Goal: Task Accomplishment & Management: Use online tool/utility

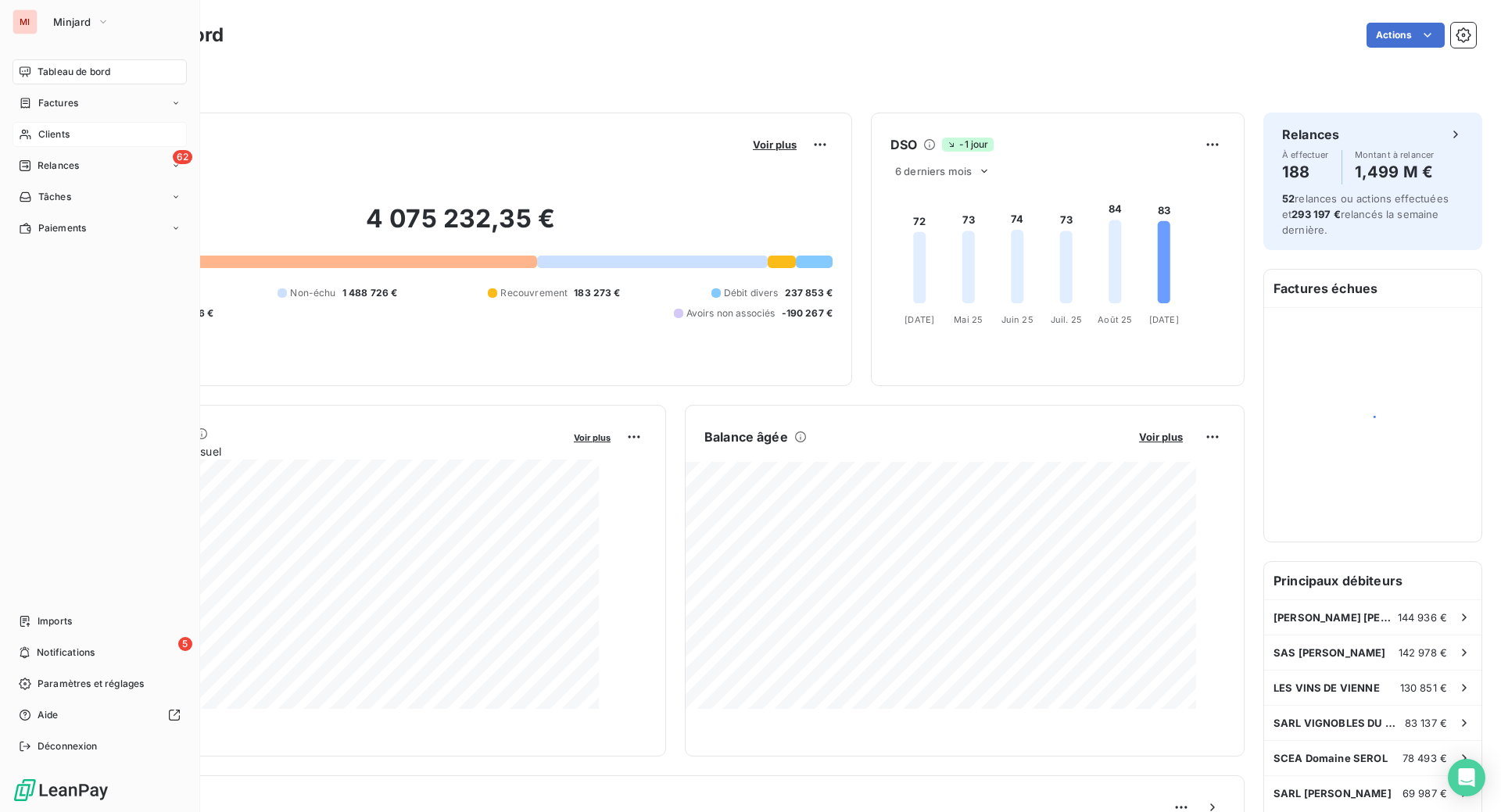
click at [70, 142] on span "Clients" at bounding box center [54, 134] width 31 height 14
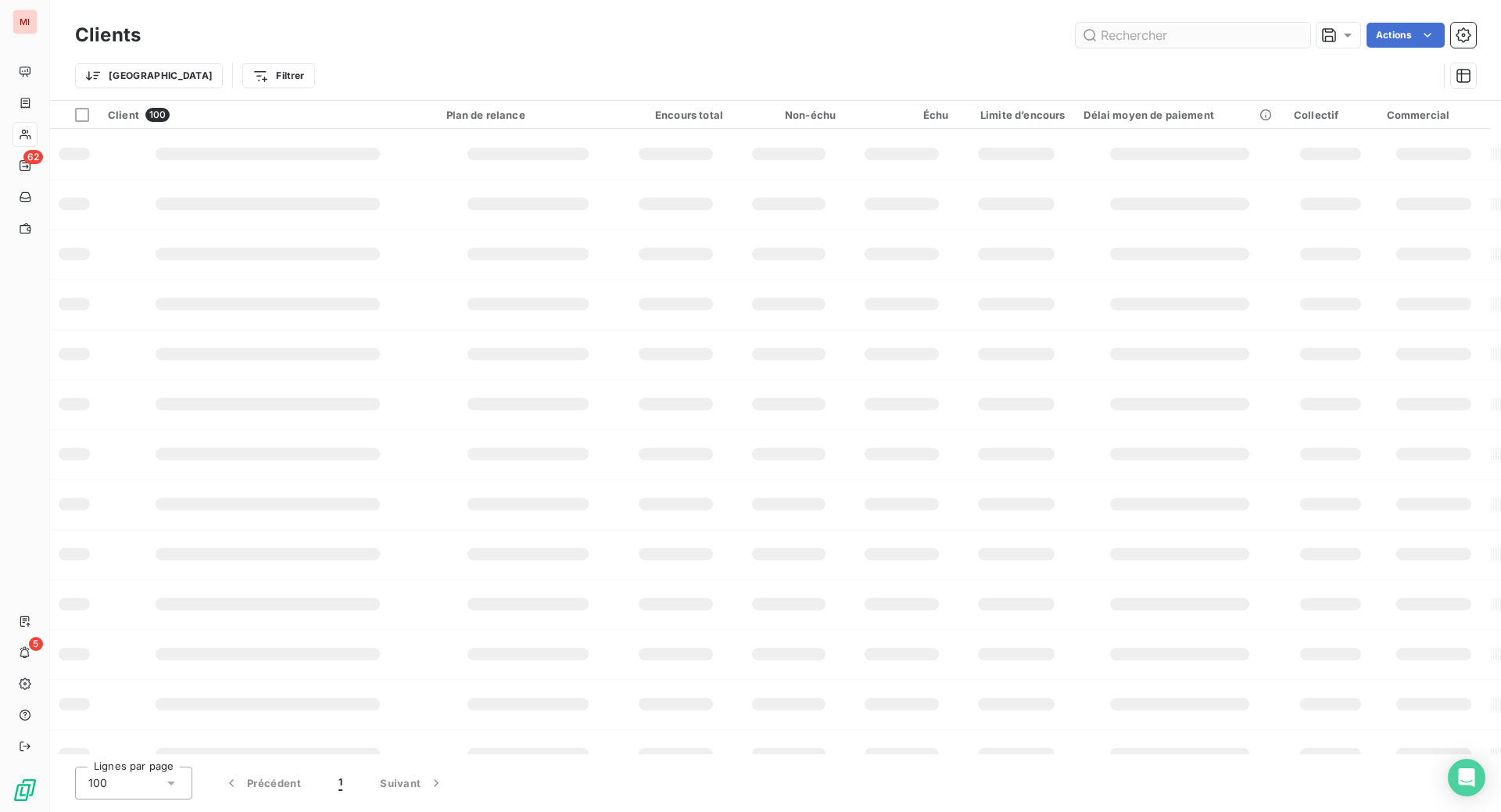
click at [1093, 34] on input "text" at bounding box center [1193, 35] width 235 height 25
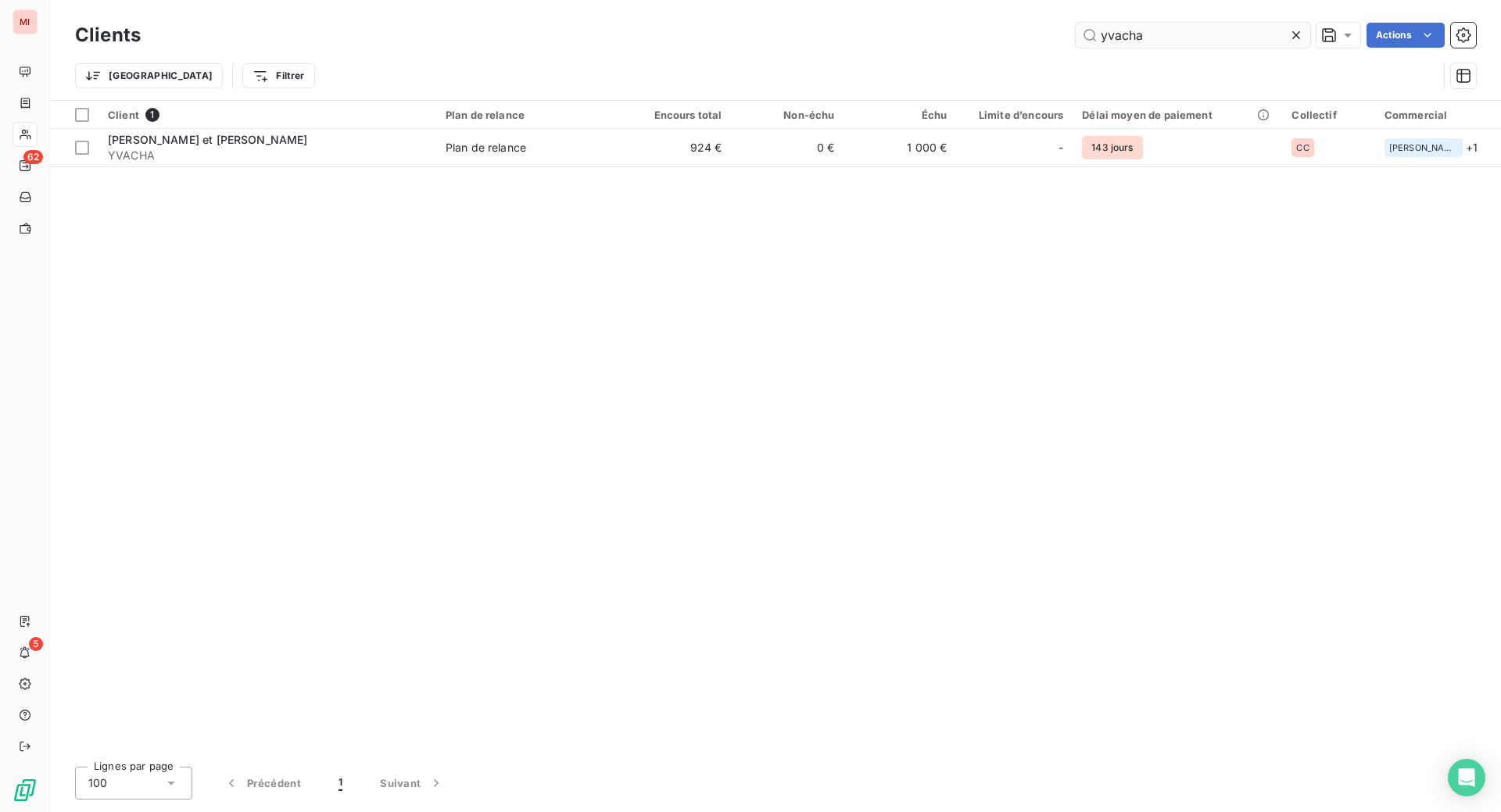
type input "yvacha"
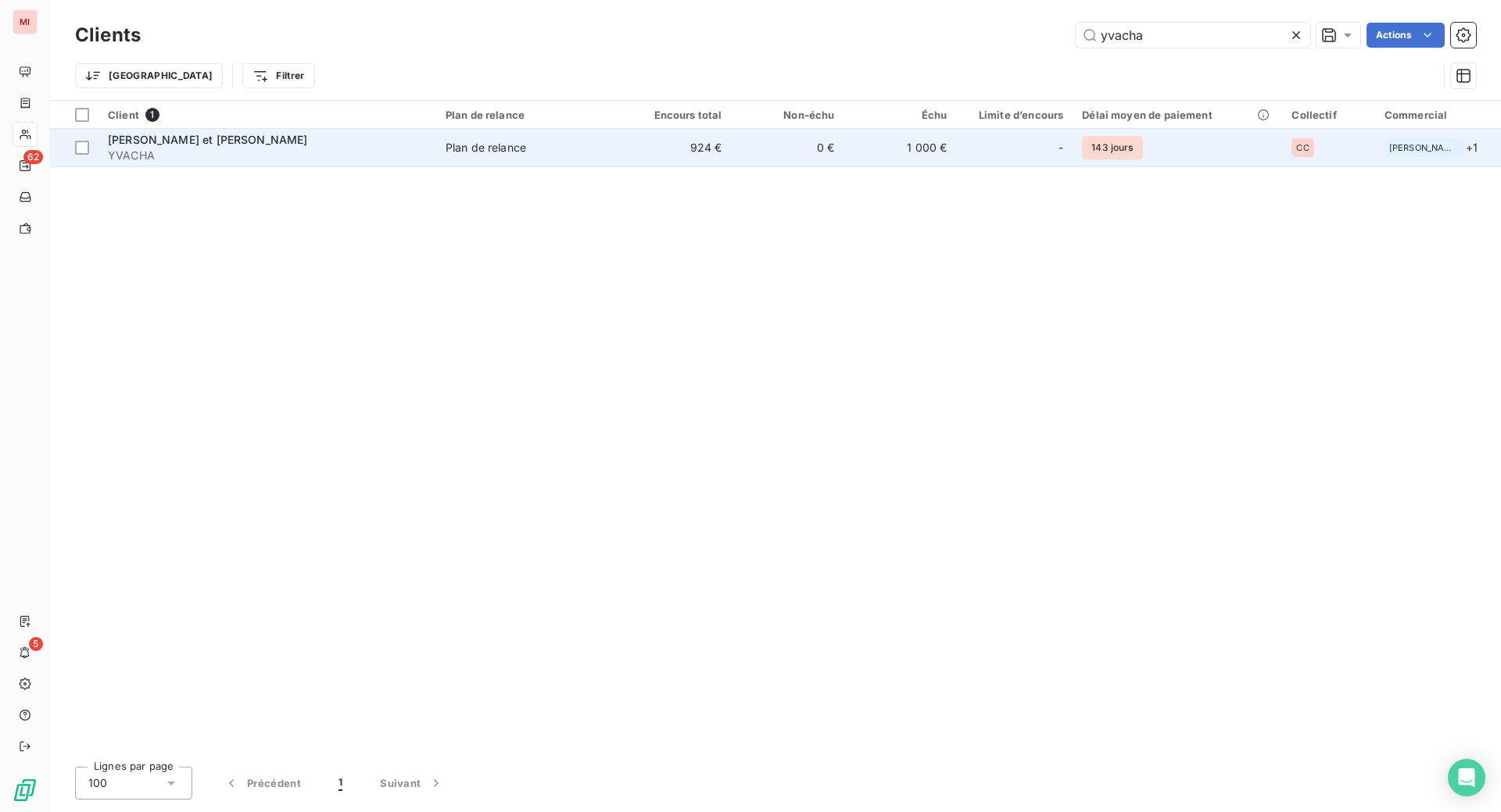
click at [282, 147] on span "[PERSON_NAME] et [PERSON_NAME]" at bounding box center [208, 140] width 201 height 13
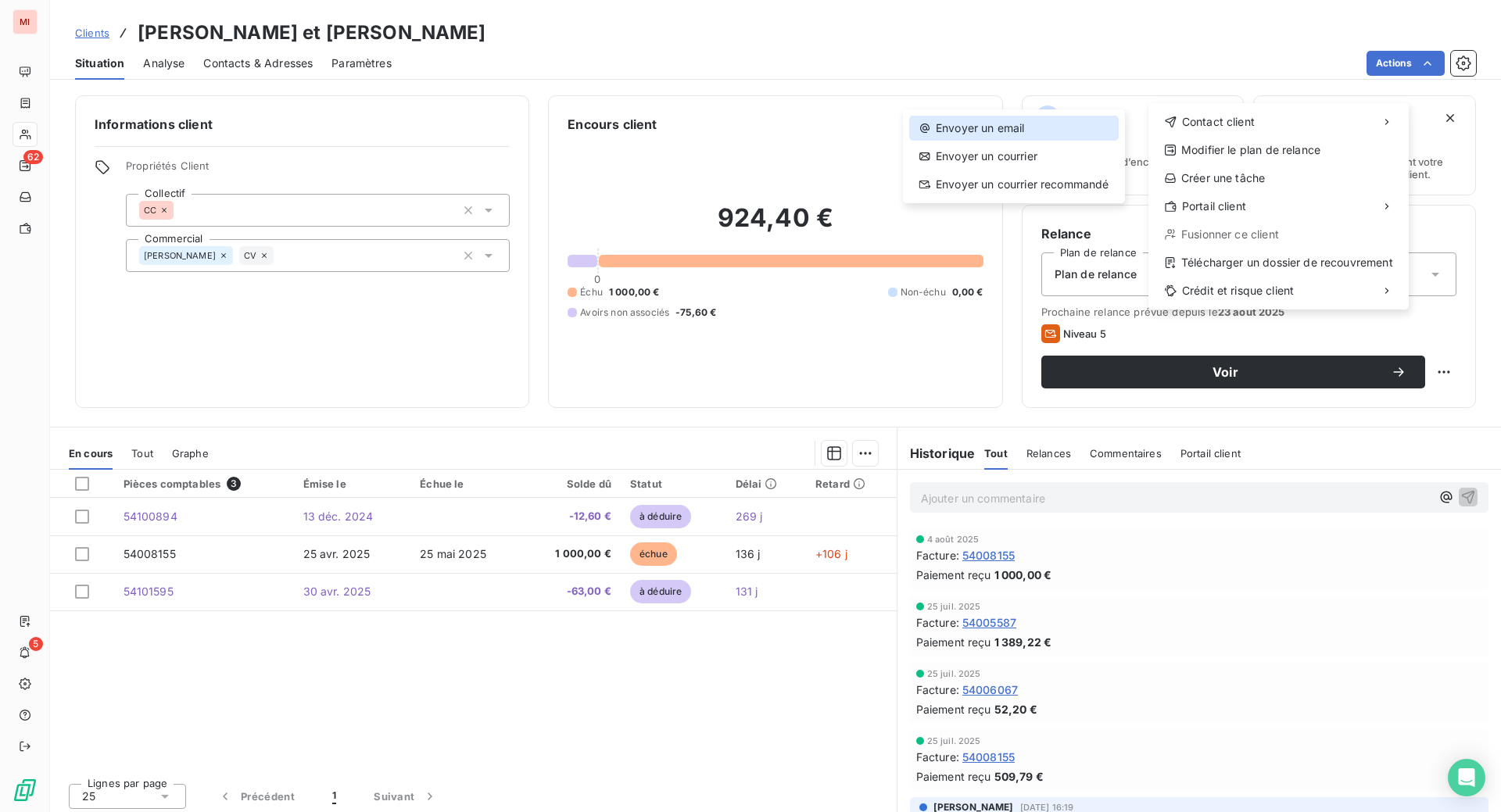
click at [1001, 132] on div "Envoyer un email" at bounding box center [1014, 128] width 210 height 25
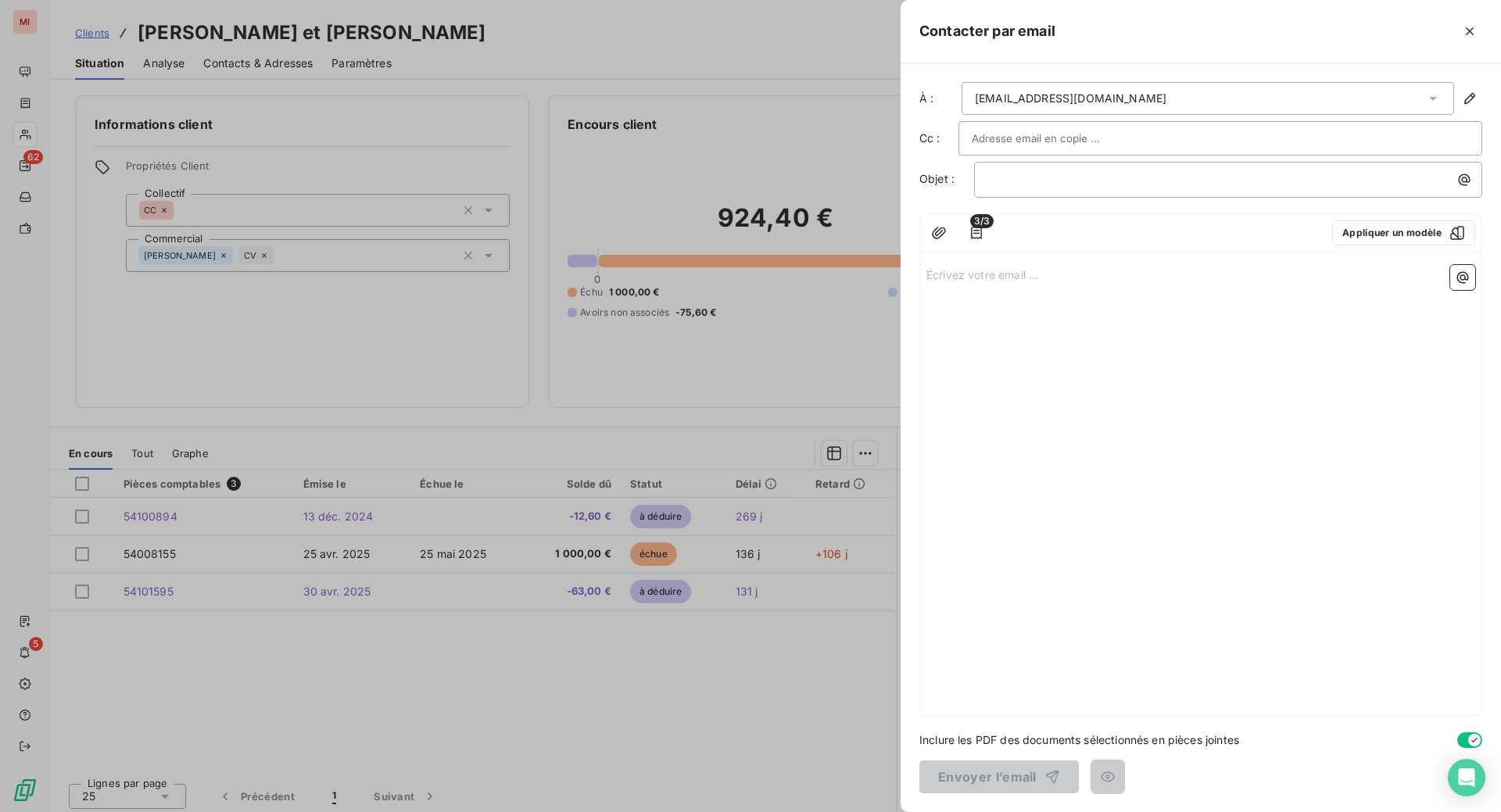
click at [926, 283] on p "Écrivez votre email ... ﻿" at bounding box center [1200, 273] width 549 height 18
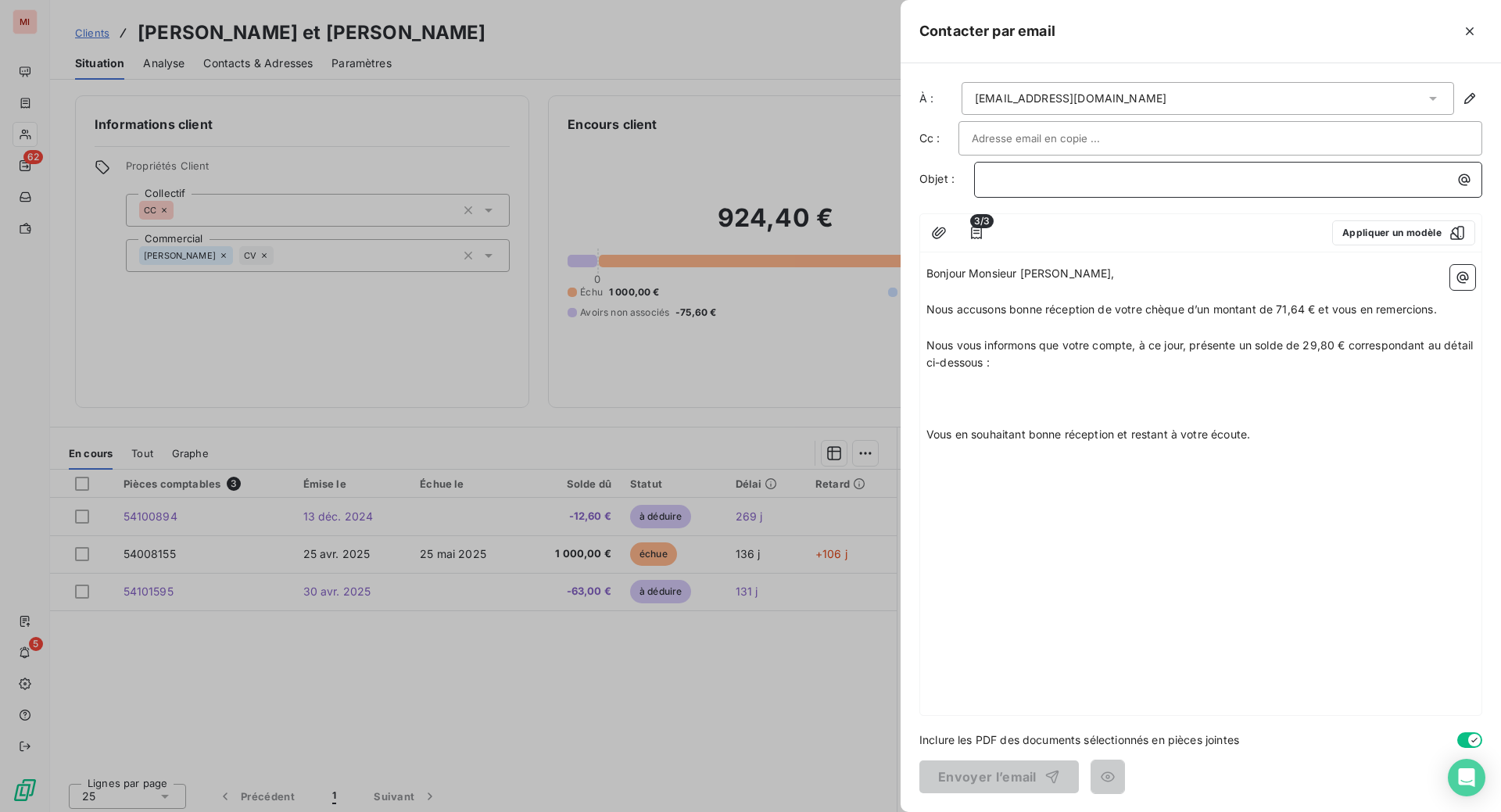
click at [987, 188] on p "﻿" at bounding box center [1231, 179] width 489 height 18
drag, startPoint x: 859, startPoint y: 230, endPoint x: 867, endPoint y: 252, distance: 23.4
click at [987, 185] on span "Situation de compte -" at bounding box center [1044, 179] width 113 height 13
click at [926, 280] on span "Bonjour Monsieur [PERSON_NAME]," at bounding box center [1020, 273] width 188 height 13
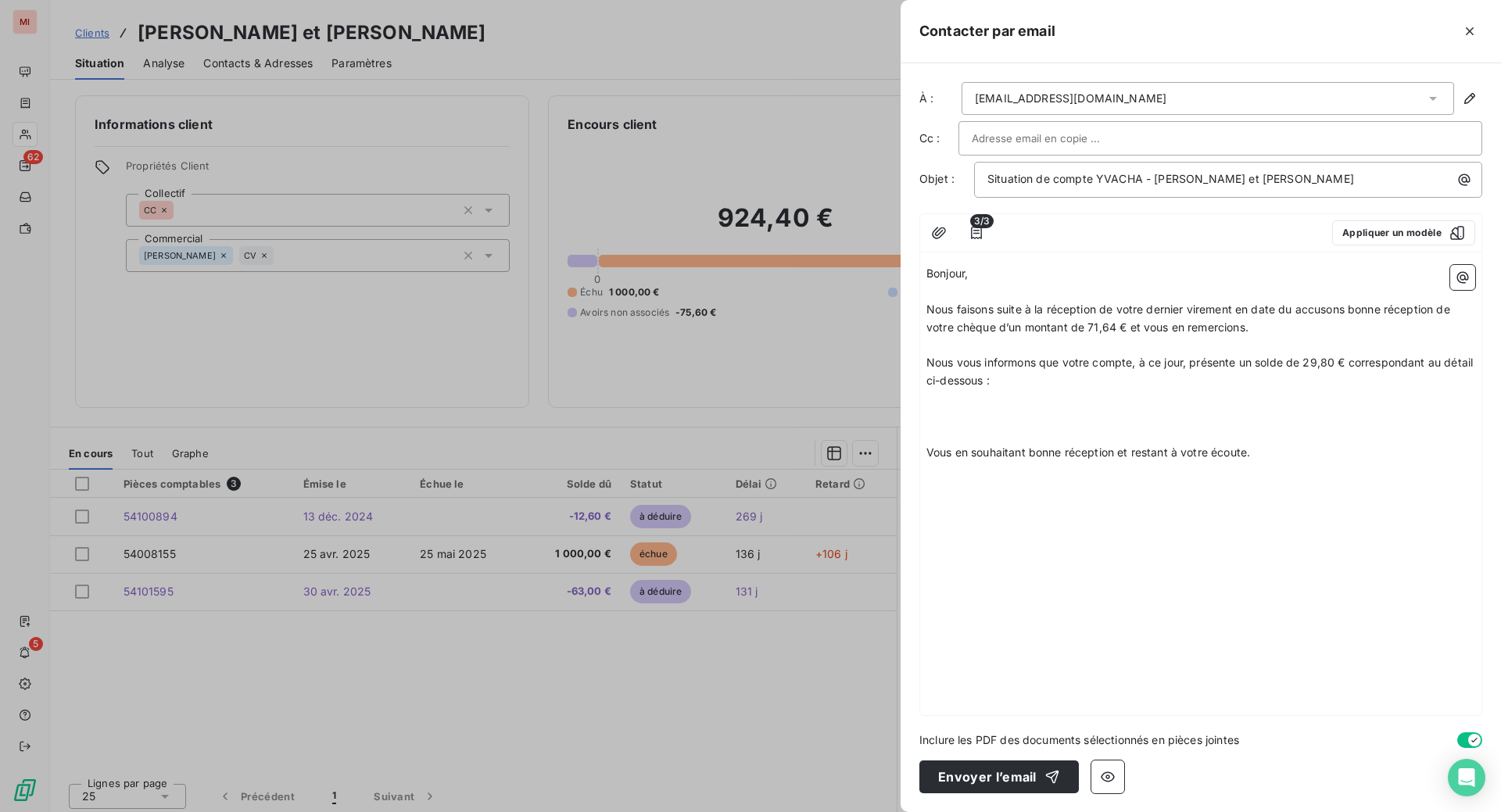
click at [1189, 334] on span "Nous faisons suite à la réception de votre dernier virement en date du accusons…" at bounding box center [1189, 318] width 527 height 31
click at [926, 425] on p at bounding box center [1200, 416] width 549 height 18
click at [1462, 284] on icon "button" at bounding box center [1463, 278] width 11 height 11
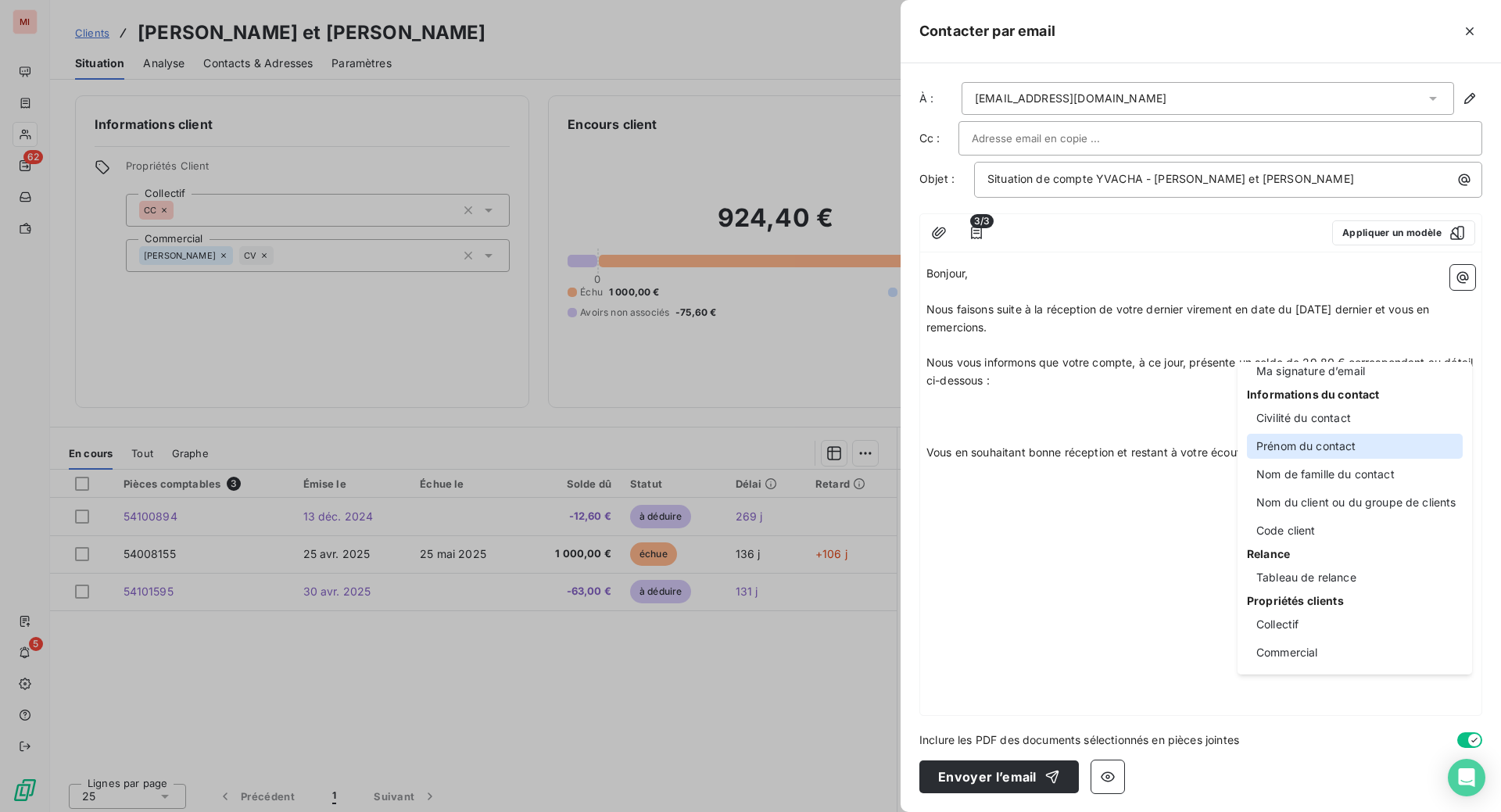
scroll to position [196, 0]
click at [1331, 573] on div "Tableau de relance" at bounding box center [1354, 578] width 216 height 25
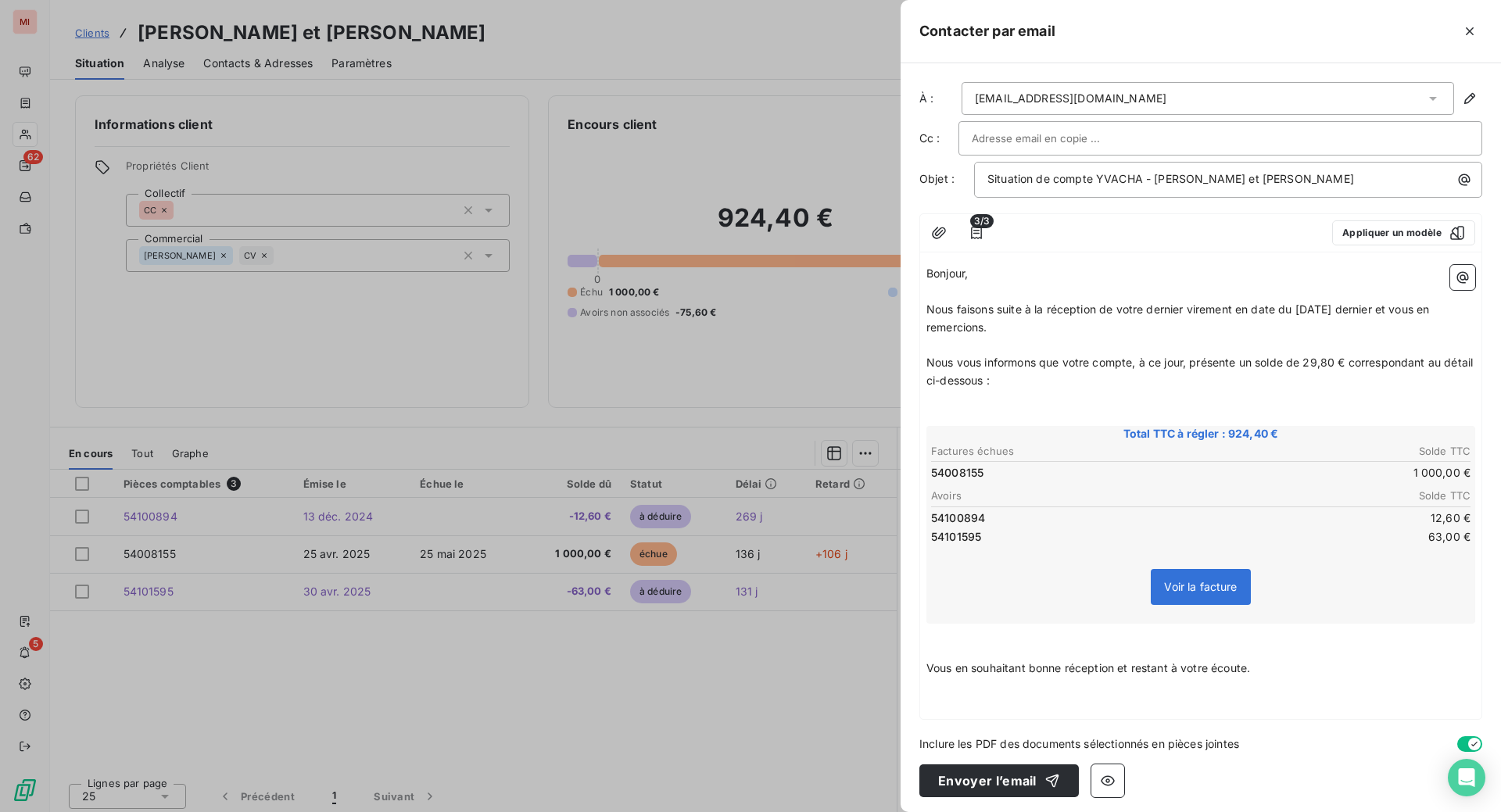
click at [926, 387] on span "Nous vous informons que votre compte, à ce jour, présente un solde de 29,80 € c…" at bounding box center [1200, 371] width 550 height 31
click at [1455, 285] on icon "button" at bounding box center [1462, 277] width 16 height 16
click at [899, 522] on html "MI 62 5 Clients [PERSON_NAME] et Yvan - YVACHA Situation Analyse Contacts & Adr…" at bounding box center [750, 406] width 1501 height 812
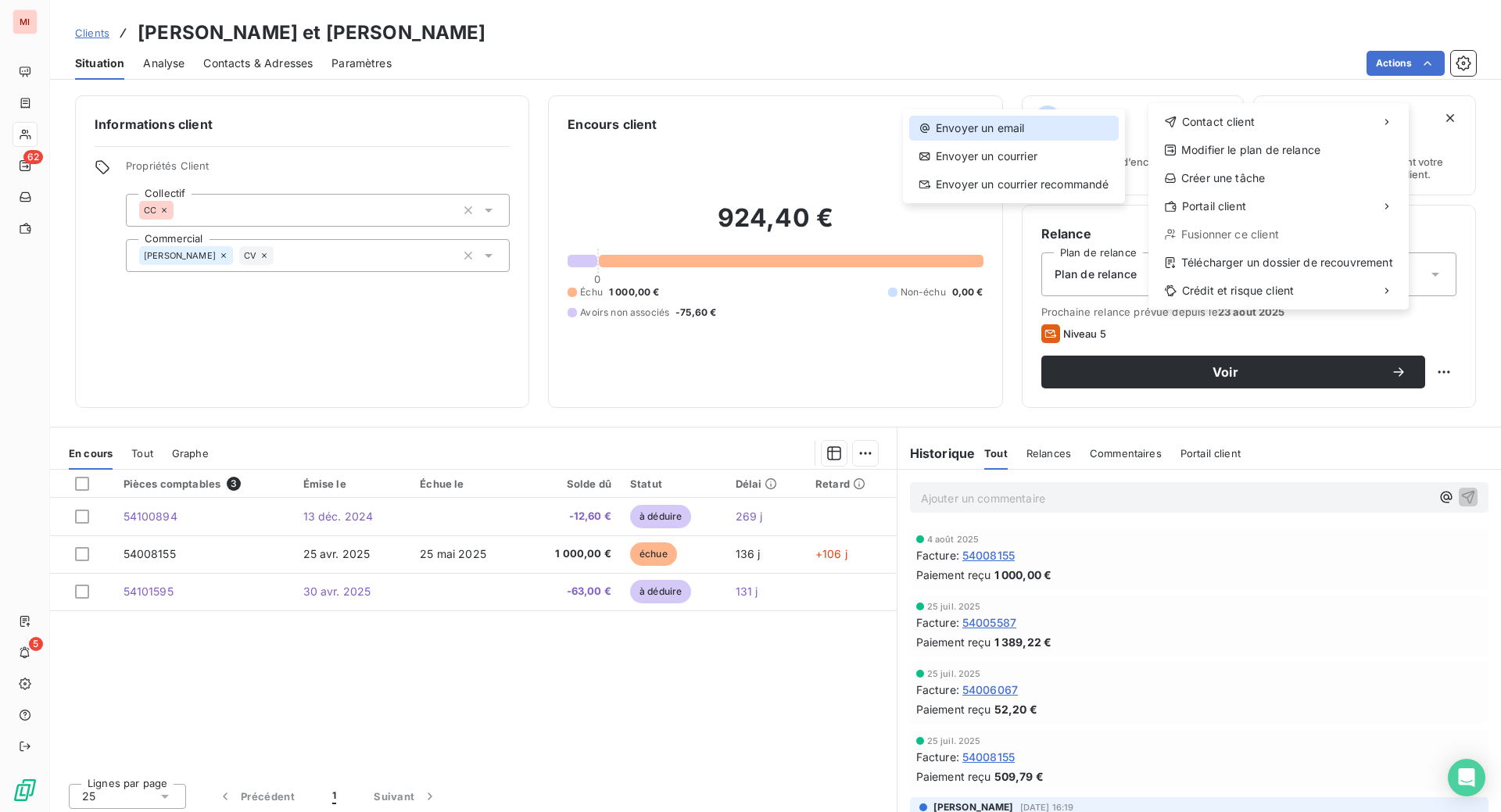
click at [1030, 138] on div "Envoyer un email" at bounding box center [1014, 128] width 210 height 25
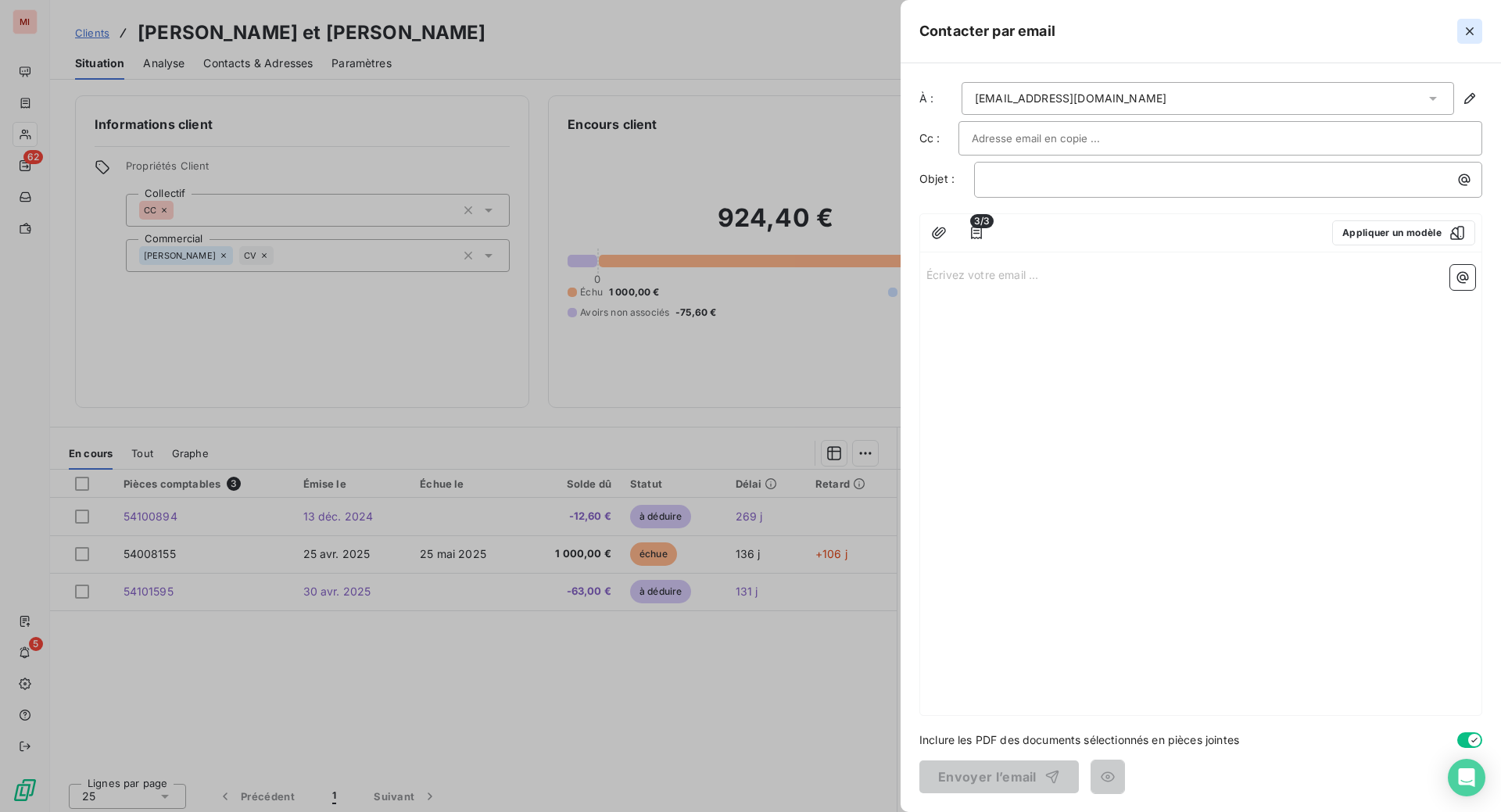
click at [1466, 35] on icon "button" at bounding box center [1470, 31] width 8 height 8
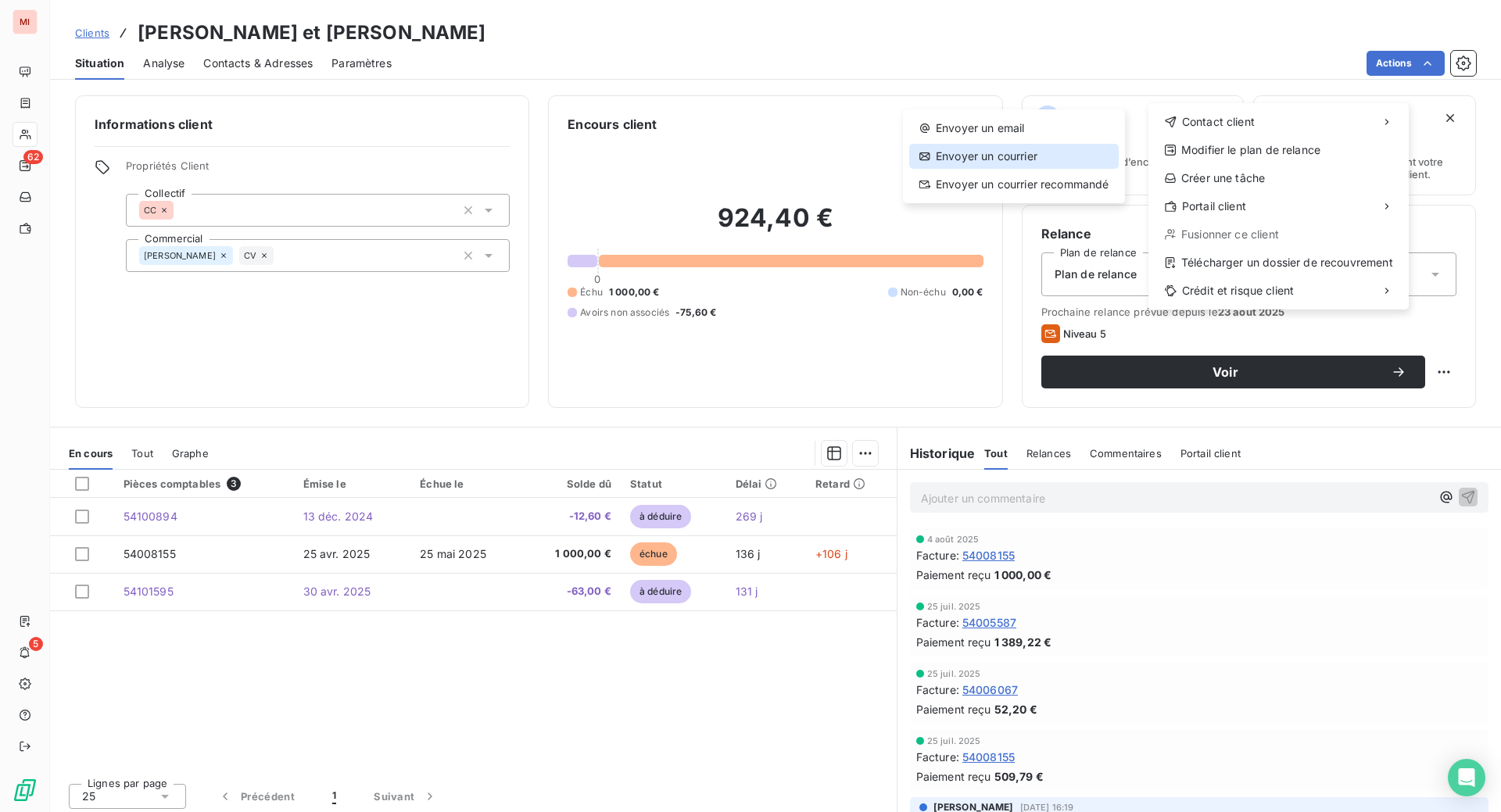
click at [1063, 169] on div "Envoyer un courrier" at bounding box center [1014, 156] width 210 height 25
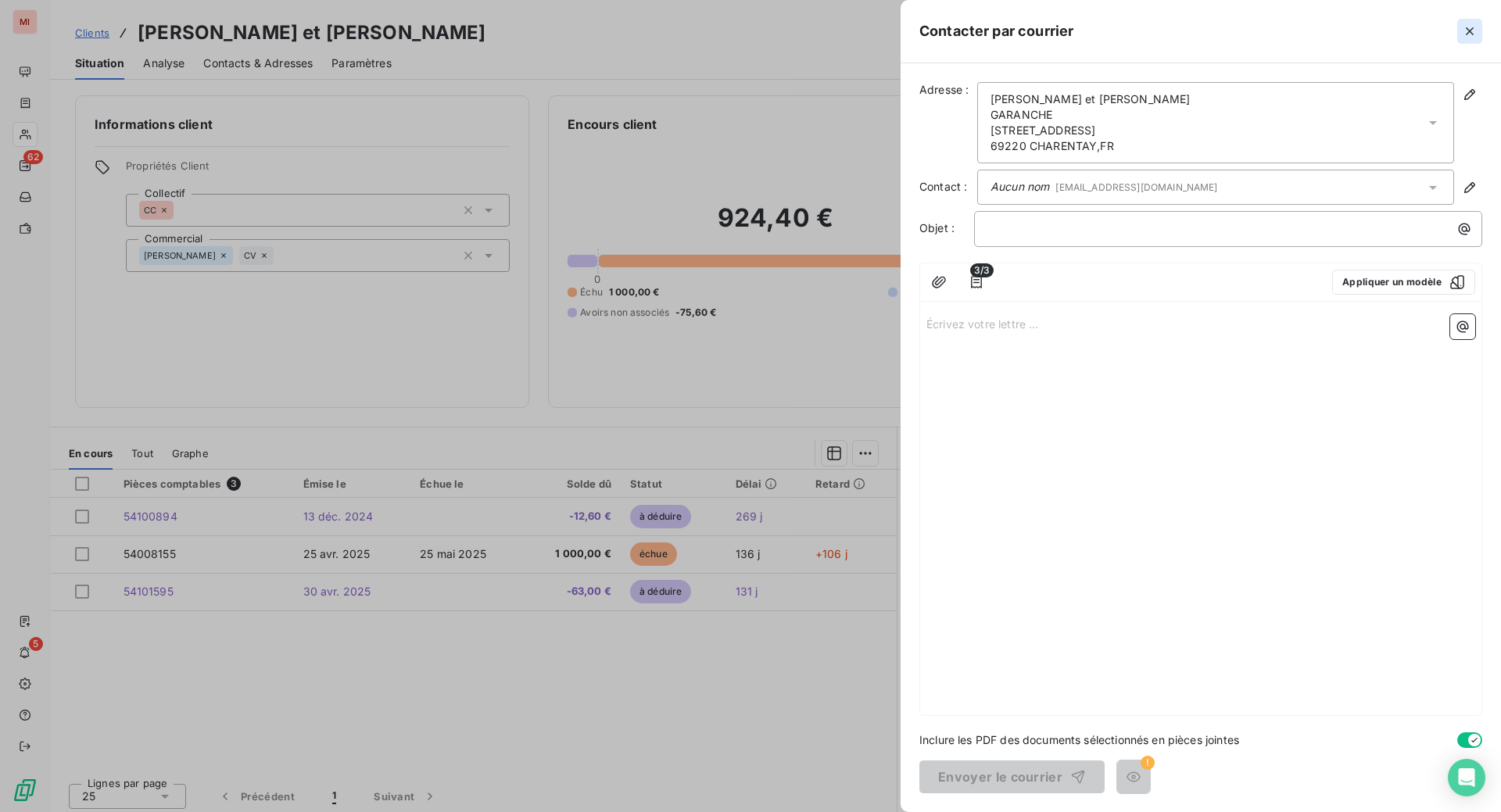
click at [1462, 39] on icon "button" at bounding box center [1470, 31] width 16 height 16
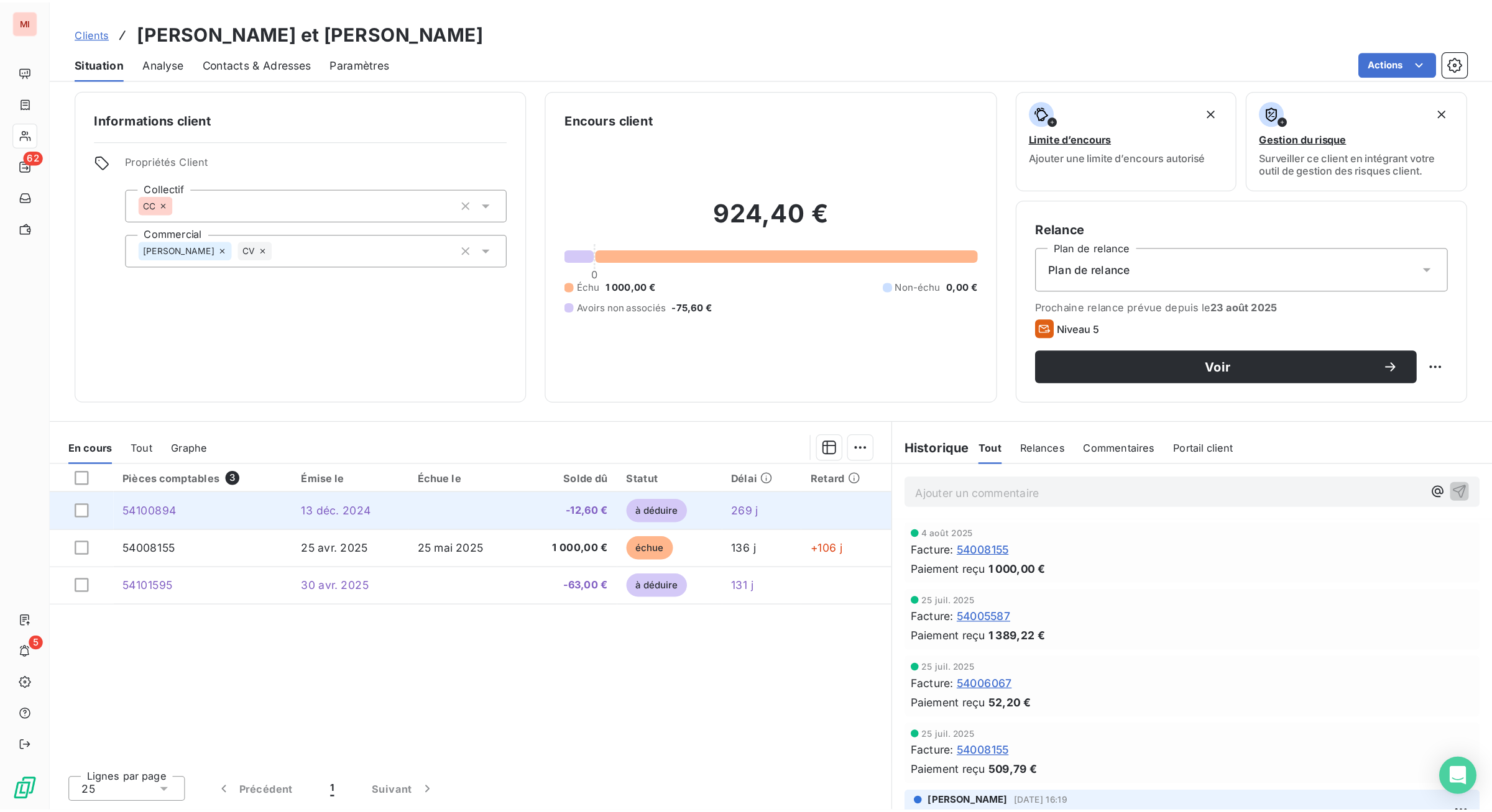
scroll to position [0, 0]
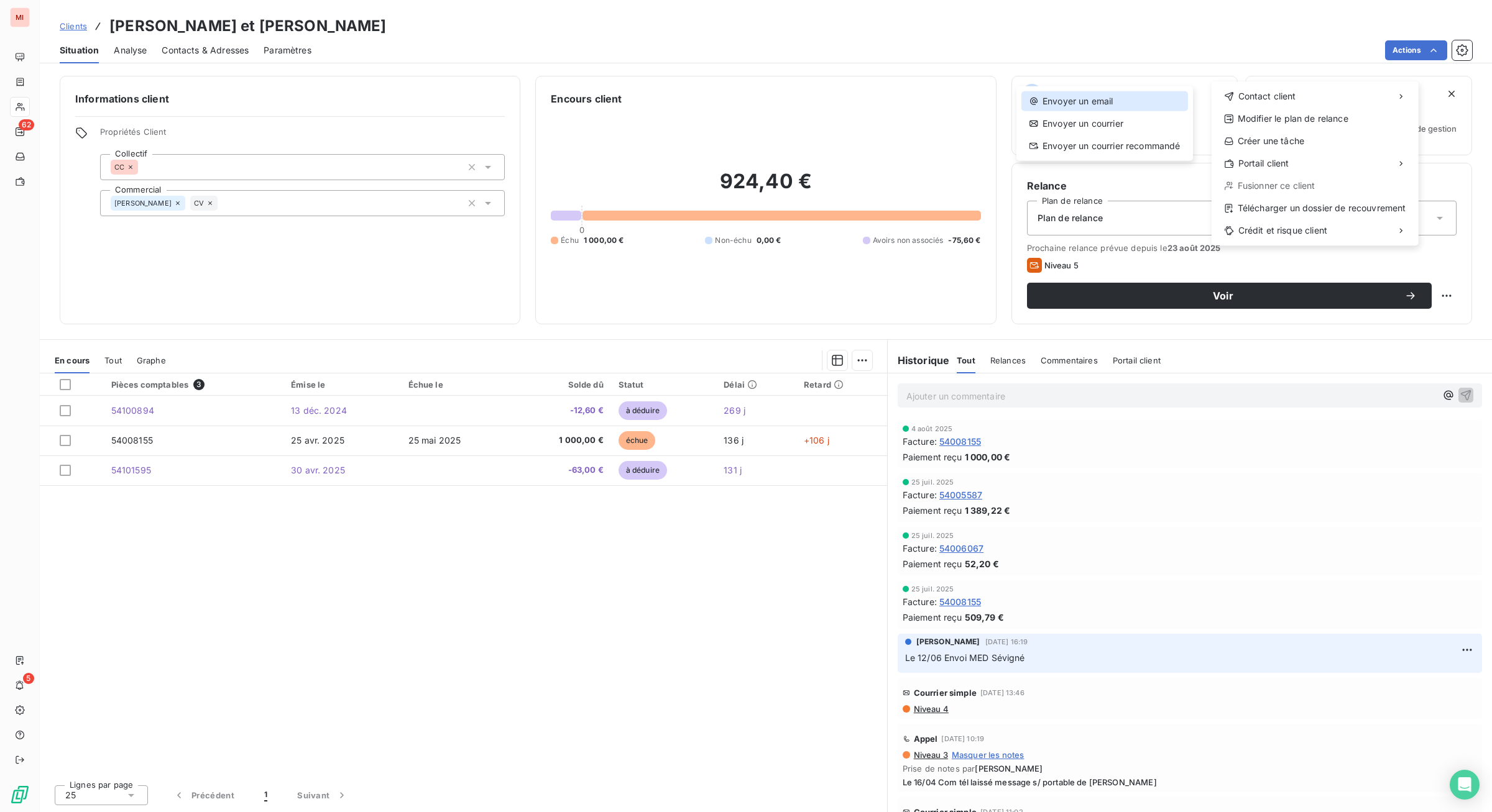
click at [1081, 109] on div "Envoyer un email" at bounding box center [1105, 102] width 167 height 20
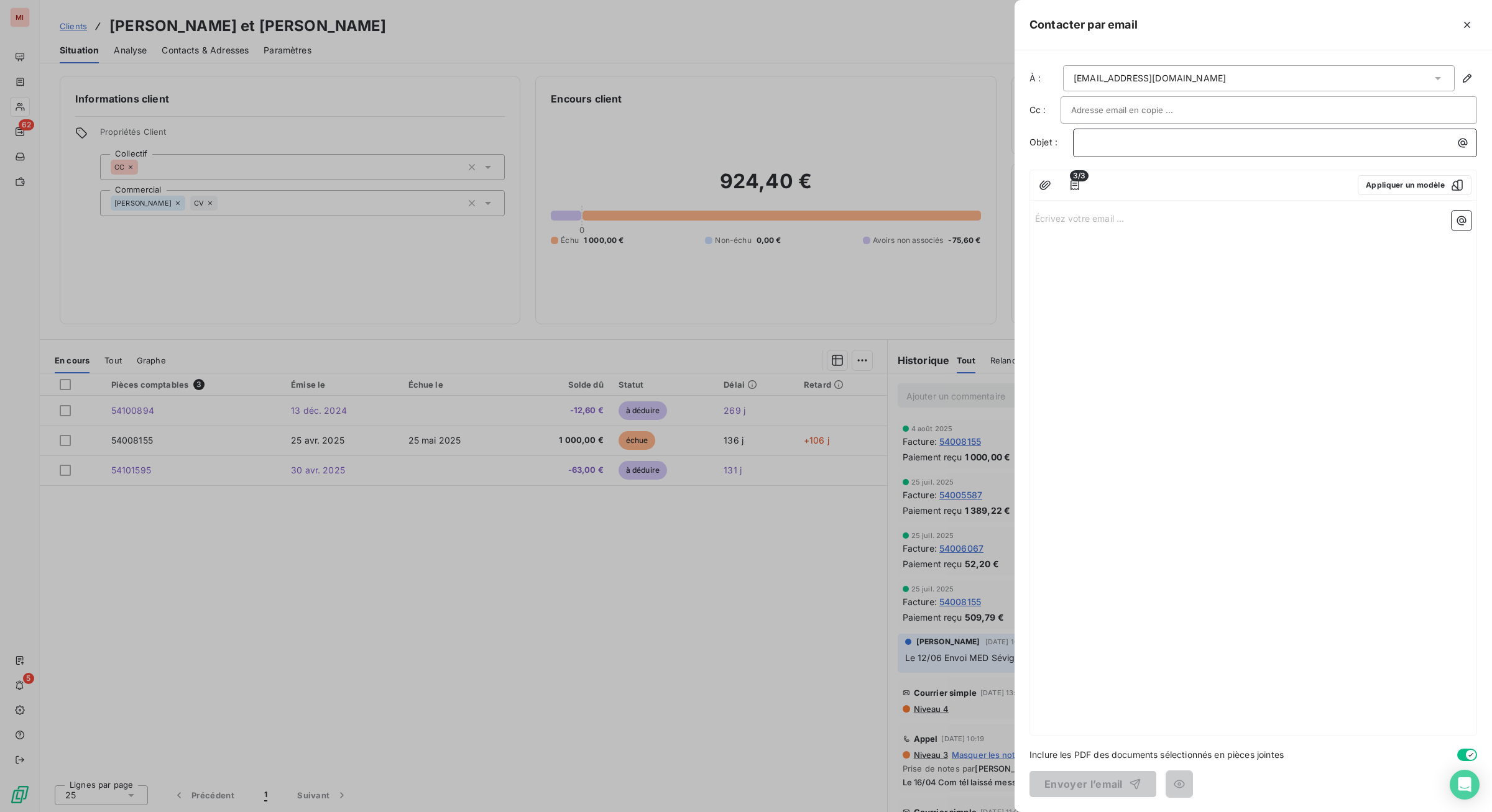
click at [1084, 150] on p "﻿" at bounding box center [1278, 142] width 389 height 14
click at [1084, 150] on p "Situation de compte YVACHA -" at bounding box center [1278, 142] width 389 height 14
click at [1035, 225] on p "Écrivez votre email ... ﻿" at bounding box center [1253, 217] width 436 height 14
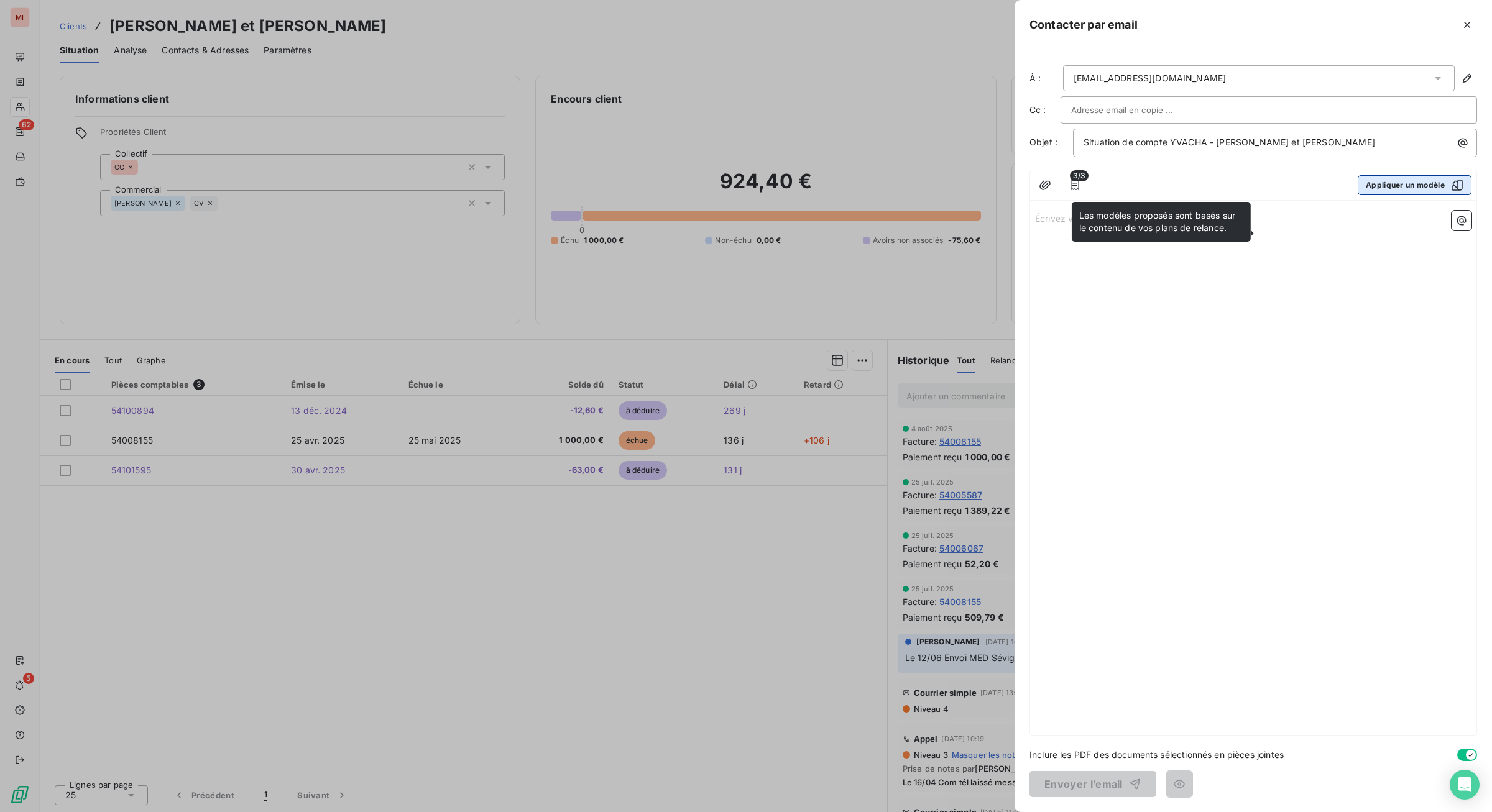
click at [1193, 195] on button "Appliquer un modèle" at bounding box center [1414, 185] width 114 height 20
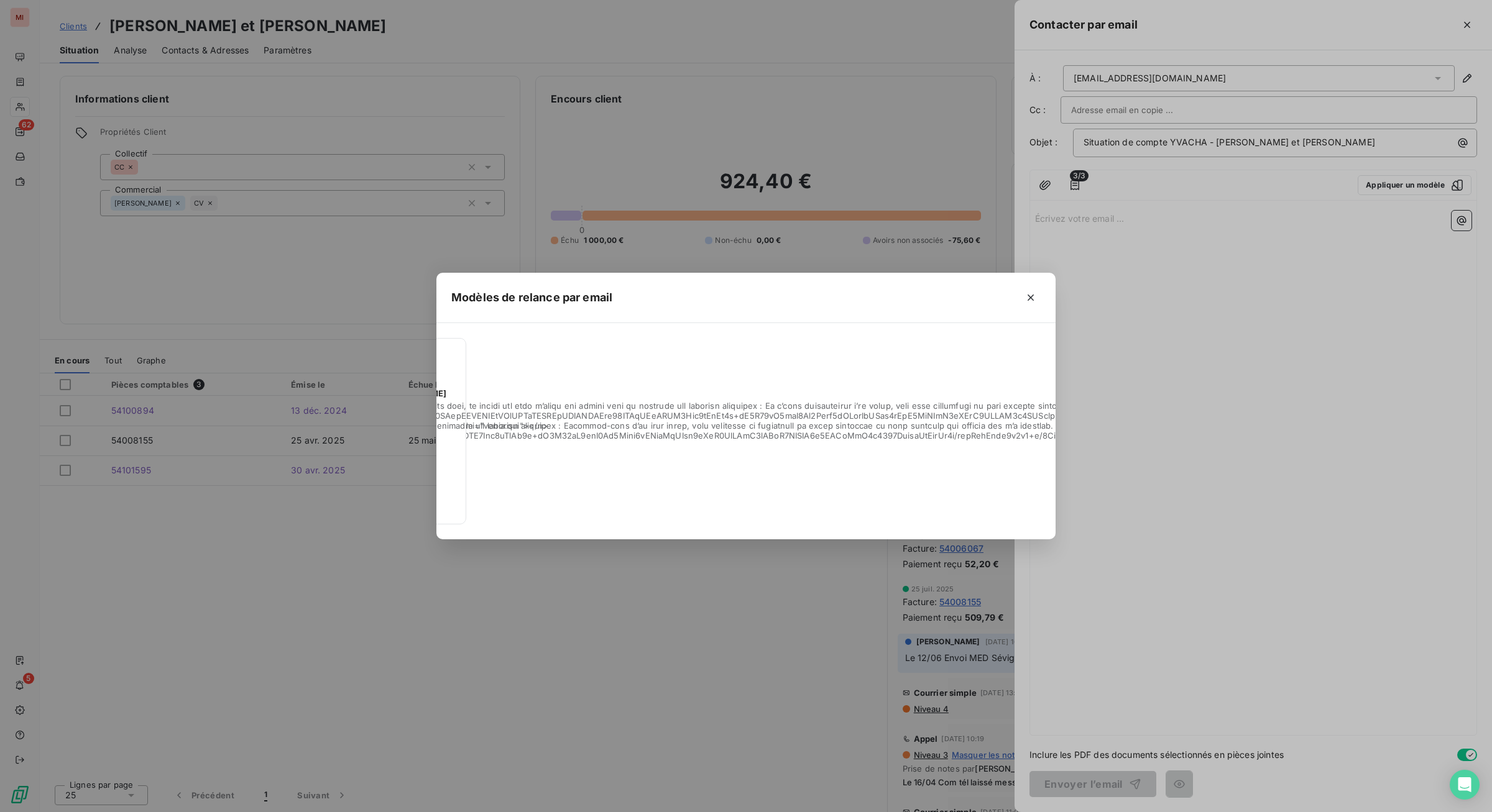
scroll to position [0, 383]
click at [1034, 295] on icon "button" at bounding box center [1030, 298] width 6 height 6
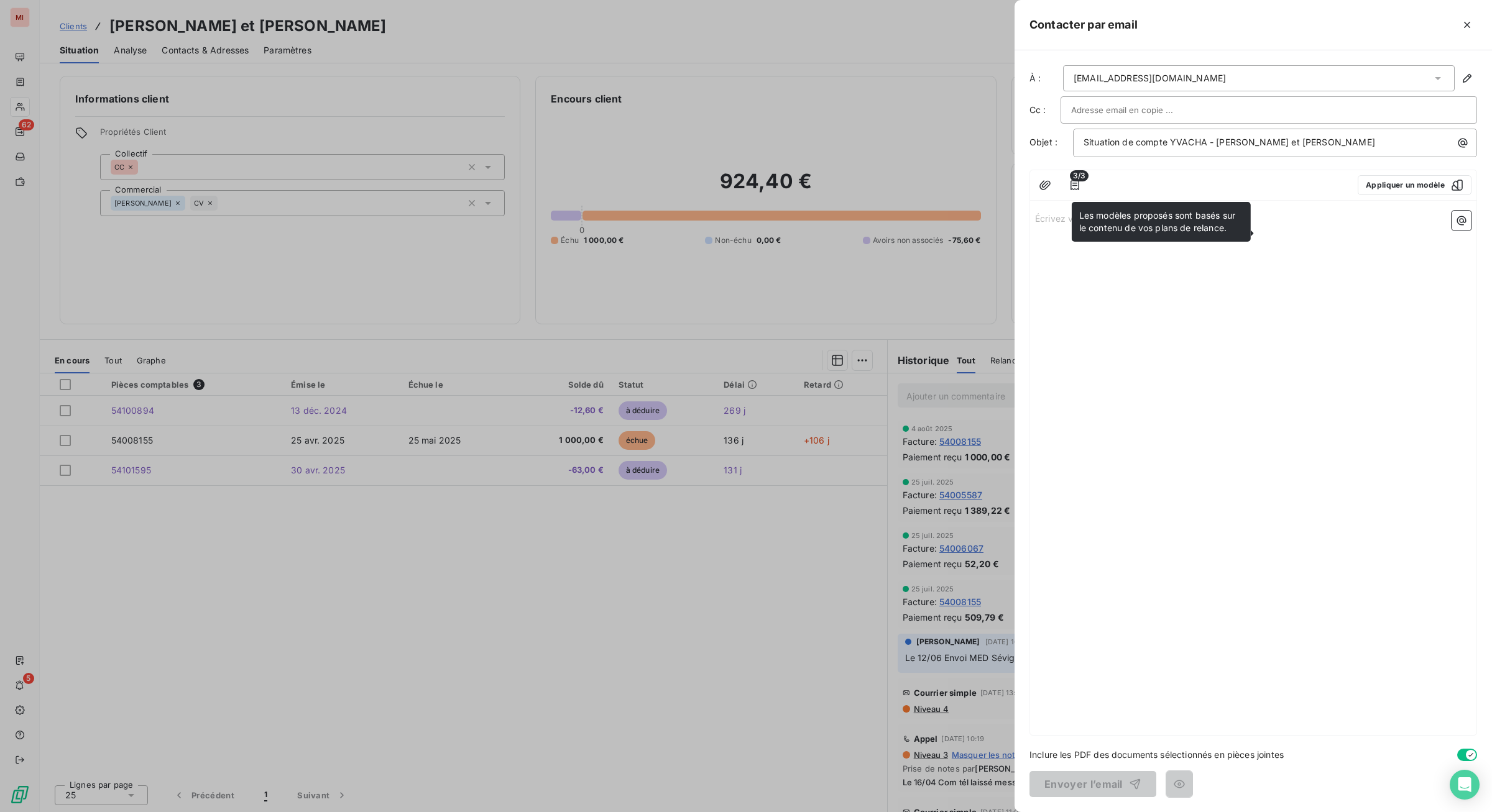
click at [1035, 225] on p "Écrivez votre email ... ﻿" at bounding box center [1253, 217] width 436 height 14
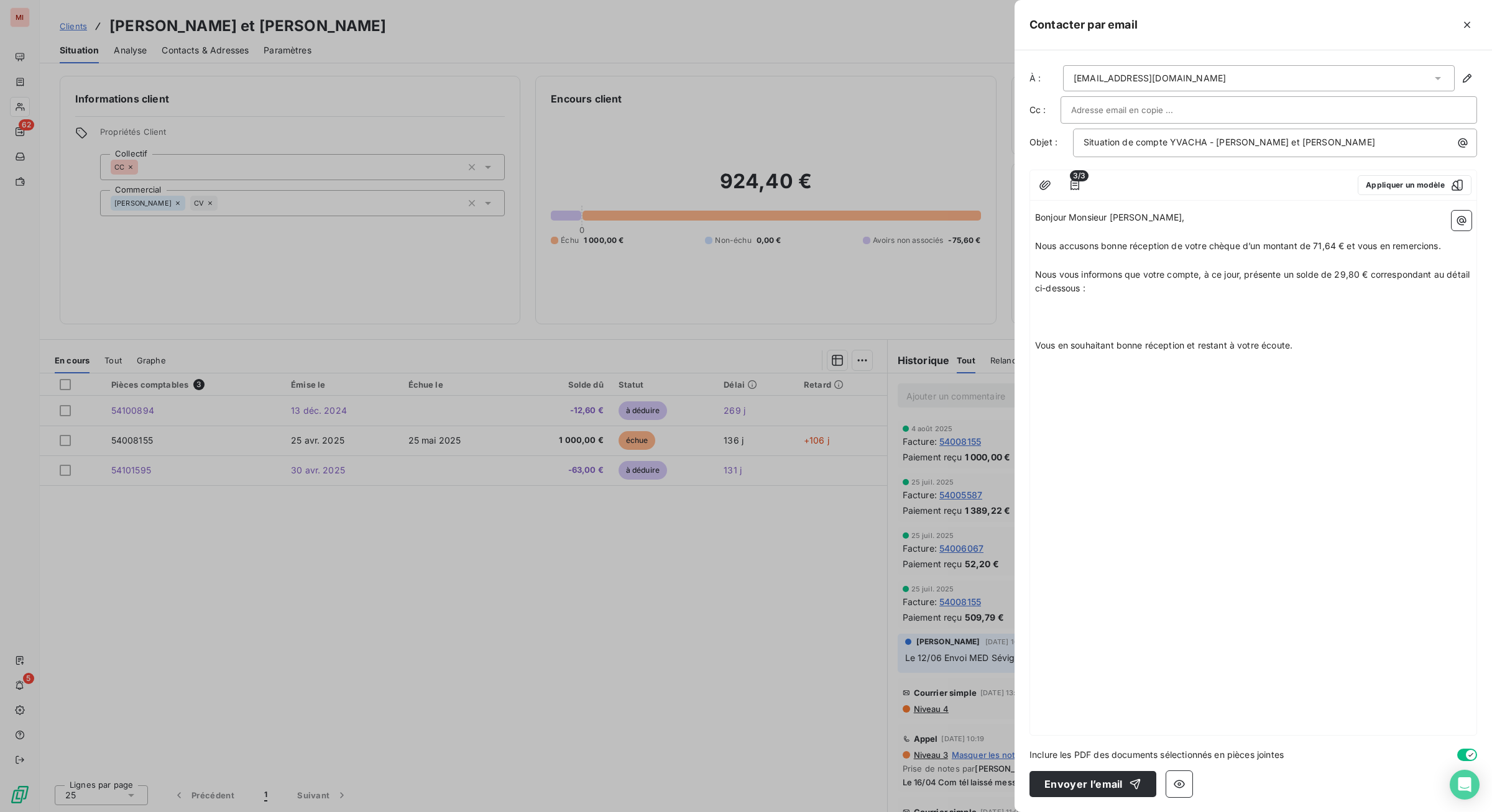
click at [1035, 223] on span "Bonjour Monsieur [PERSON_NAME]," at bounding box center [1109, 217] width 150 height 11
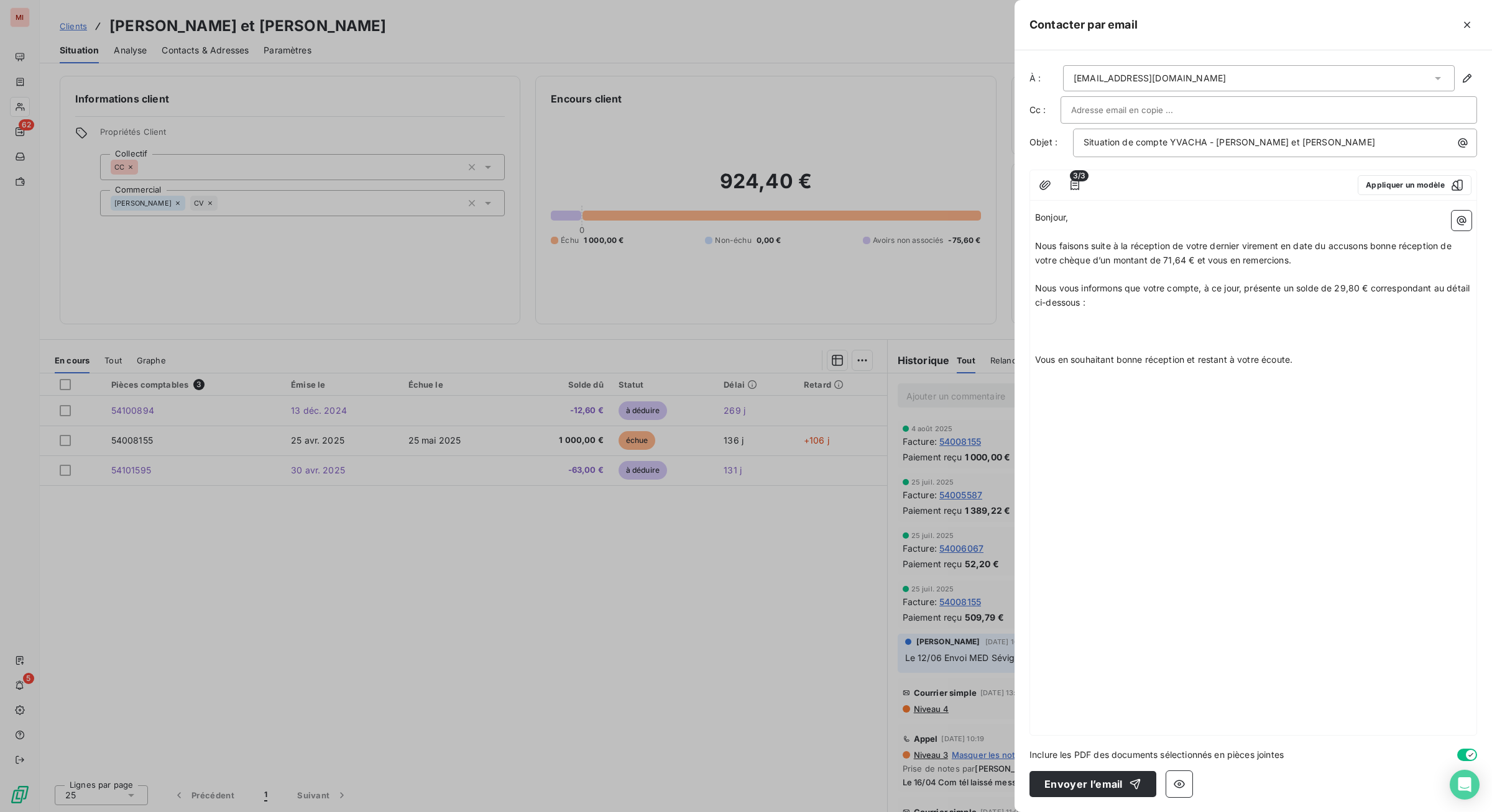
click at [1193, 265] on span "Nous faisons suite à la réception de votre dernier virement en date du accusons…" at bounding box center [1244, 253] width 419 height 25
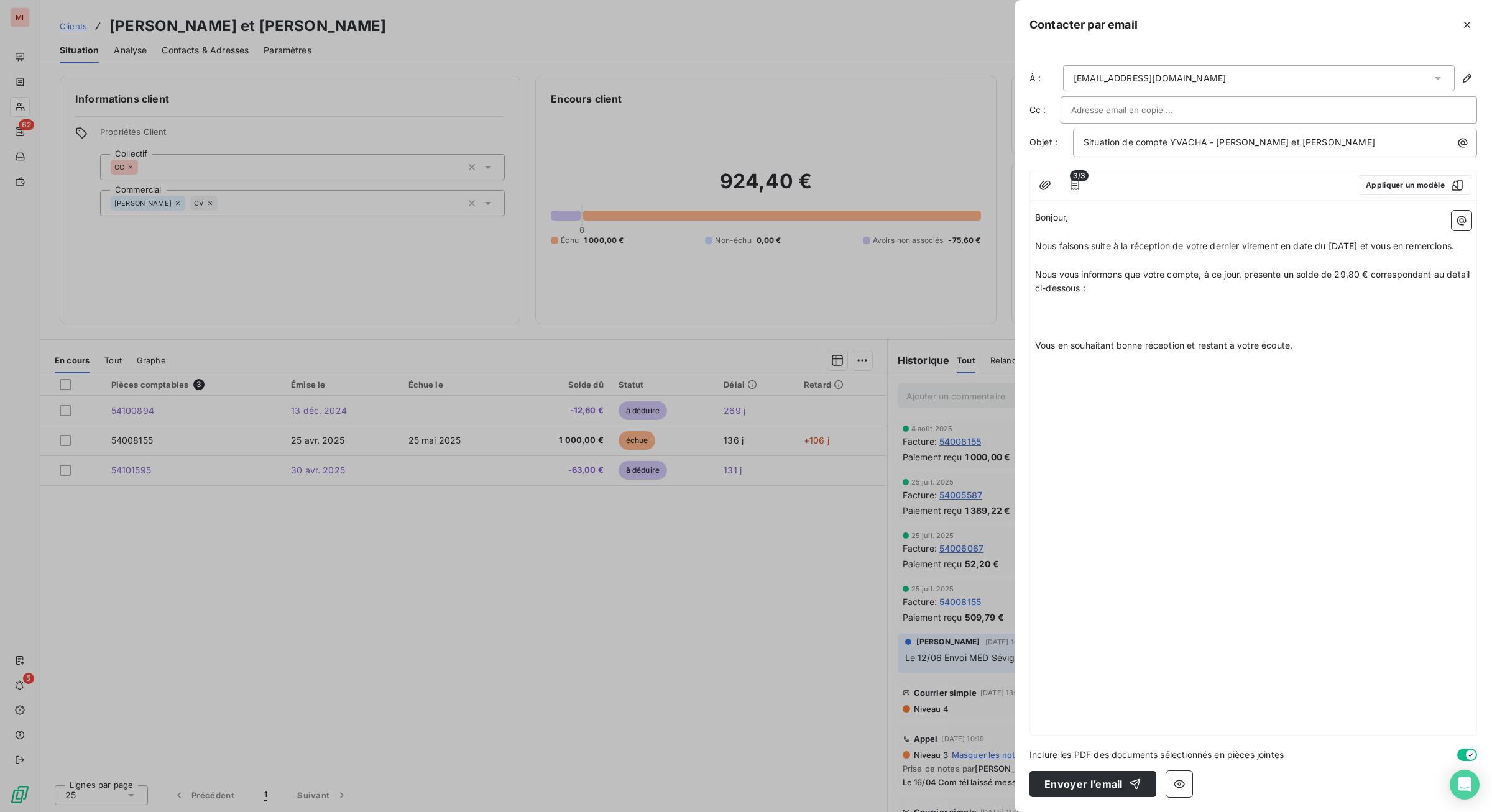
click at [1030, 359] on div "Bonjour, ﻿ Nous faisons suite à la réception de votre dernier virement en date …" at bounding box center [1253, 471] width 446 height 529
click at [1035, 294] on span "Nous vous informons que votre compte, à ce jour, présente un solde de 29,80 € c…" at bounding box center [1253, 281] width 437 height 25
click at [1193, 227] on icon "button" at bounding box center [1461, 220] width 13 height 13
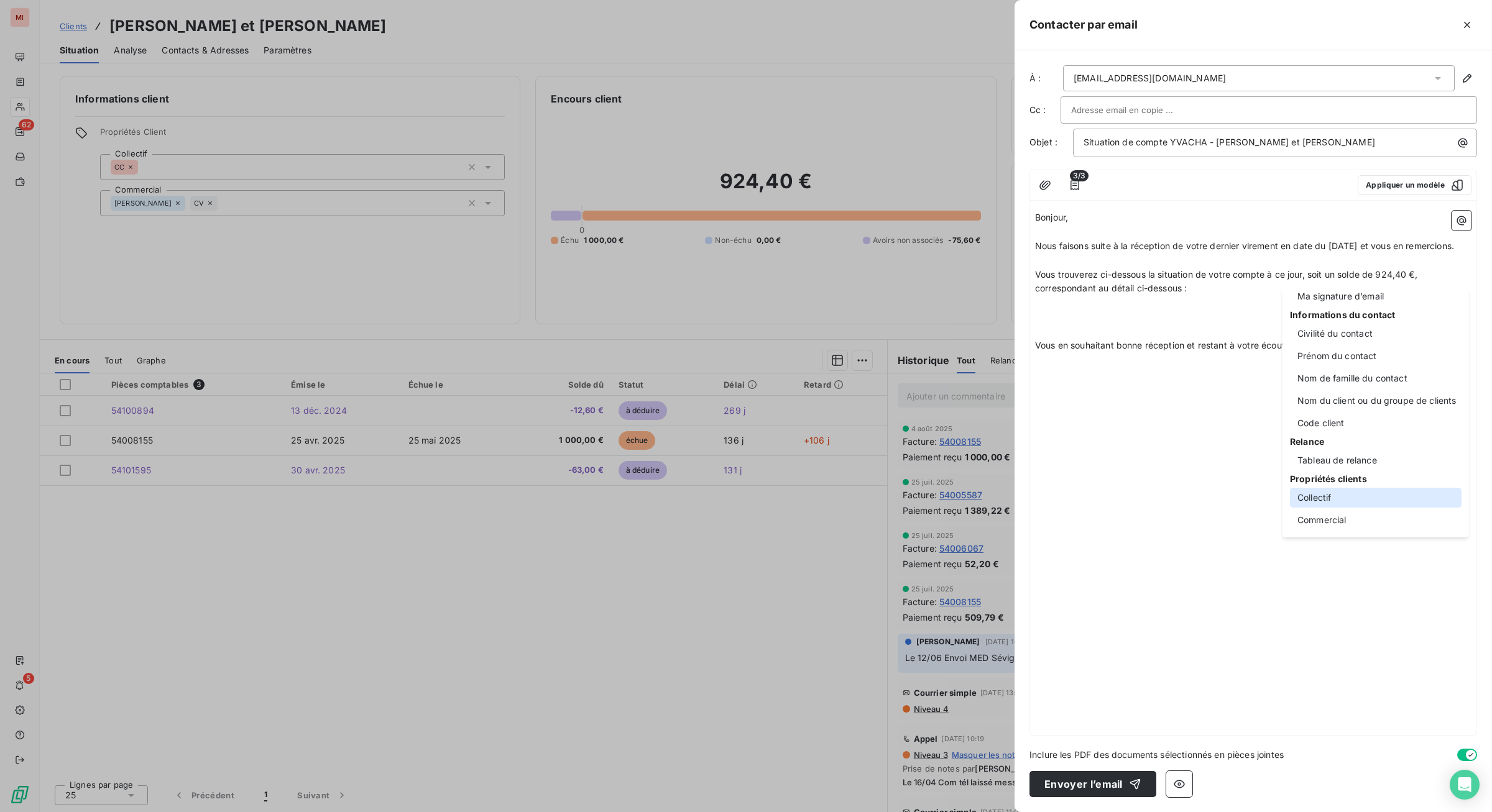
scroll to position [190, 0]
click at [1193, 450] on div "Tableau de relance" at bounding box center [1375, 460] width 171 height 20
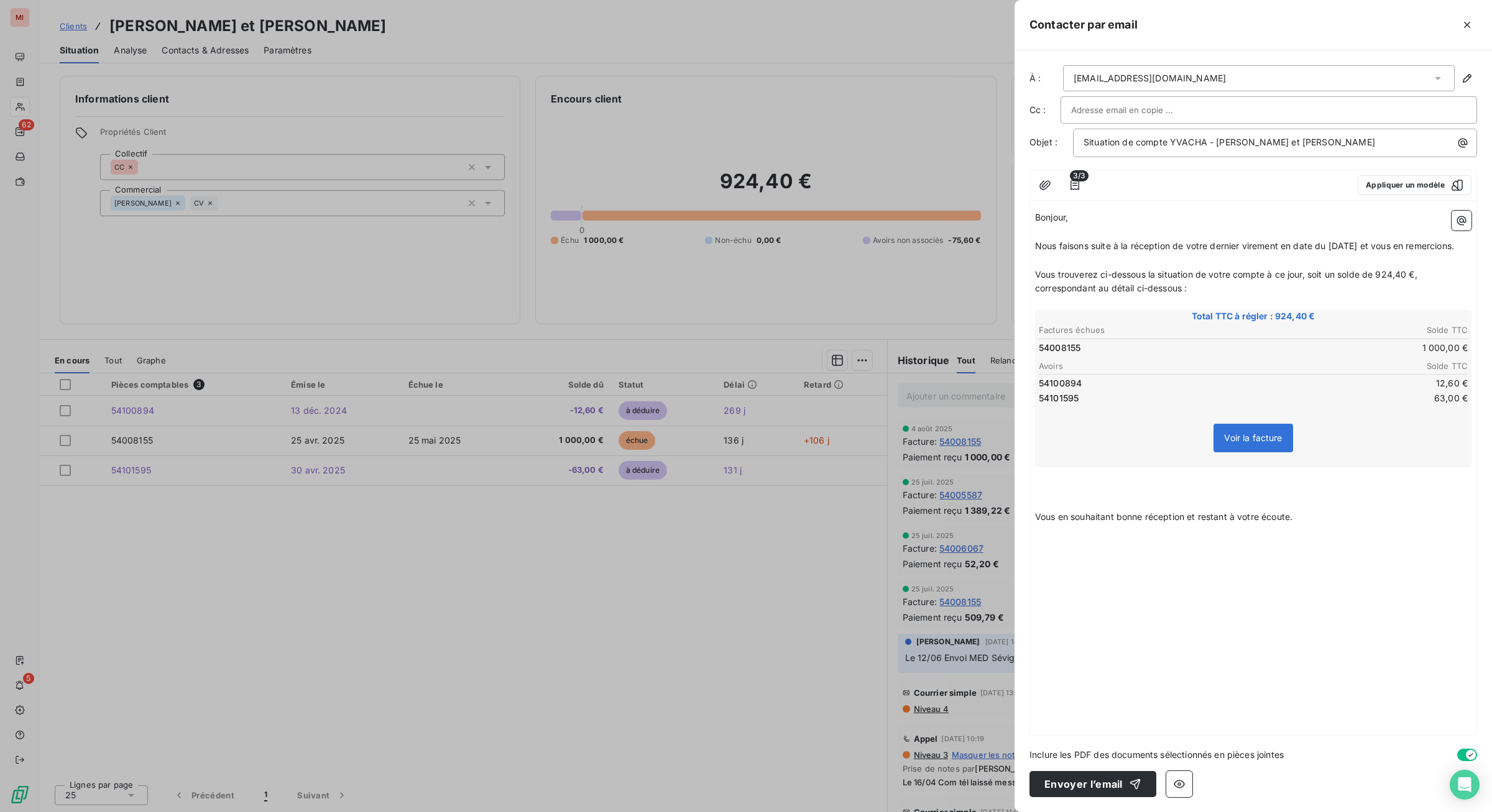
click at [1035, 496] on p at bounding box center [1253, 489] width 436 height 14
drag, startPoint x: 805, startPoint y: 654, endPoint x: 858, endPoint y: 666, distance: 54.3
click at [1035, 493] on span "Nous vous serions grès de bien vouloir ré" at bounding box center [1120, 488] width 171 height 11
click at [1035, 493] on span "Pourriez-vous régulariser ce solde dans les meilleurs délais" at bounding box center [1157, 488] width 244 height 11
click at [1035, 496] on p "Afin de stopper le dossier de recouvrement, pourriez-vous régulariser ce solde …" at bounding box center [1253, 489] width 436 height 14
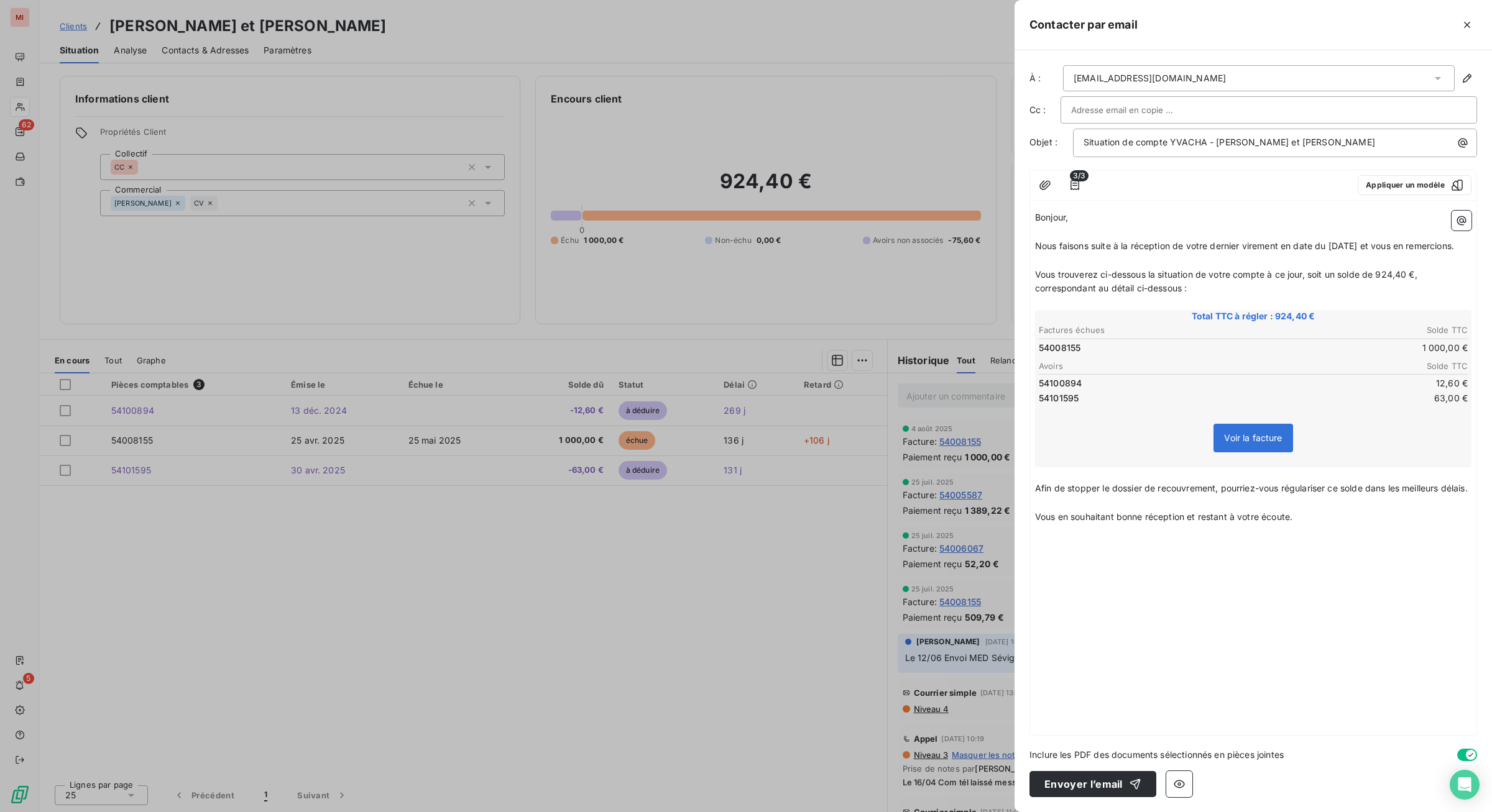
scroll to position [56, 0]
click at [1035, 522] on span "Vous en souhaitant bonne réception et restant à votre écoute." at bounding box center [1163, 517] width 257 height 11
click at [1193, 218] on icon "button" at bounding box center [1461, 220] width 13 height 13
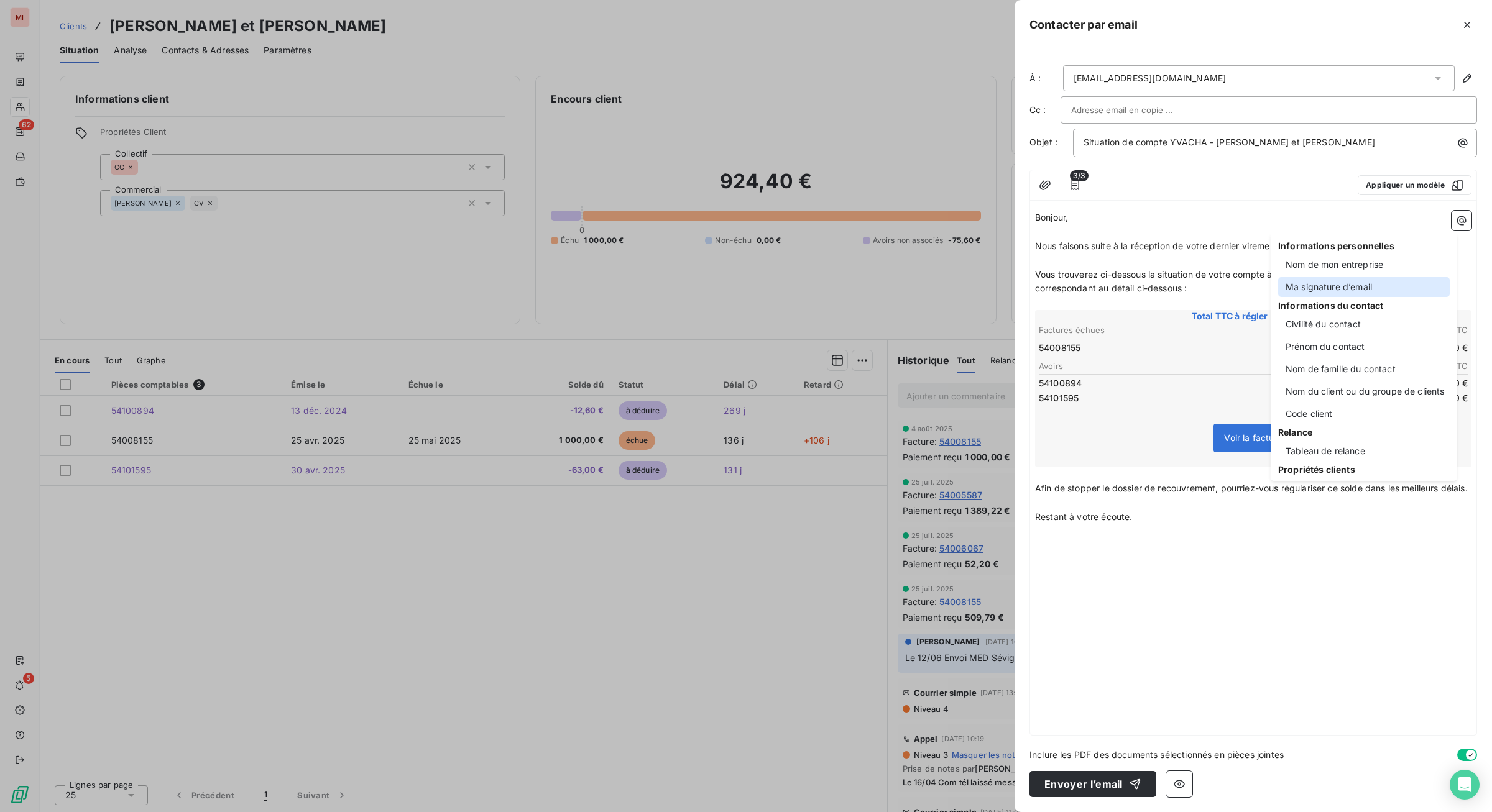
click at [1193, 297] on div "Ma signature d’email" at bounding box center [1363, 287] width 171 height 20
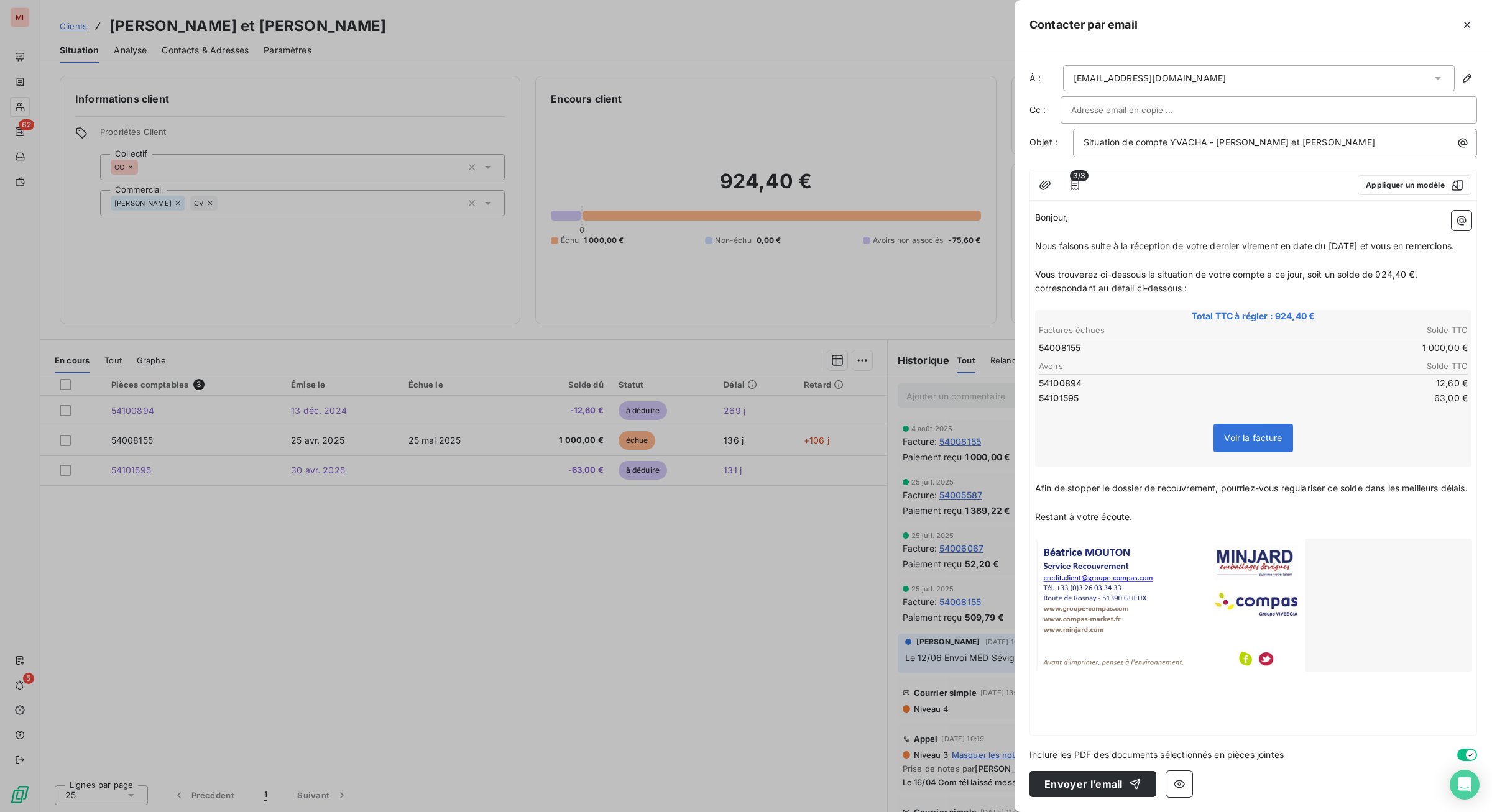
click at [1035, 539] on p "﻿" at bounding box center [1253, 532] width 436 height 14
click at [1035, 522] on span "Restant à votre écoute." at bounding box center [1083, 517] width 97 height 11
click at [1193, 525] on p "Dans l'attente de vous lire et restant à votre écoute." at bounding box center [1253, 517] width 436 height 14
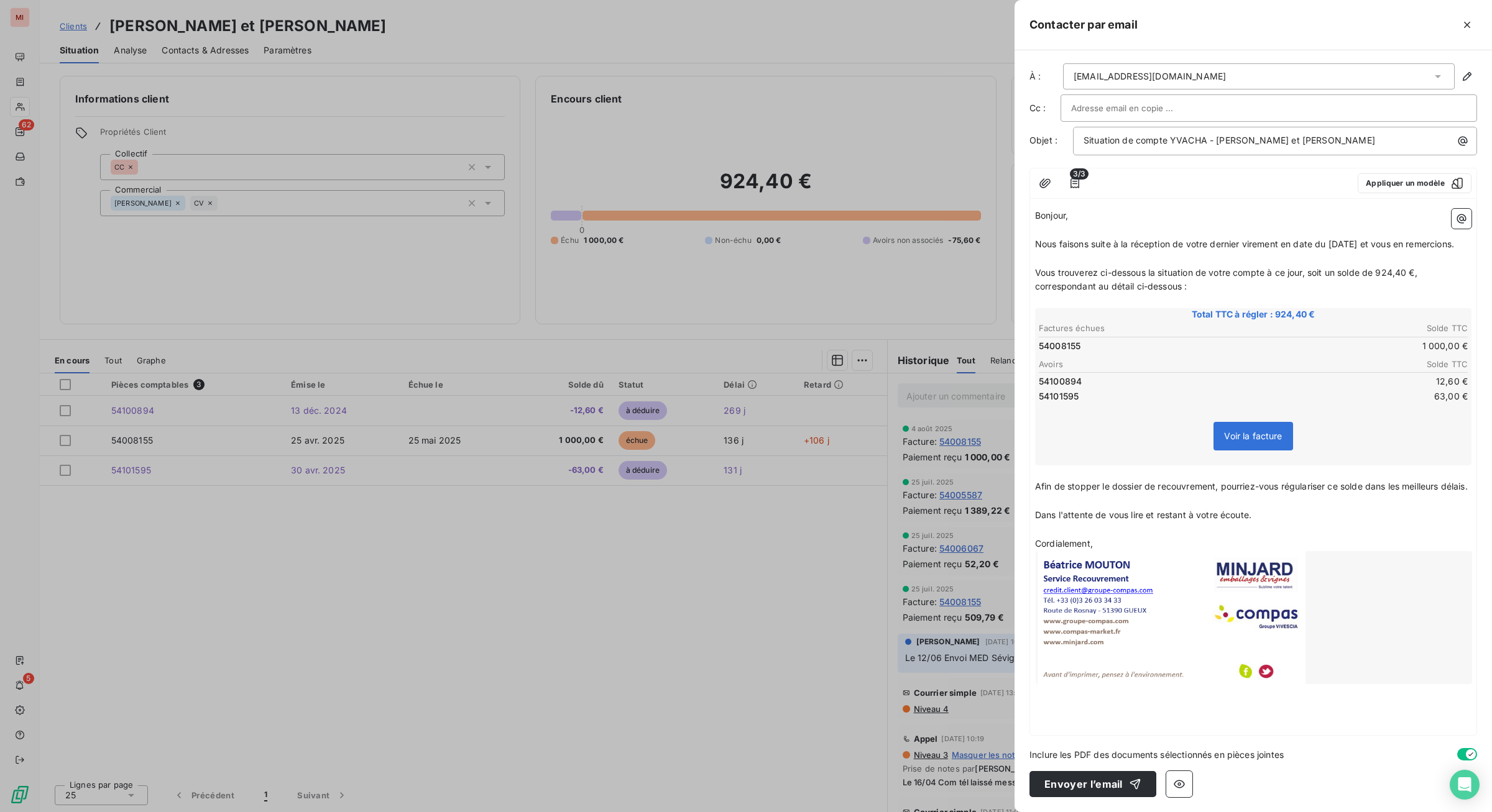
scroll to position [259, 0]
click at [1030, 645] on button "Envoyer l’email" at bounding box center [1093, 784] width 127 height 26
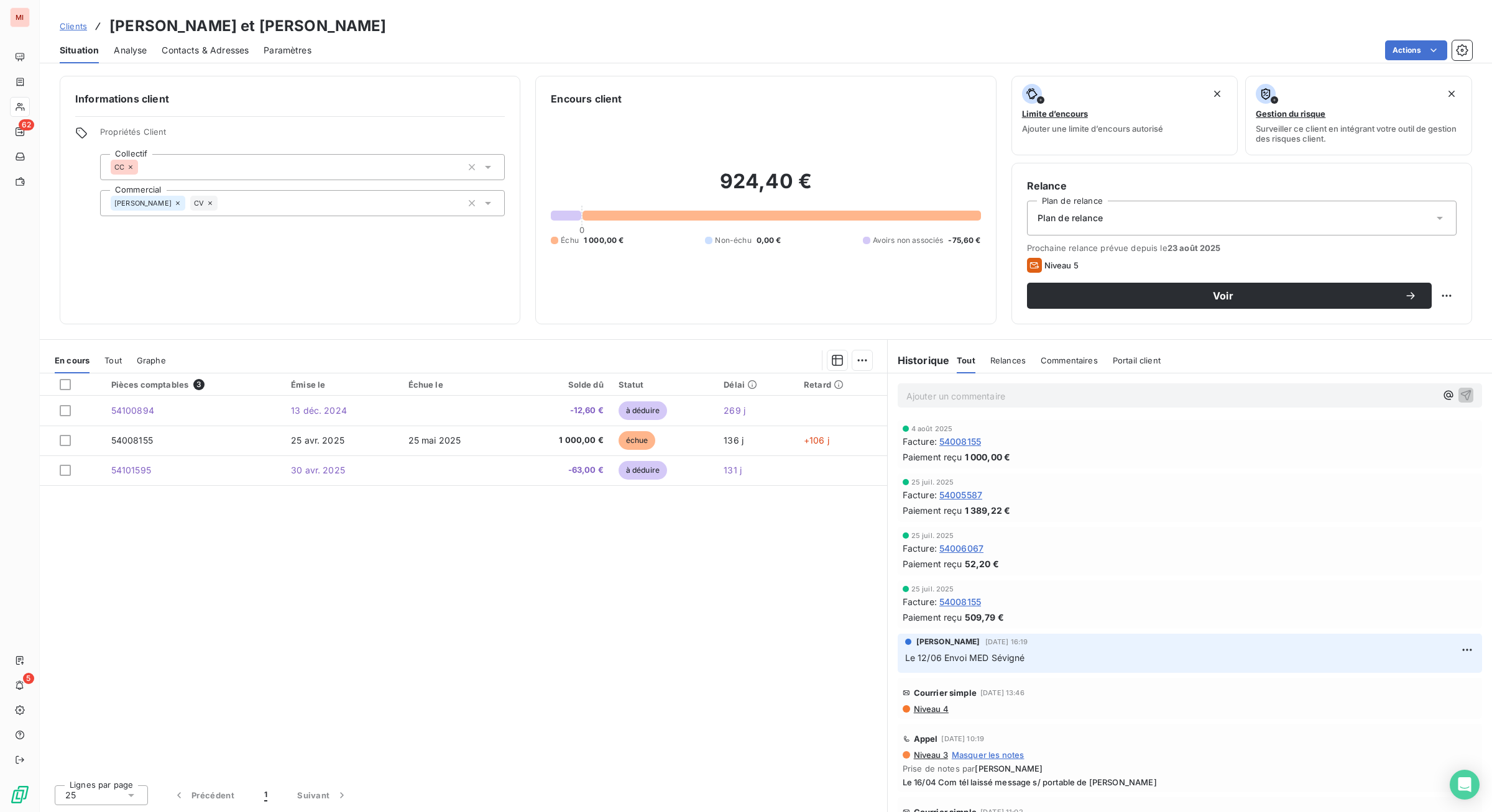
click at [1026, 365] on span "Relances" at bounding box center [1008, 360] width 35 height 10
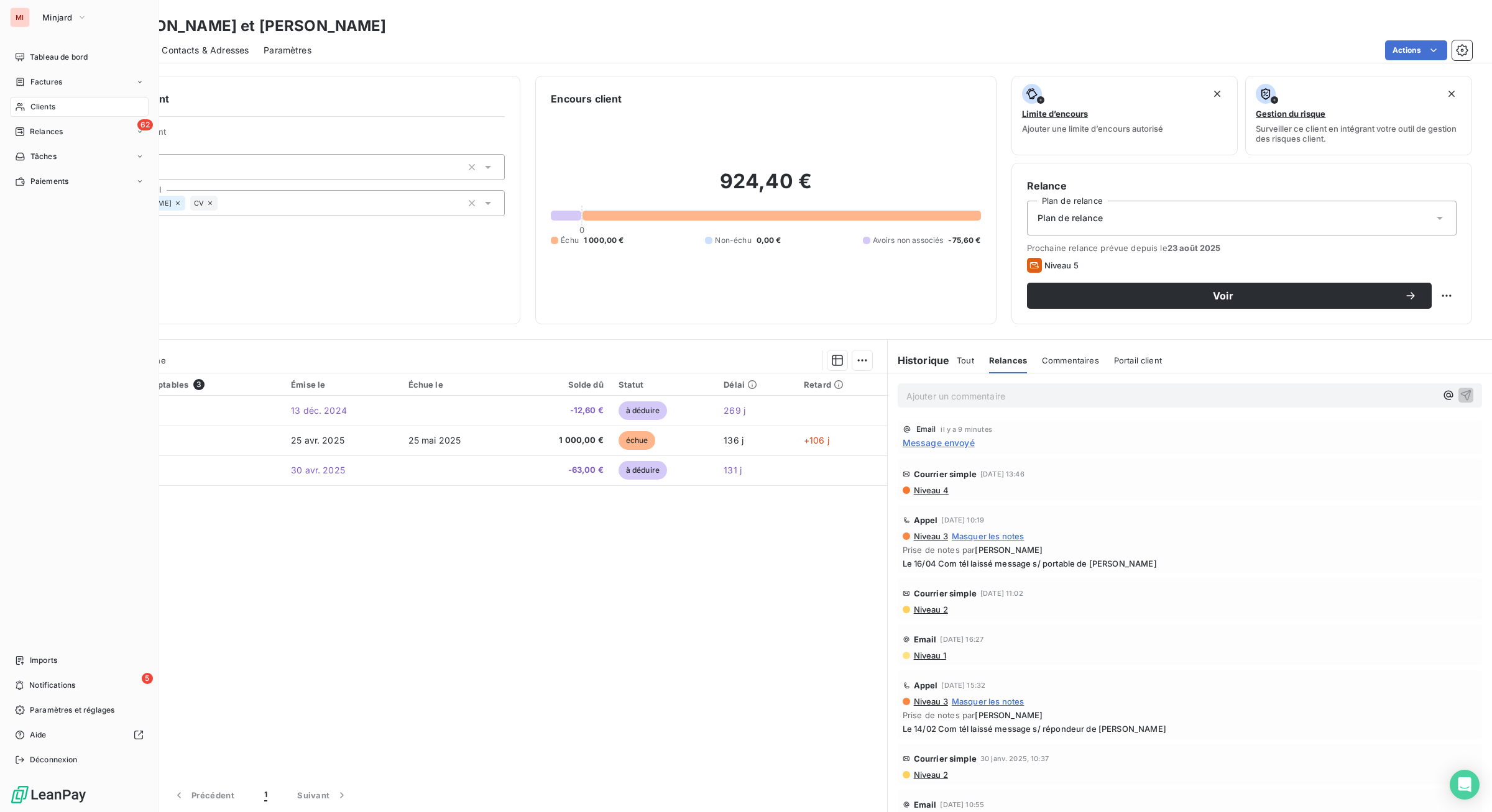
click at [56, 113] on span "Clients" at bounding box center [43, 107] width 25 height 11
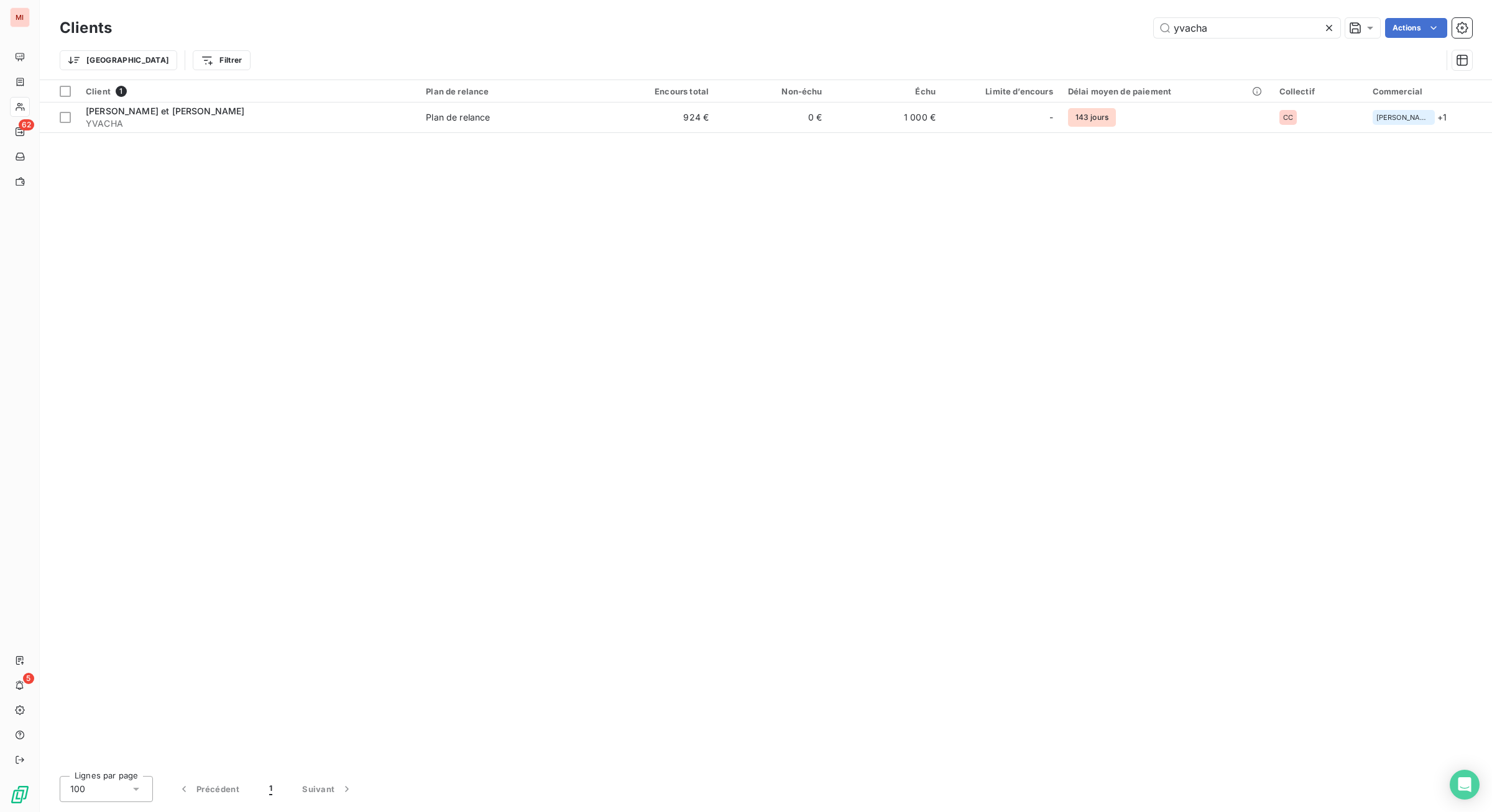
drag, startPoint x: 1199, startPoint y: 38, endPoint x: 1054, endPoint y: 23, distance: 145.8
click at [1054, 23] on div "yvacha Actions" at bounding box center [799, 28] width 1345 height 20
type input "boulmel"
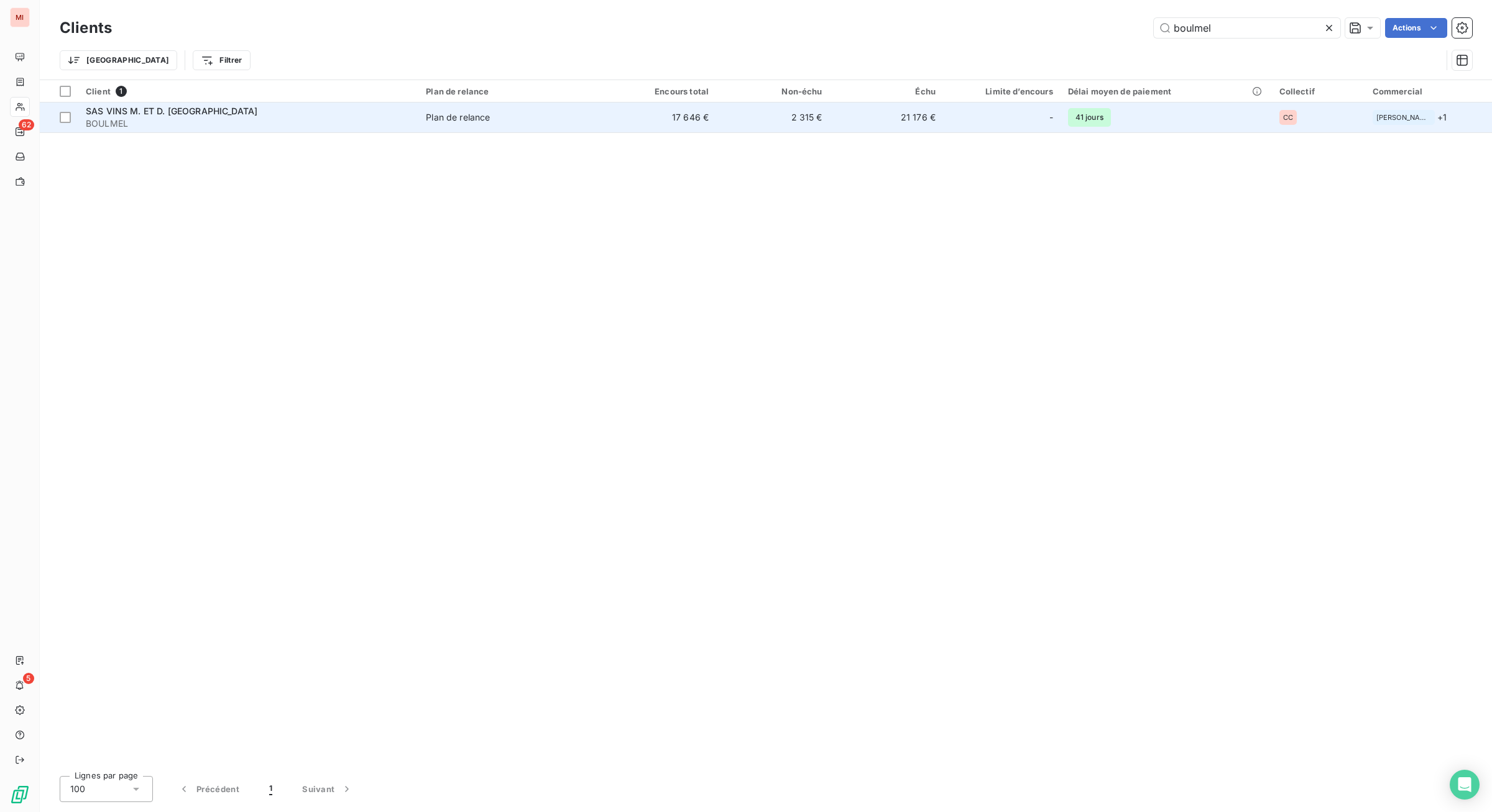
click at [236, 117] on span "SAS VINS M. ET D. [GEOGRAPHIC_DATA]" at bounding box center [171, 111] width 171 height 11
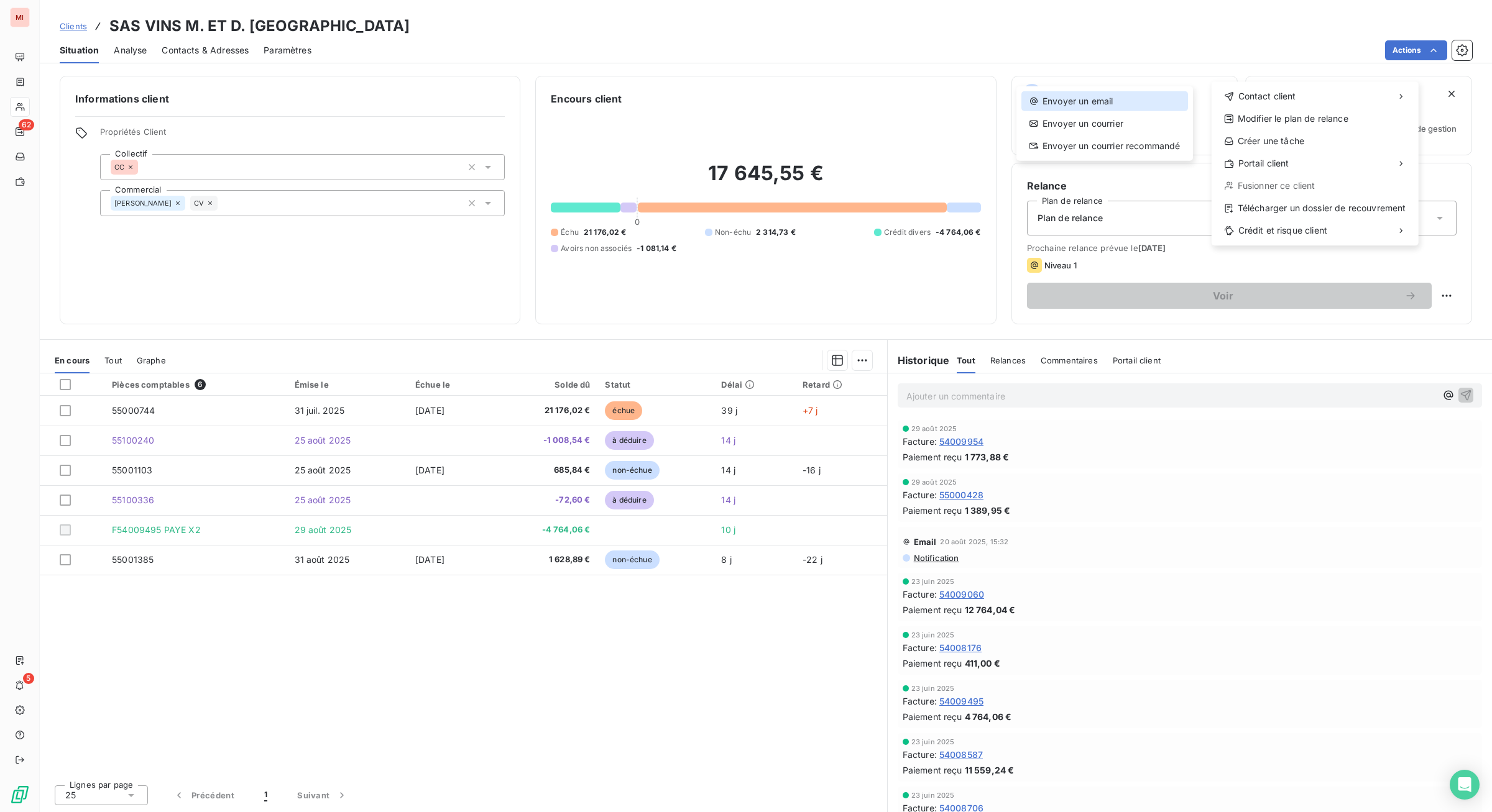
click at [1081, 105] on div "Envoyer un email" at bounding box center [1105, 102] width 167 height 20
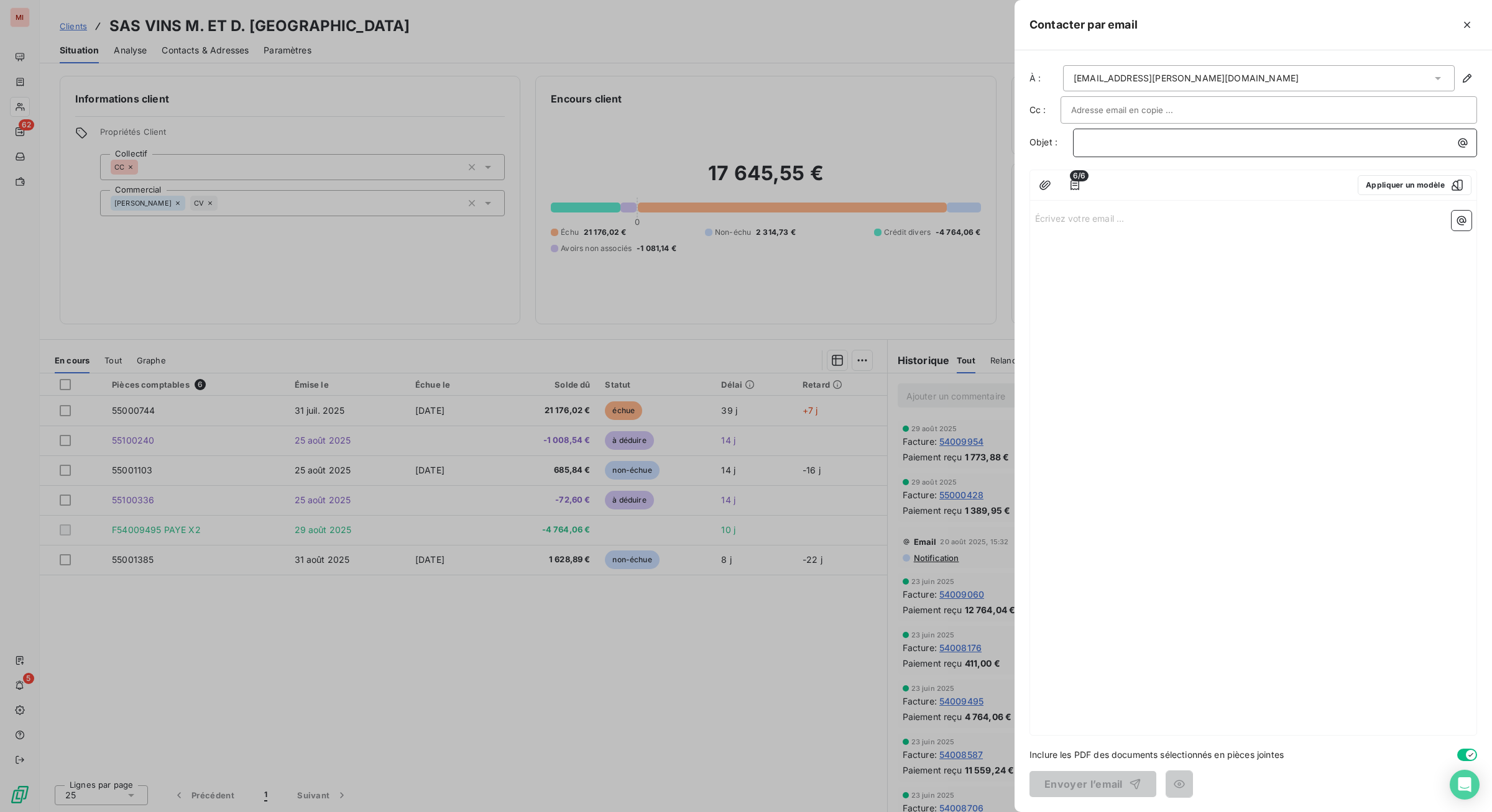
click at [1084, 150] on p "﻿" at bounding box center [1278, 142] width 389 height 14
click at [1097, 150] on p "Situation de compte BOULMEL -" at bounding box center [1278, 142] width 389 height 14
click at [1035, 225] on p "Écrivez votre email ... ﻿" at bounding box center [1253, 217] width 436 height 14
click at [1055, 253] on p "Nous faisons suite à votre virement du" at bounding box center [1253, 246] width 436 height 14
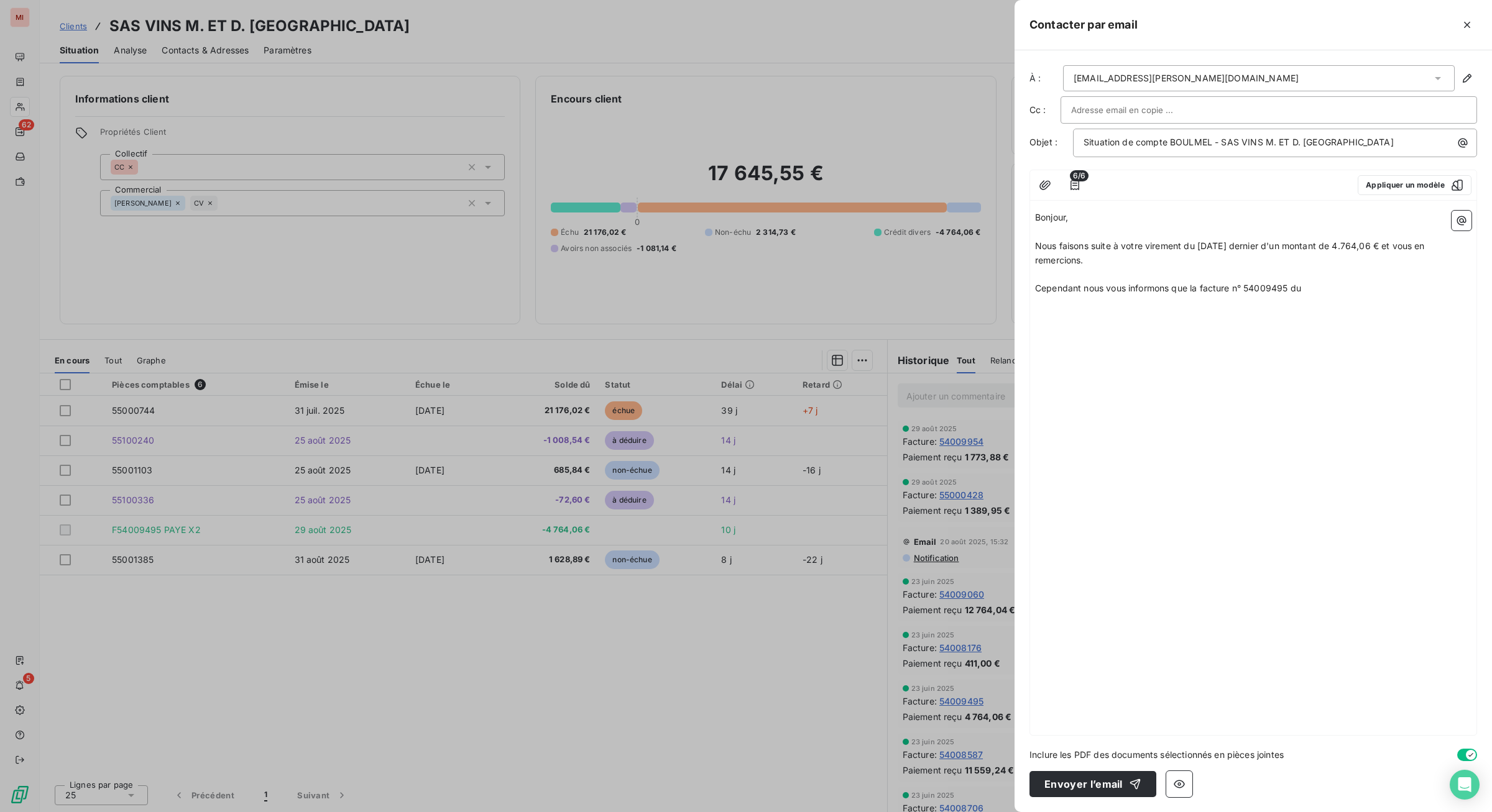
click at [1193, 295] on p "Cependant nous vous informons que la facture n° 54009495 du" at bounding box center [1253, 288] width 436 height 14
click at [1193, 265] on span "Nous faisons suite à votre virement du [DATE] dernier d'un montant de 4.764,06 …" at bounding box center [1231, 253] width 393 height 25
click at [1035, 265] on span "Nous faisons suite à votre virement du [DATE] dernier d'un montant de 9.764,06 …" at bounding box center [1231, 253] width 393 height 25
click at [1193, 293] on span "Cependant nous vous informons que la facture n° 54009495 du [DATE] nous a déjà …" at bounding box center [1233, 288] width 396 height 11
click at [1193, 308] on span "Cependant nous vous informons que la facture n° 54009495 du [DATE] d'un montant…" at bounding box center [1245, 295] width 421 height 25
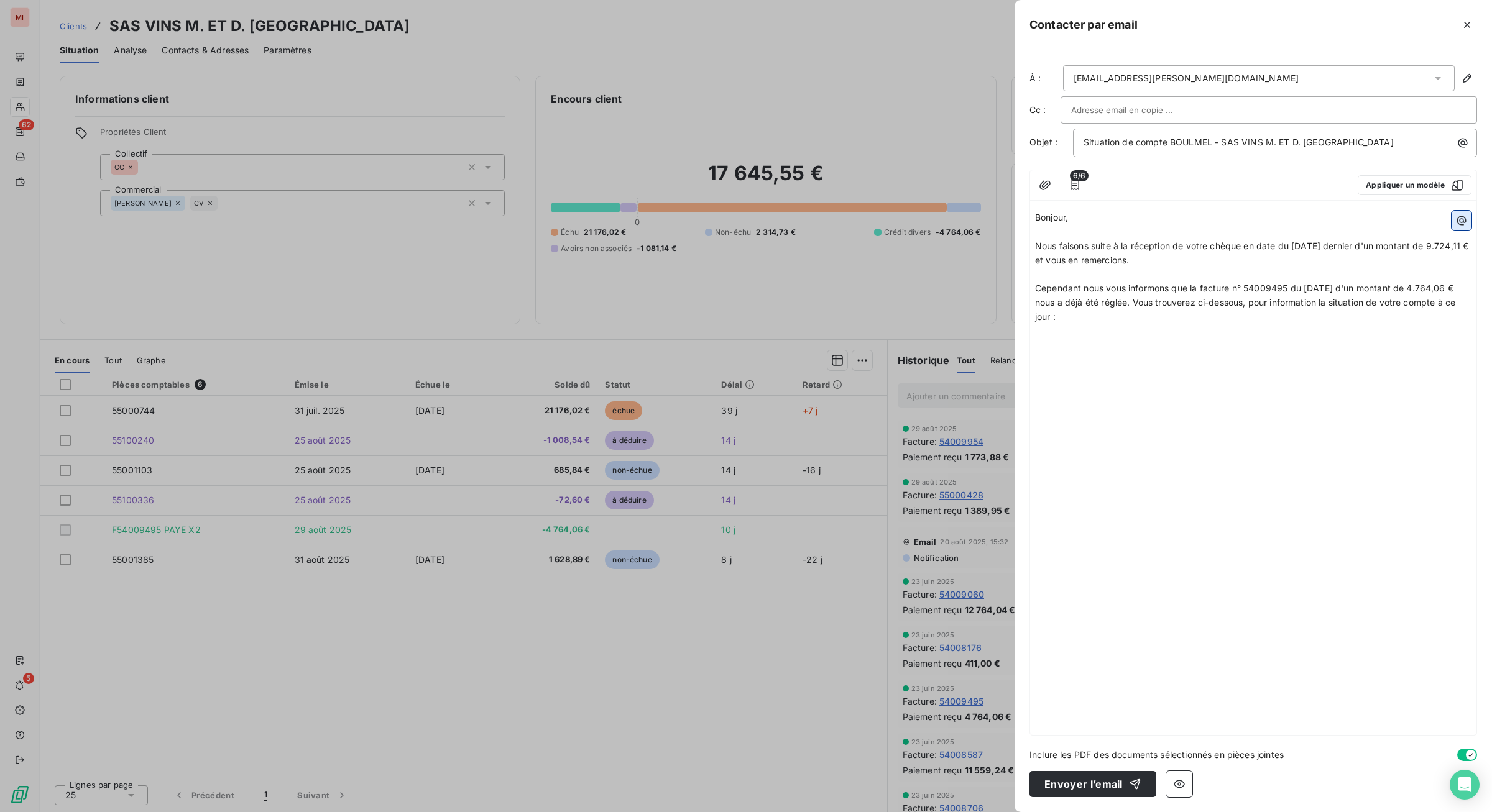
click at [1193, 227] on icon "button" at bounding box center [1461, 220] width 13 height 13
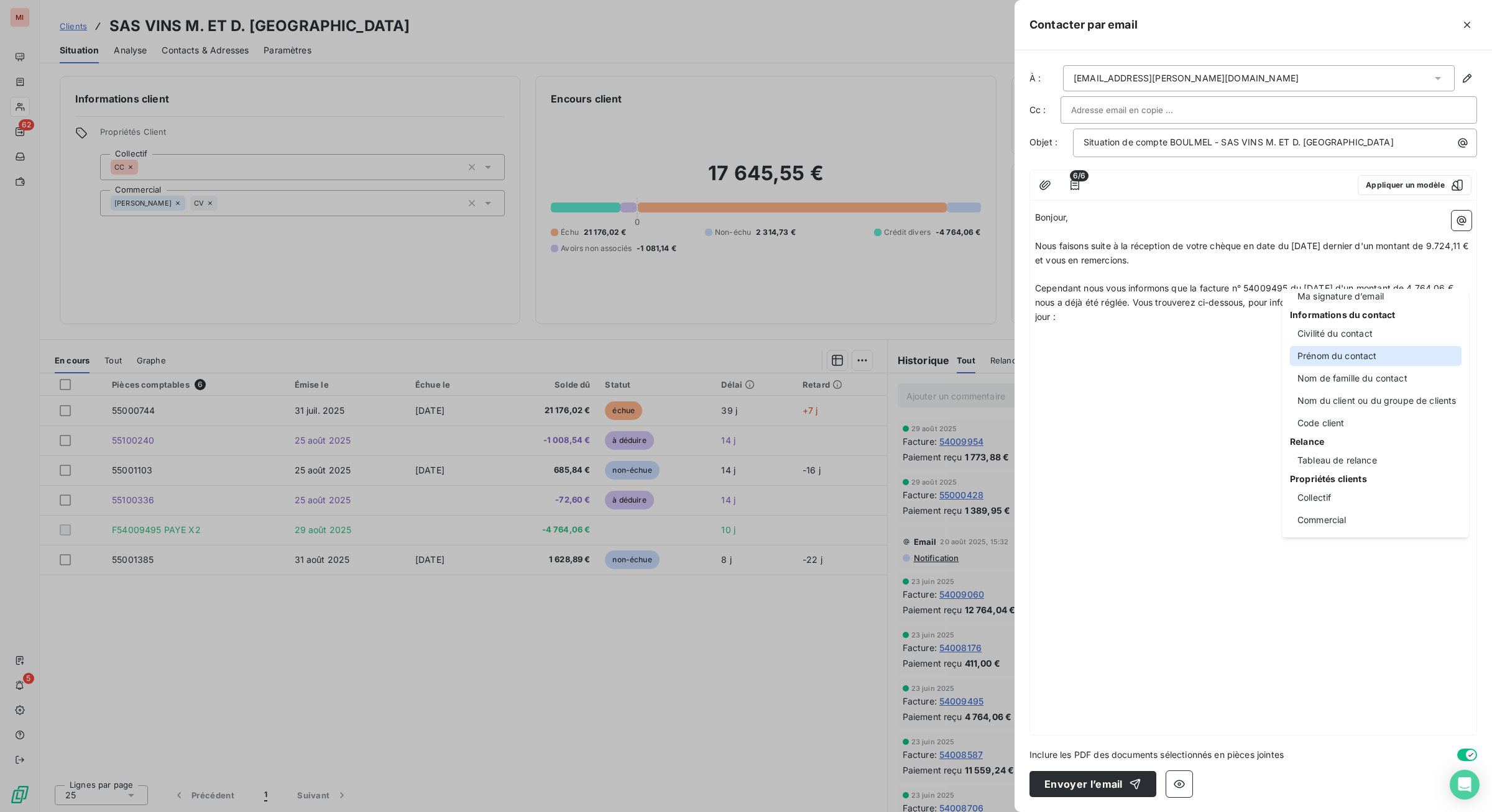
scroll to position [156, 0]
click at [1193, 451] on div "Tableau de relance" at bounding box center [1375, 460] width 171 height 20
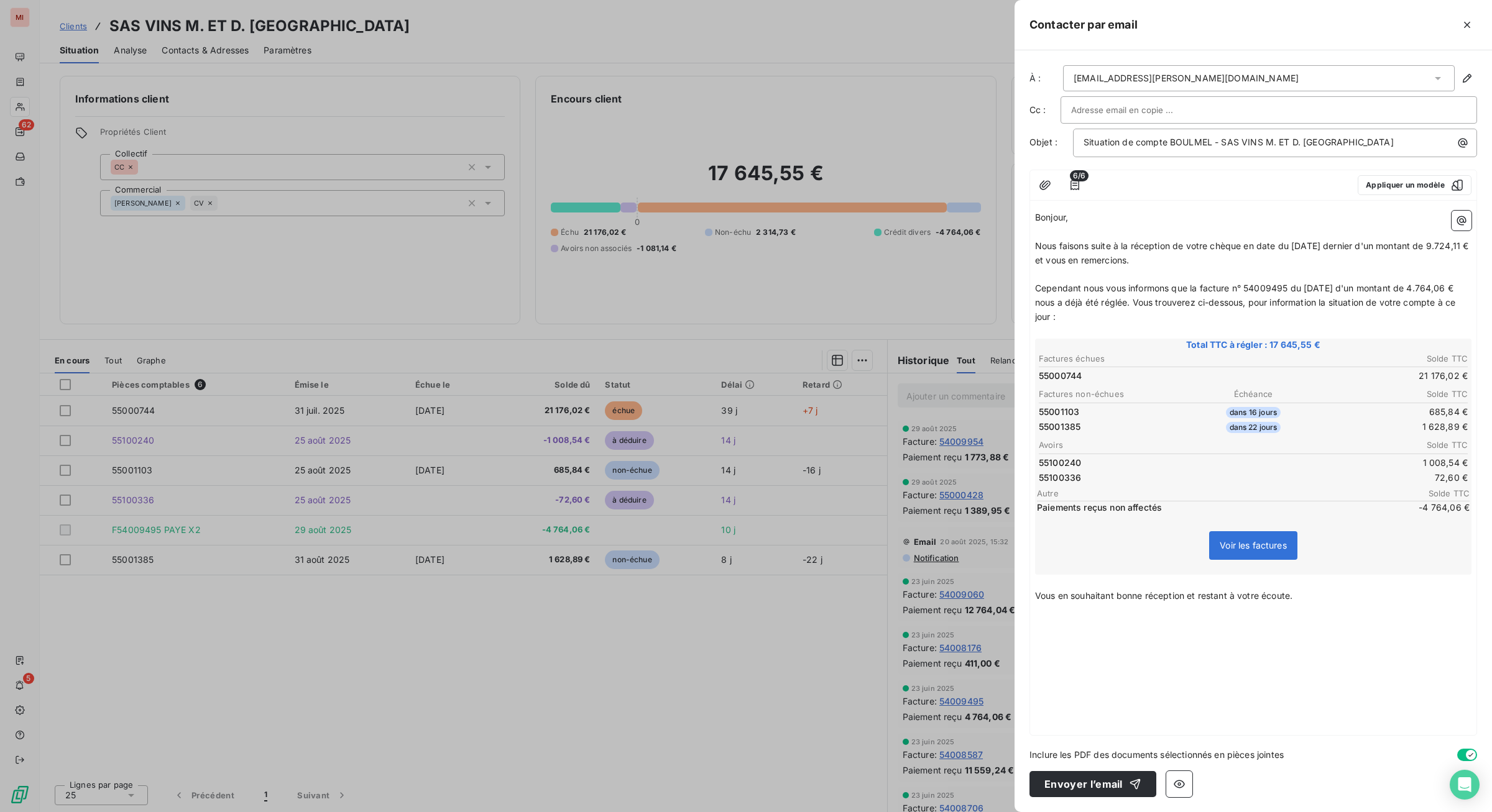
scroll to position [92, 0]
click at [1193, 217] on icon "button" at bounding box center [1461, 221] width 9 height 9
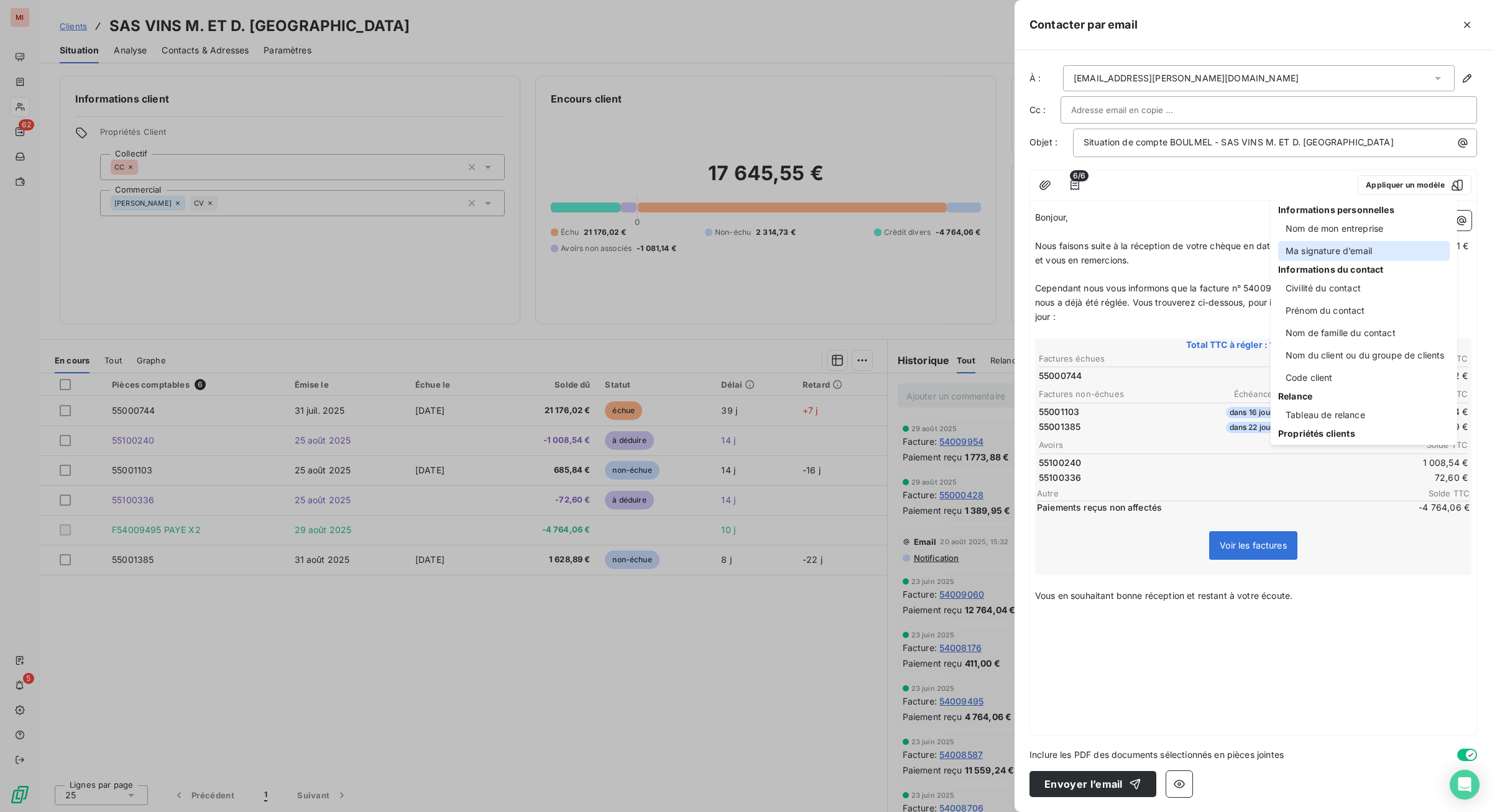
click at [1193, 261] on div "Ma signature d’email" at bounding box center [1363, 251] width 171 height 20
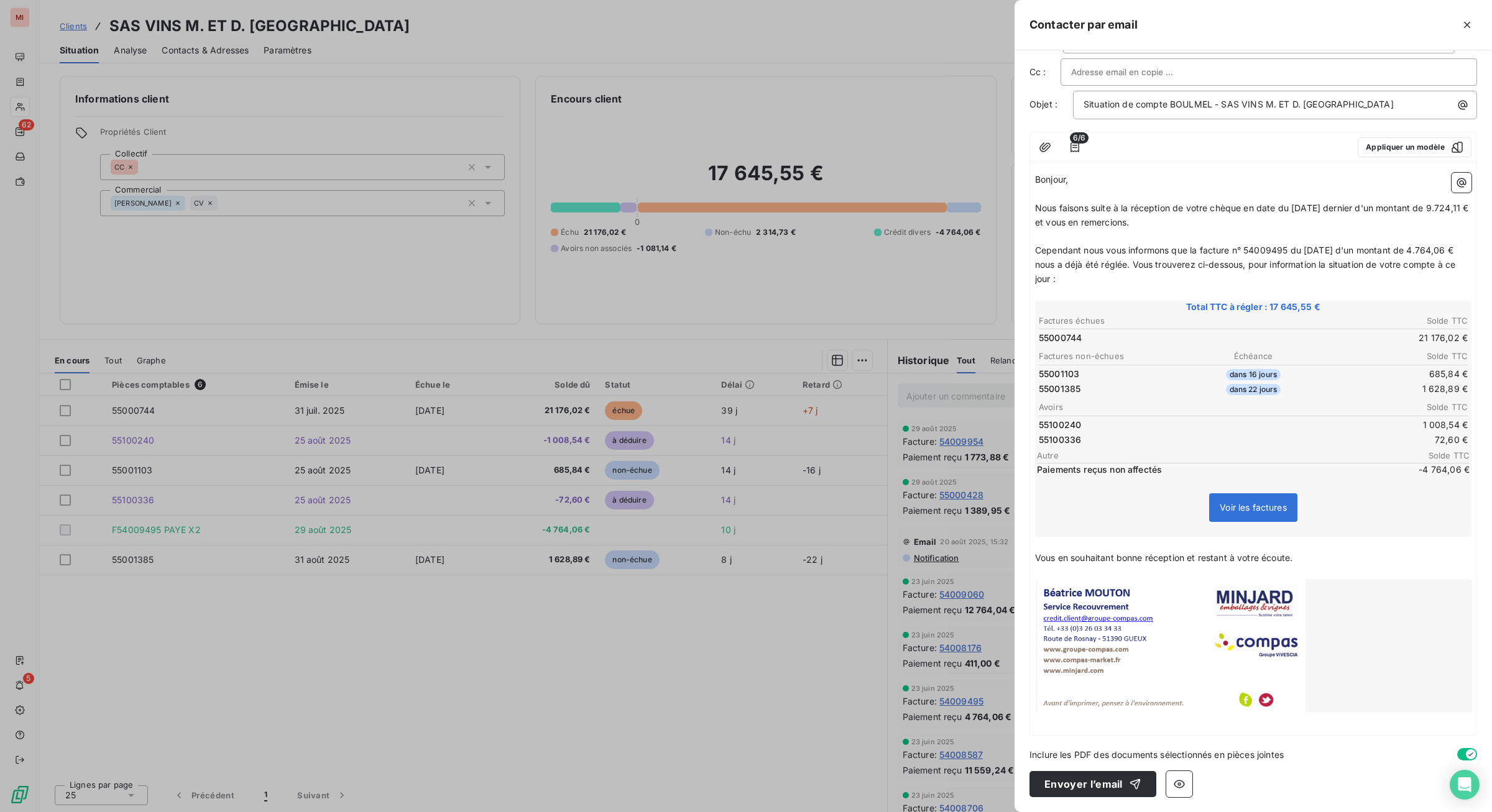
click at [1035, 579] on p "﻿" at bounding box center [1253, 571] width 436 height 14
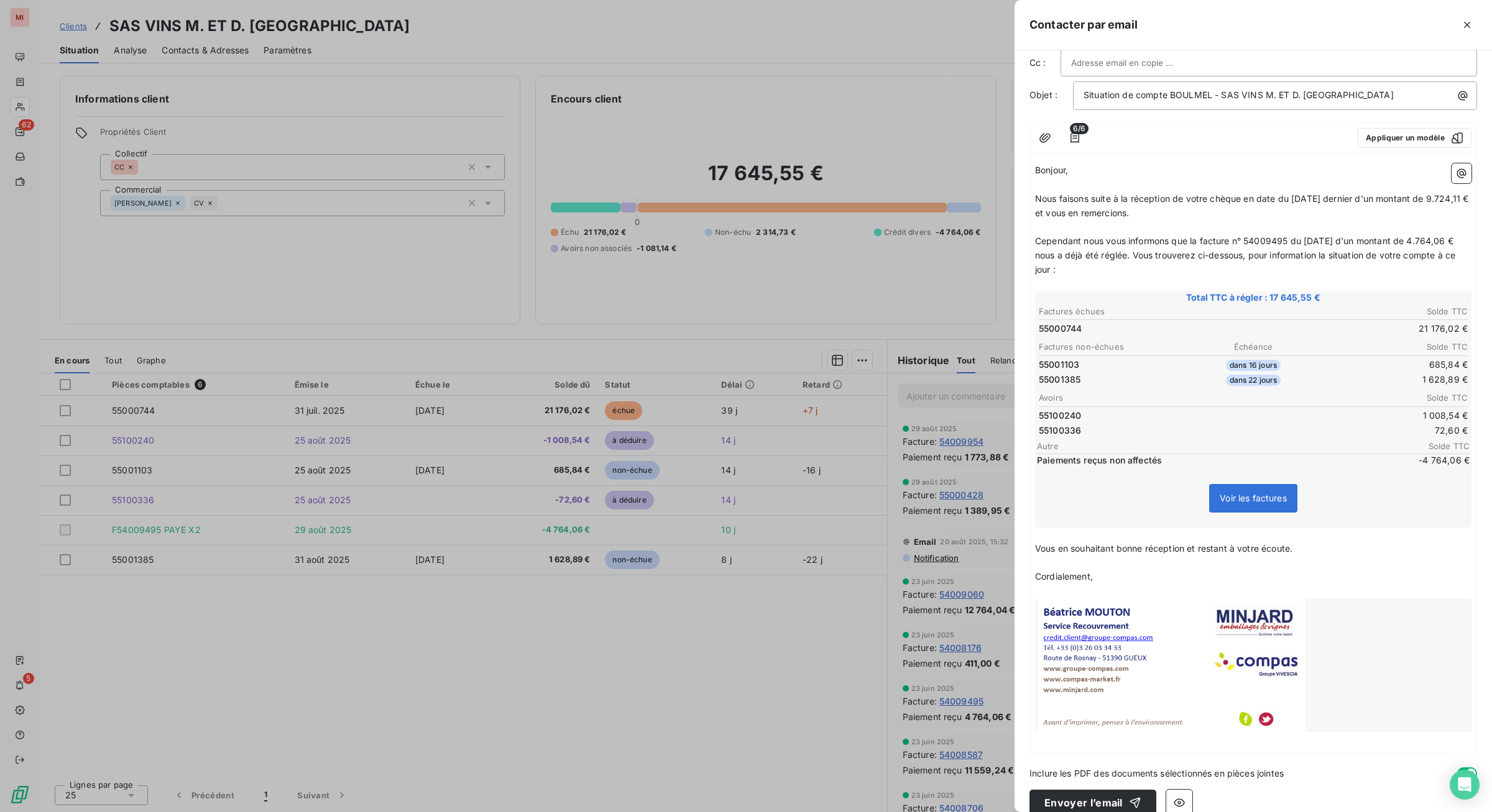
scroll to position [0, 0]
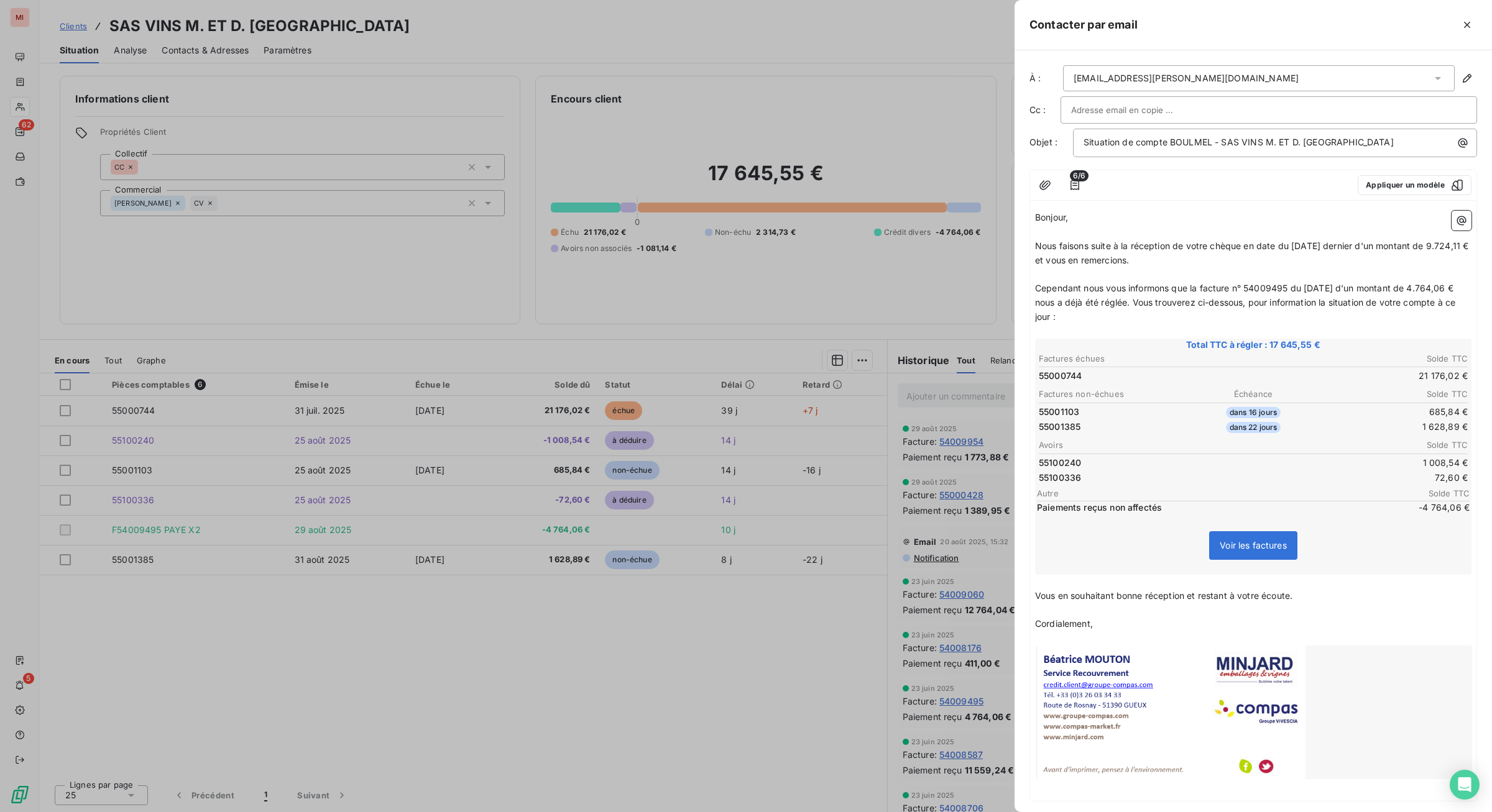
click at [1035, 322] on span "Cependant nous vous informons que la facture n° 54009495 du [DATE] d'un montant…" at bounding box center [1246, 302] width 423 height 39
click at [1193, 322] on span "Cependant nous vous informons que la facture n° 54009495 du [DATE] d'un montant…" at bounding box center [1246, 302] width 423 height 39
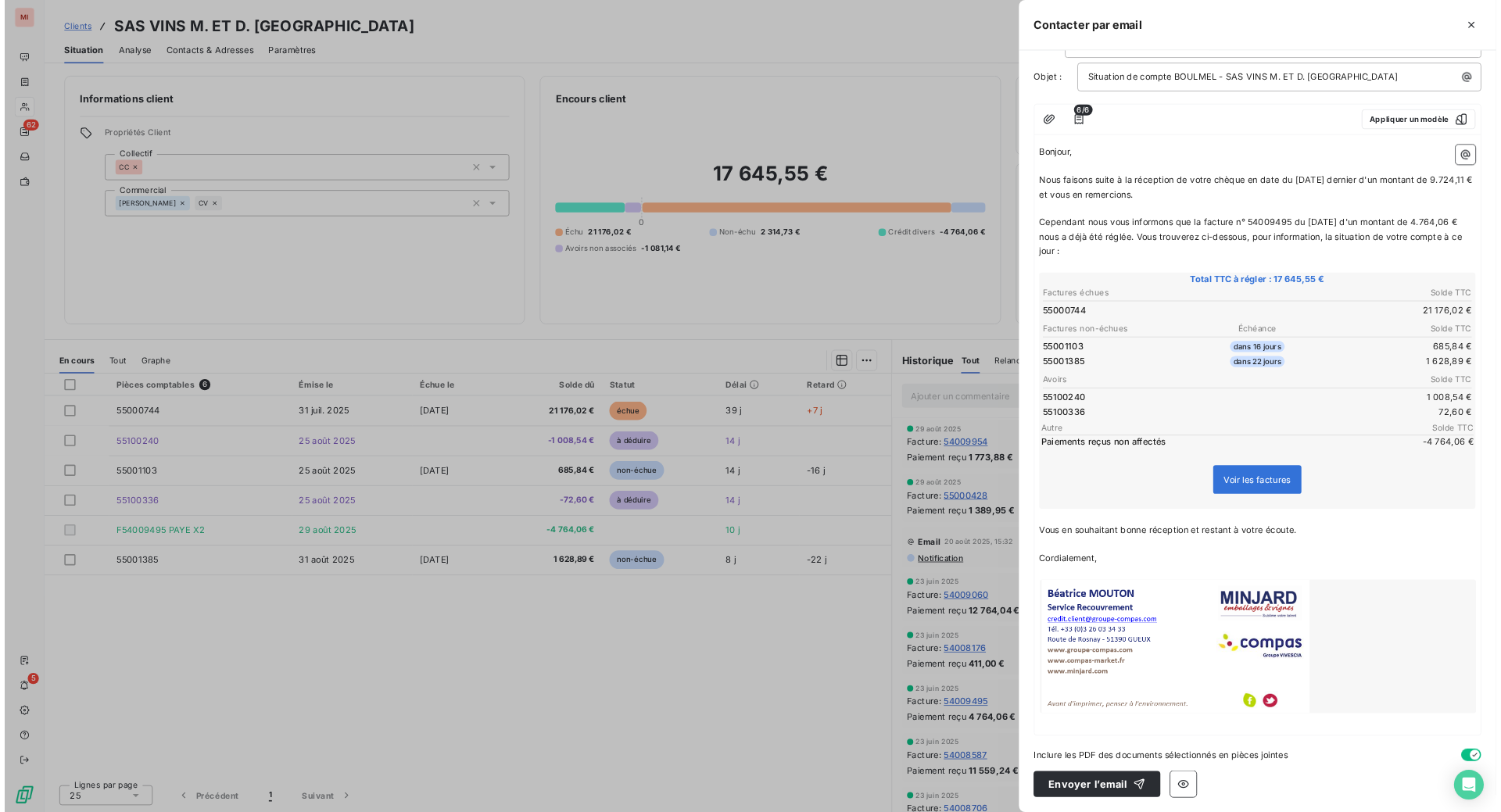
scroll to position [370, 0]
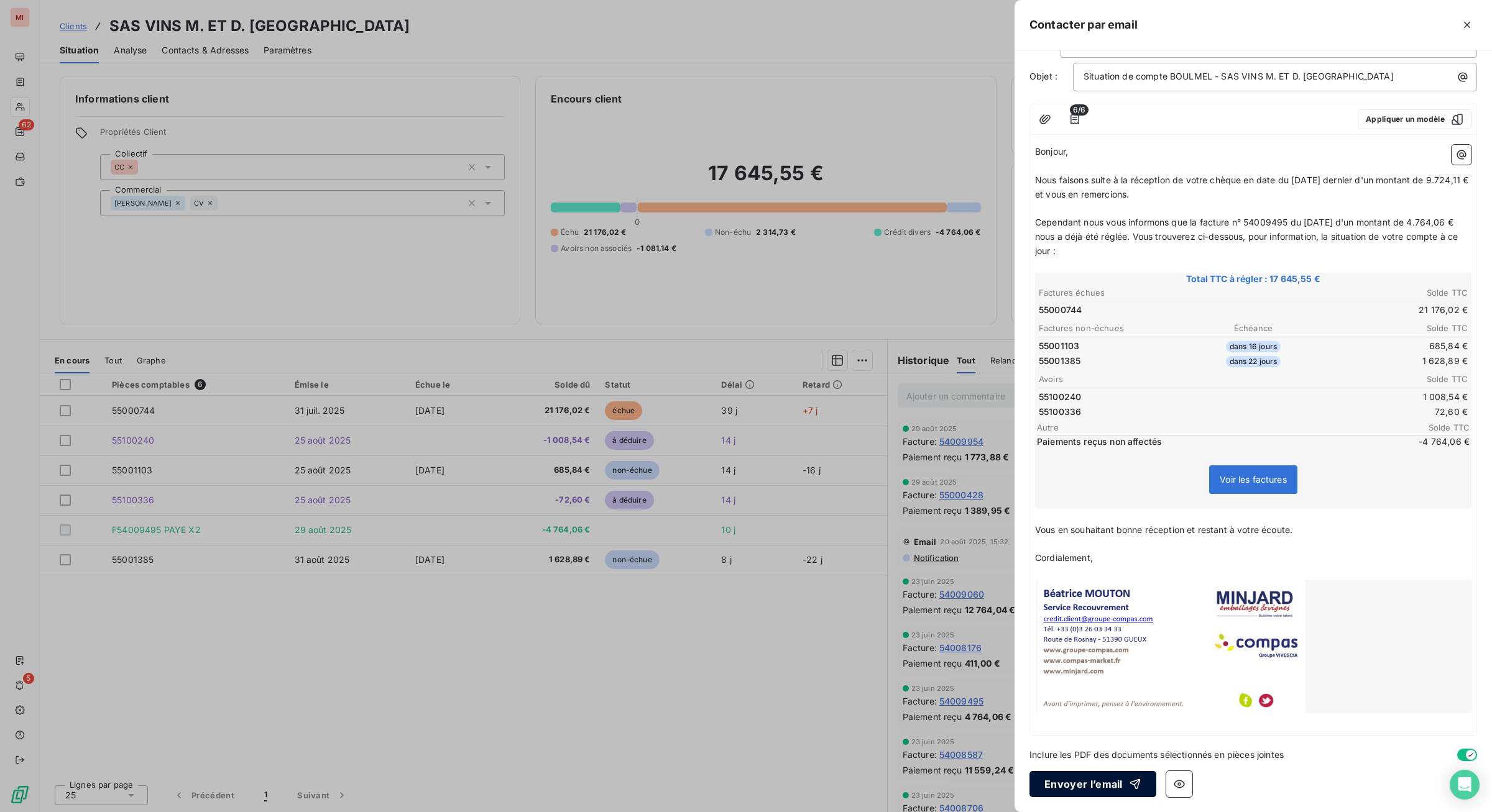
click at [1030, 645] on button "Envoyer l’email" at bounding box center [1093, 784] width 127 height 26
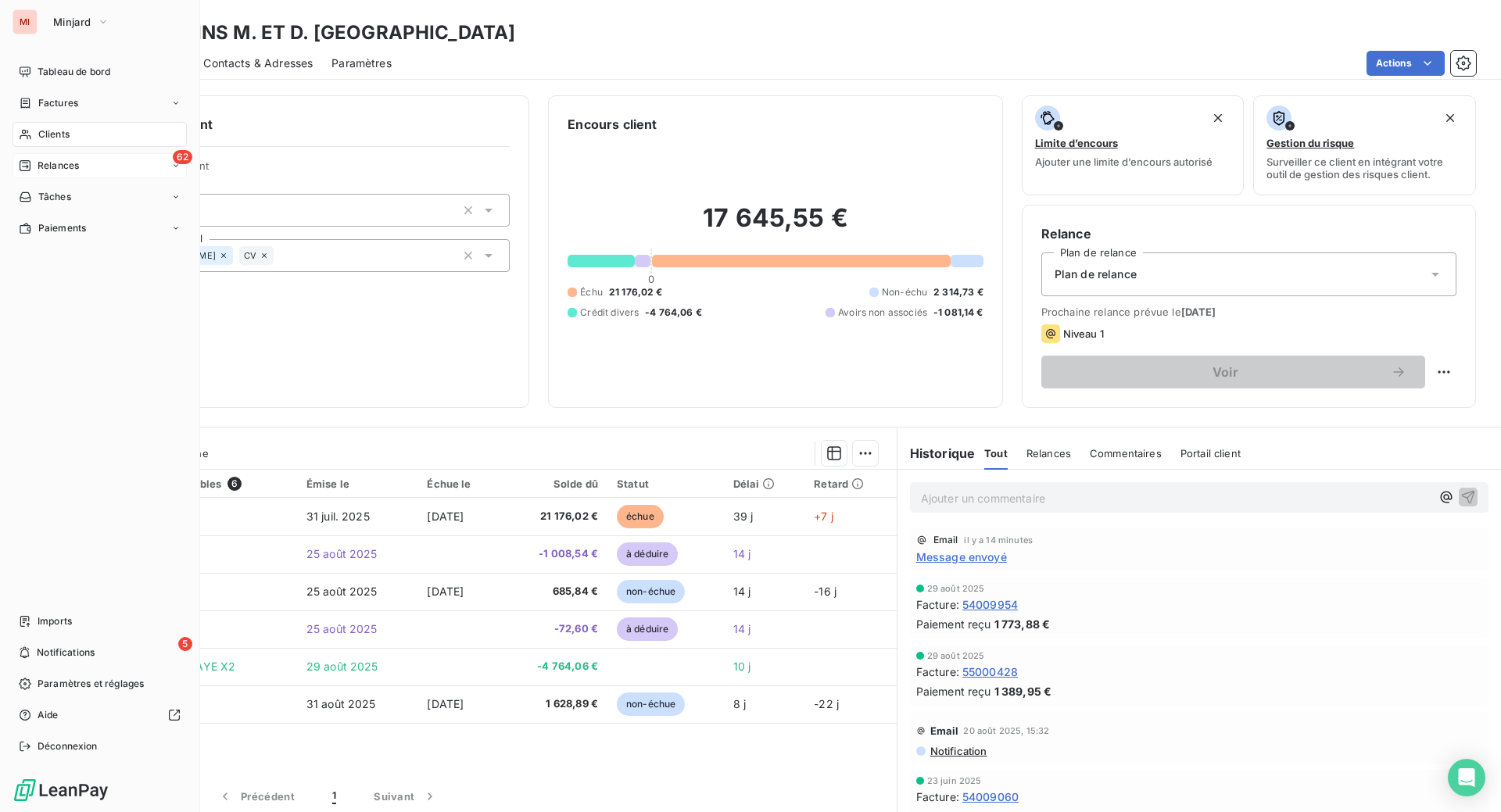
click at [54, 178] on div "62 Relances" at bounding box center [99, 165] width 174 height 25
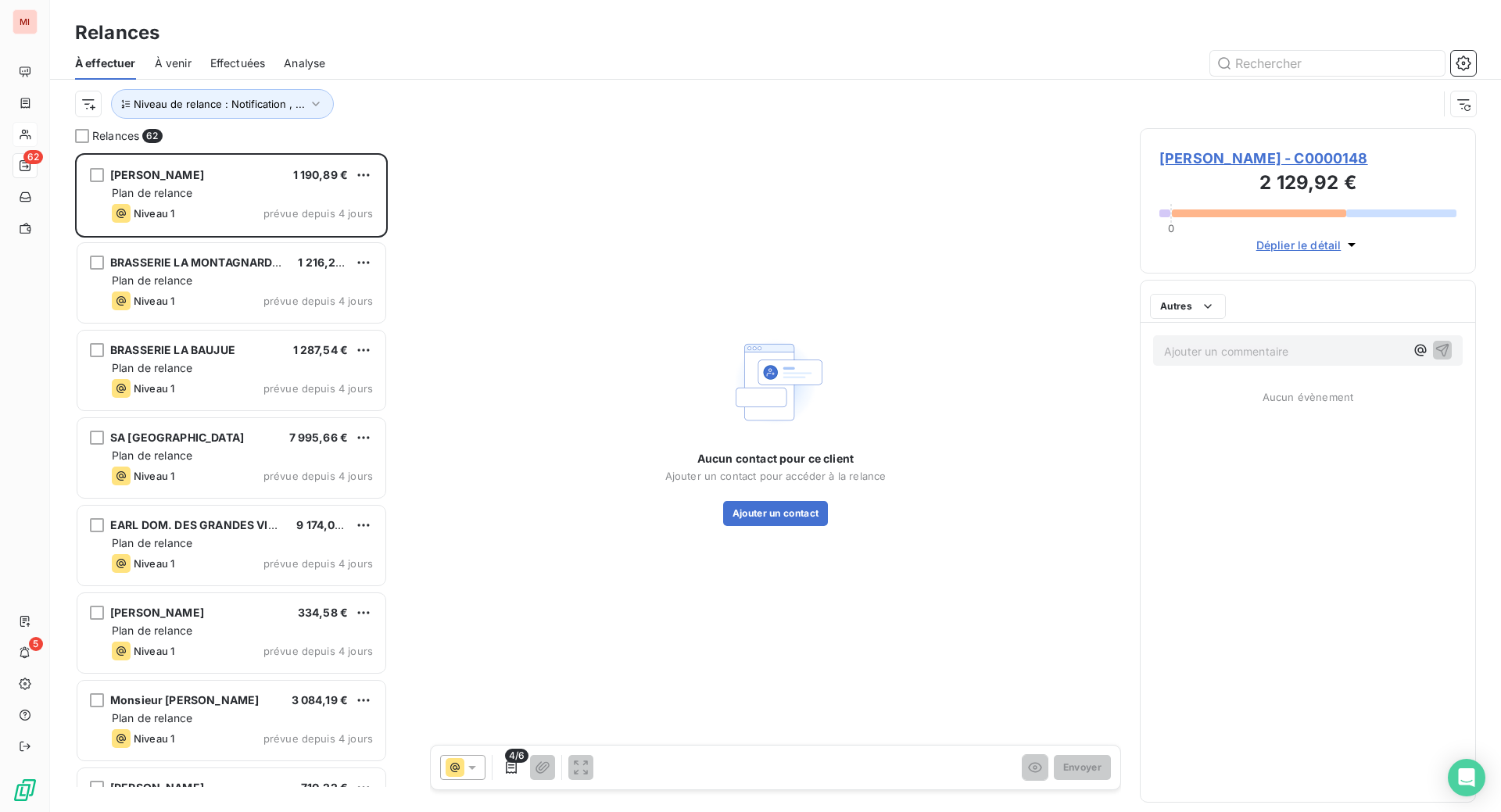
scroll to position [619, 299]
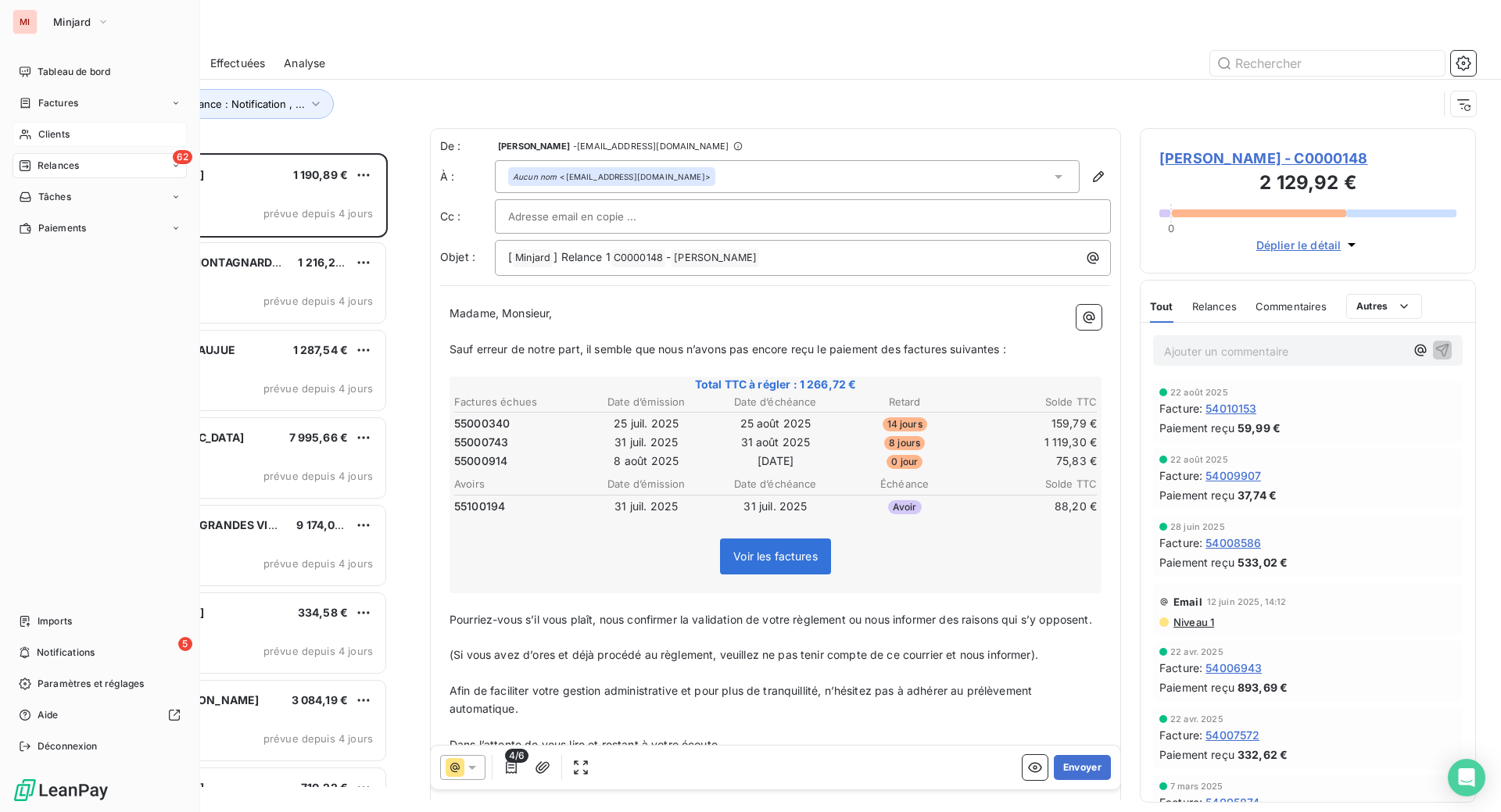
click at [79, 147] on div "Clients" at bounding box center [99, 134] width 174 height 25
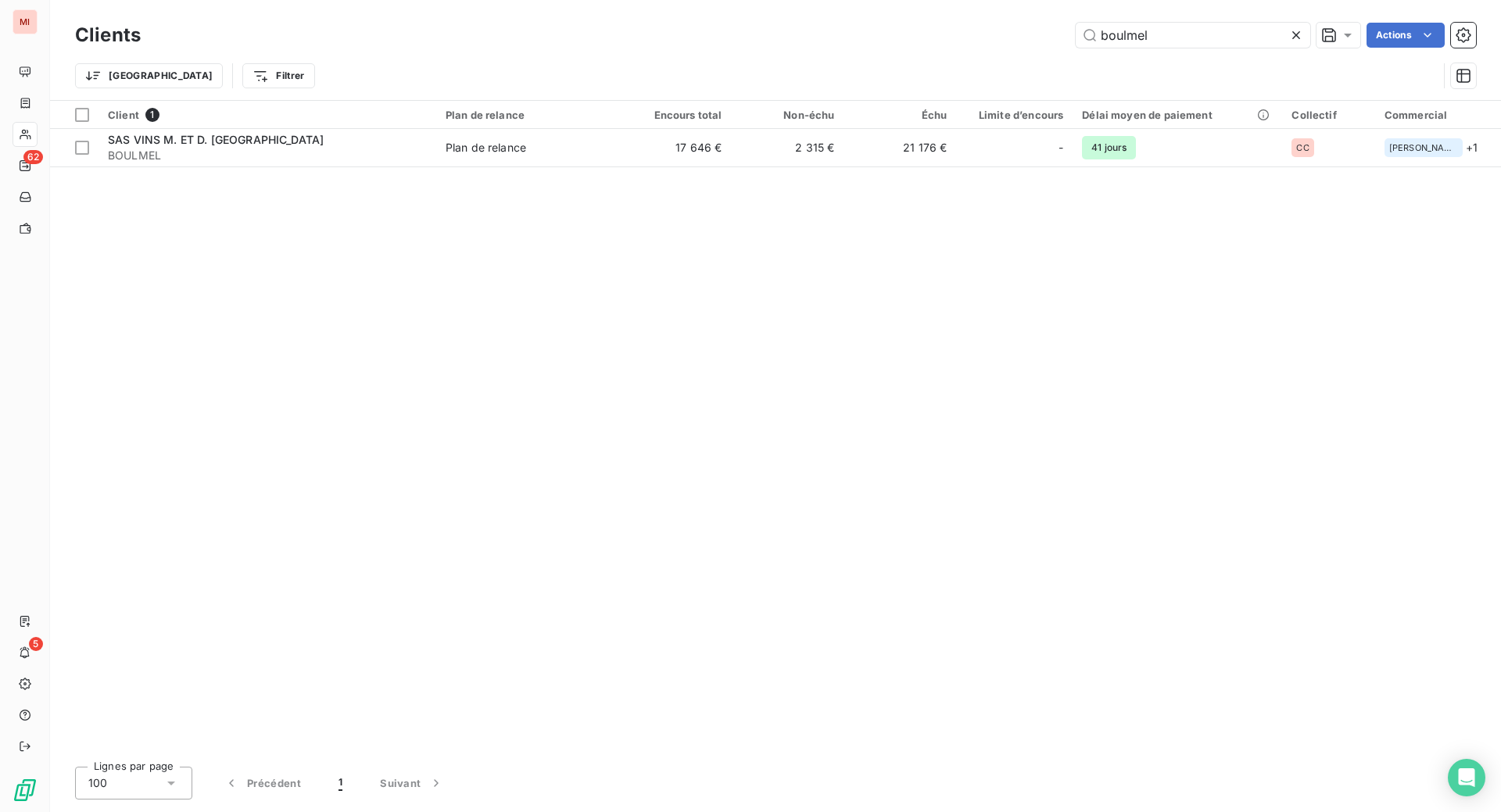
drag, startPoint x: 1107, startPoint y: 44, endPoint x: 901, endPoint y: 13, distance: 208.3
click at [901, 13] on div "Clients boulmel Actions Trier Filtrer" at bounding box center [776, 50] width 1451 height 100
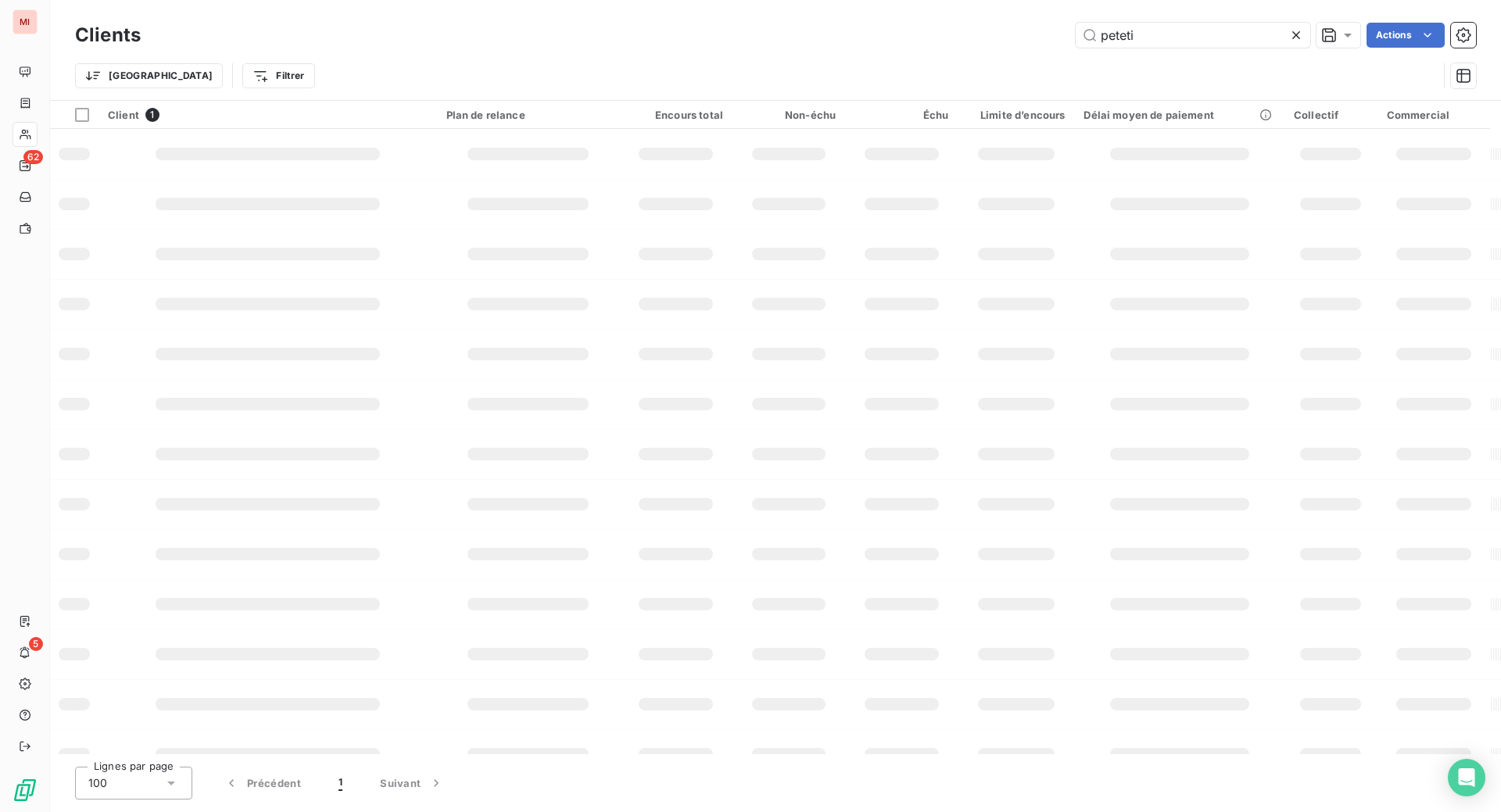
type input "peteti"
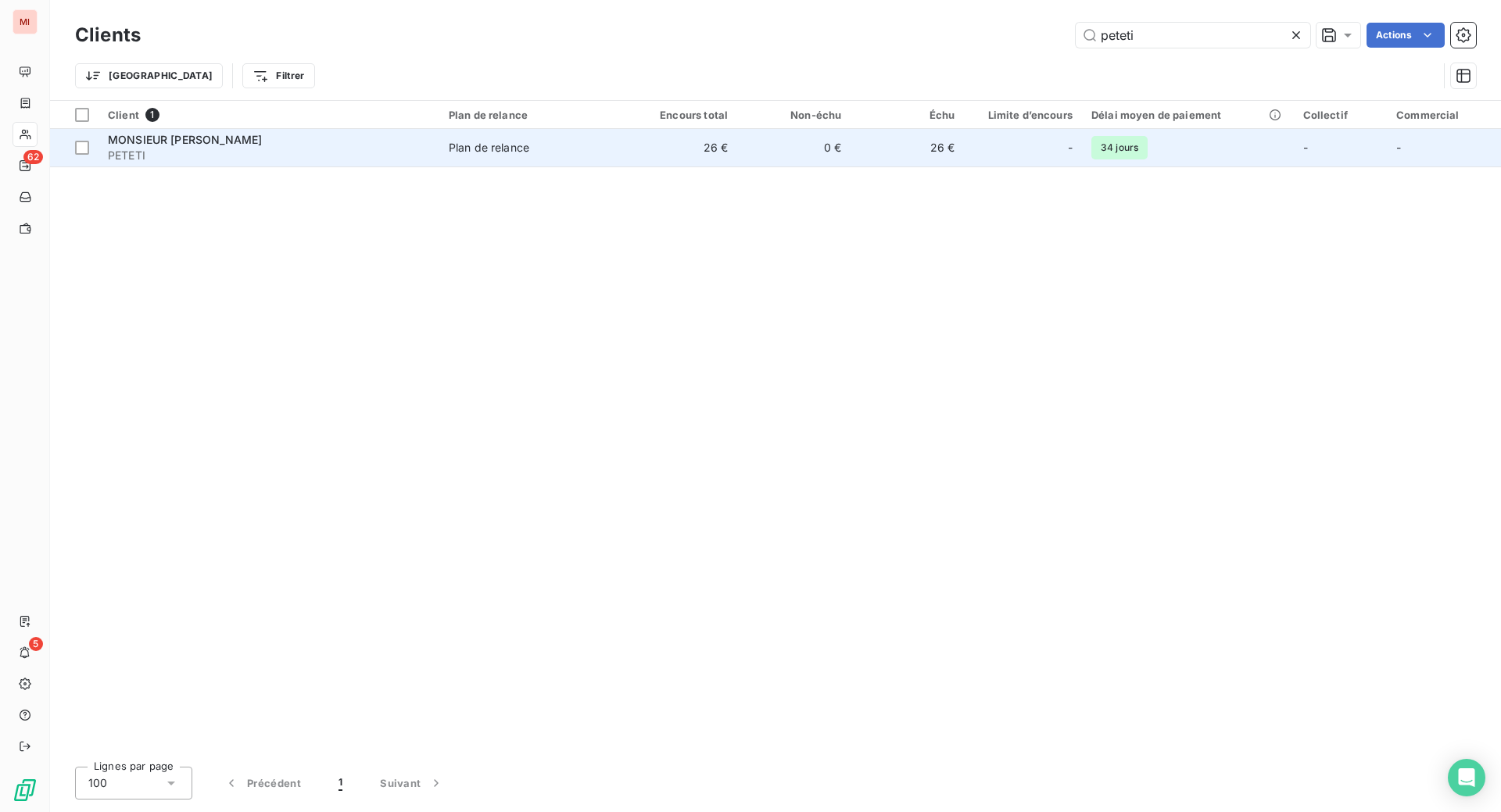
click at [237, 147] on span "MONSIEUR [PERSON_NAME]" at bounding box center [184, 140] width 154 height 13
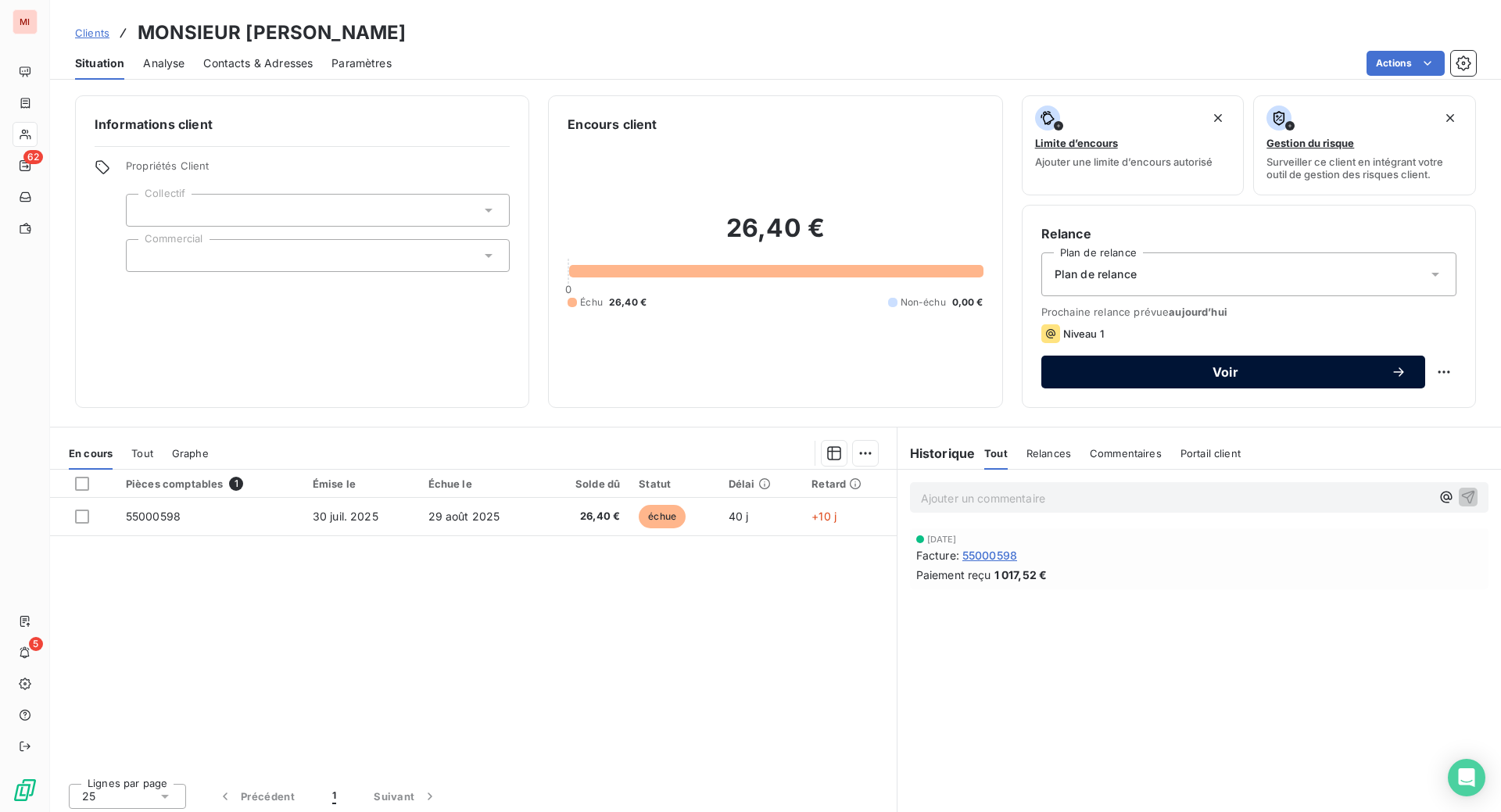
click at [1209, 378] on span "Voir" at bounding box center [1226, 371] width 331 height 12
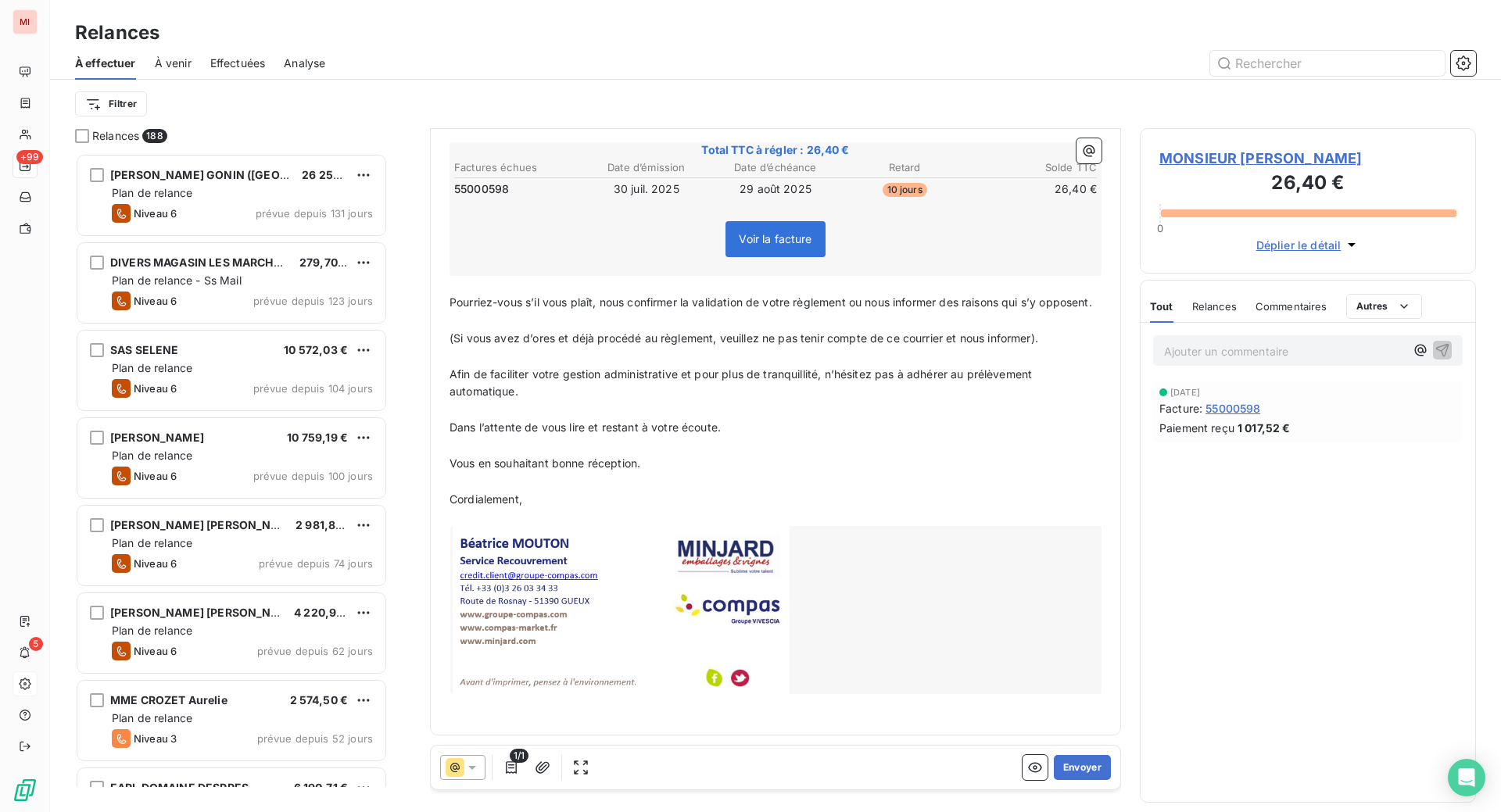
scroll to position [391, 0]
click at [1054, 780] on button "Envoyer" at bounding box center [1082, 767] width 57 height 25
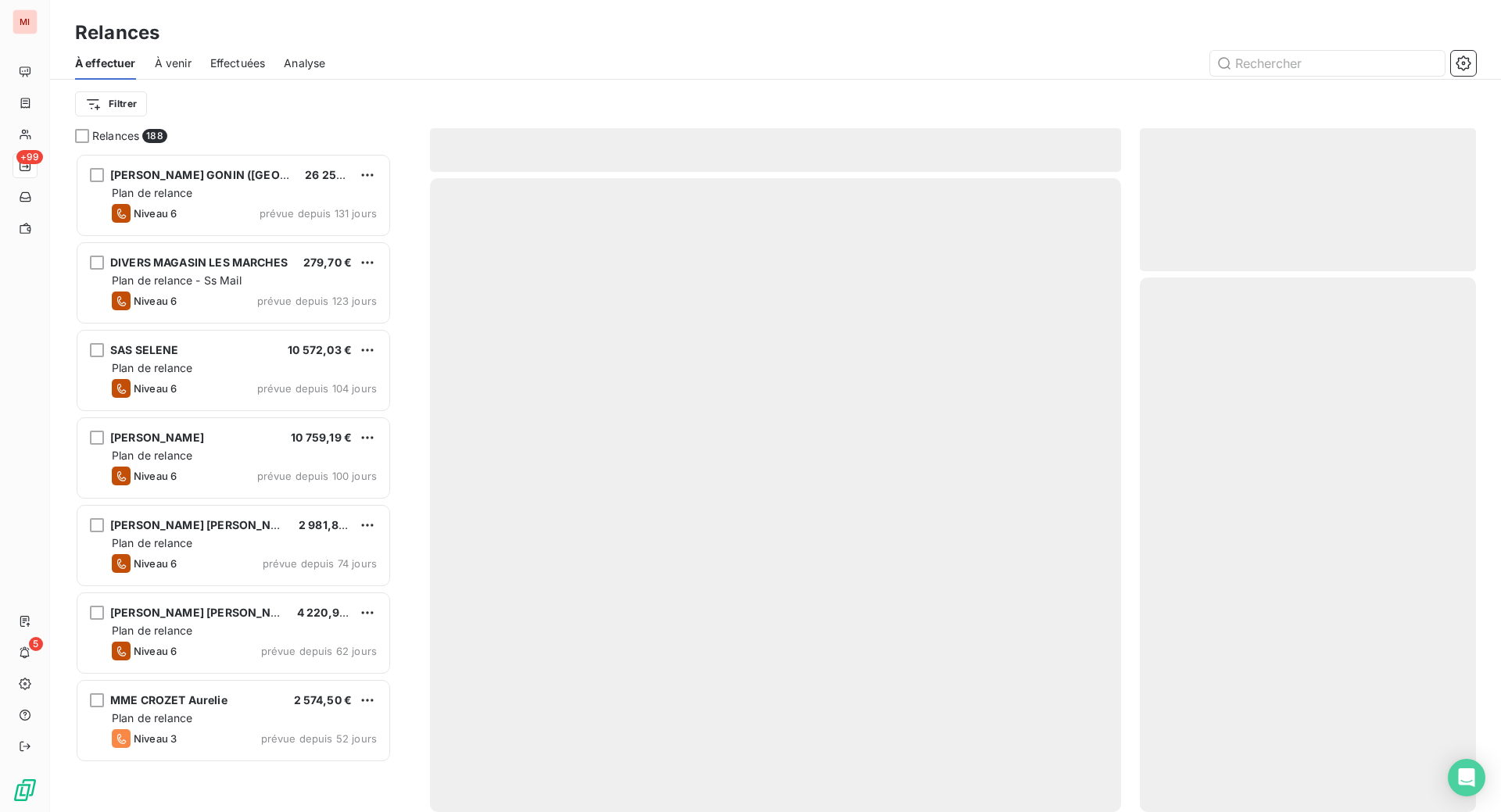
scroll to position [598, 302]
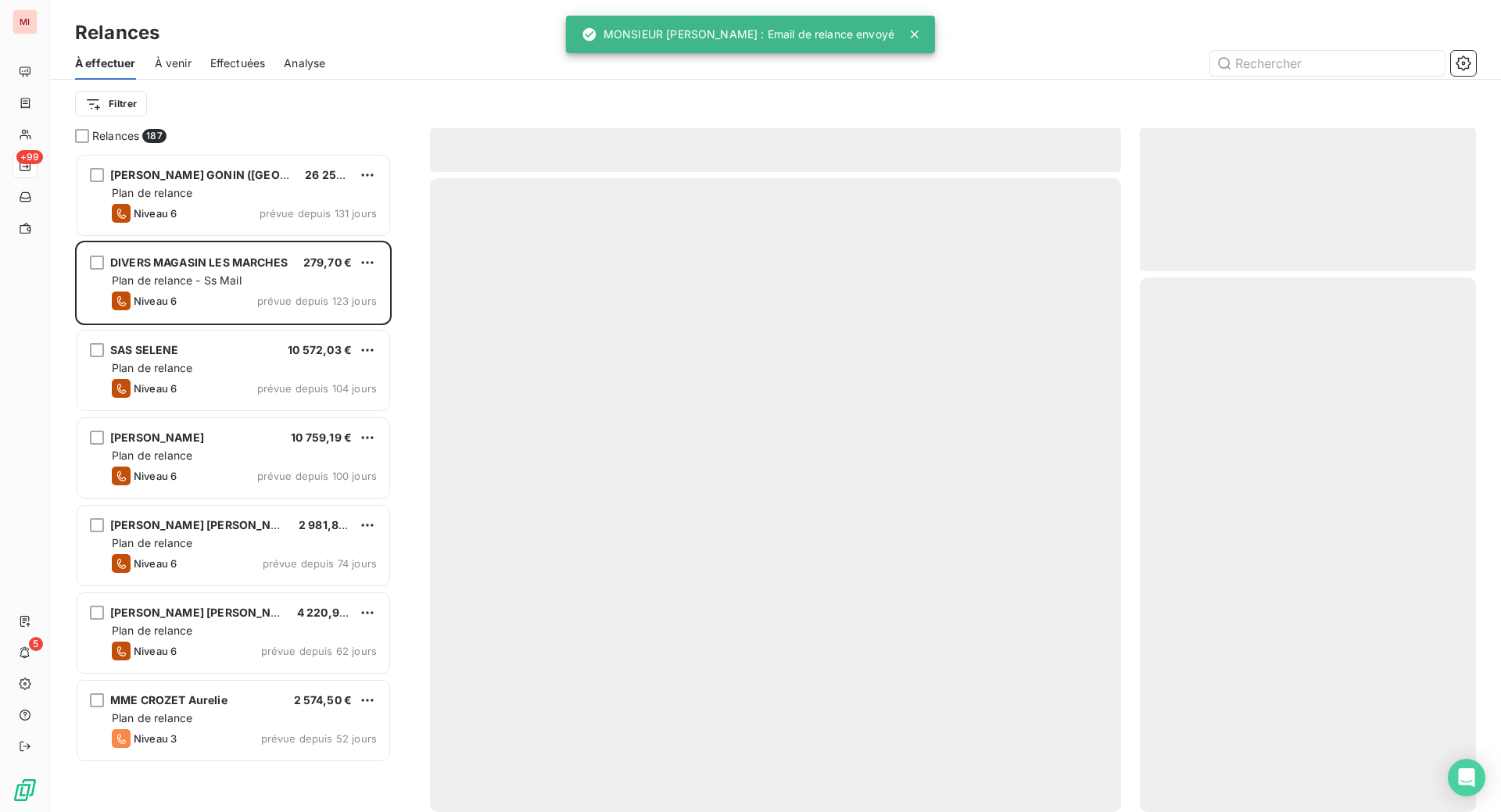
scroll to position [619, 299]
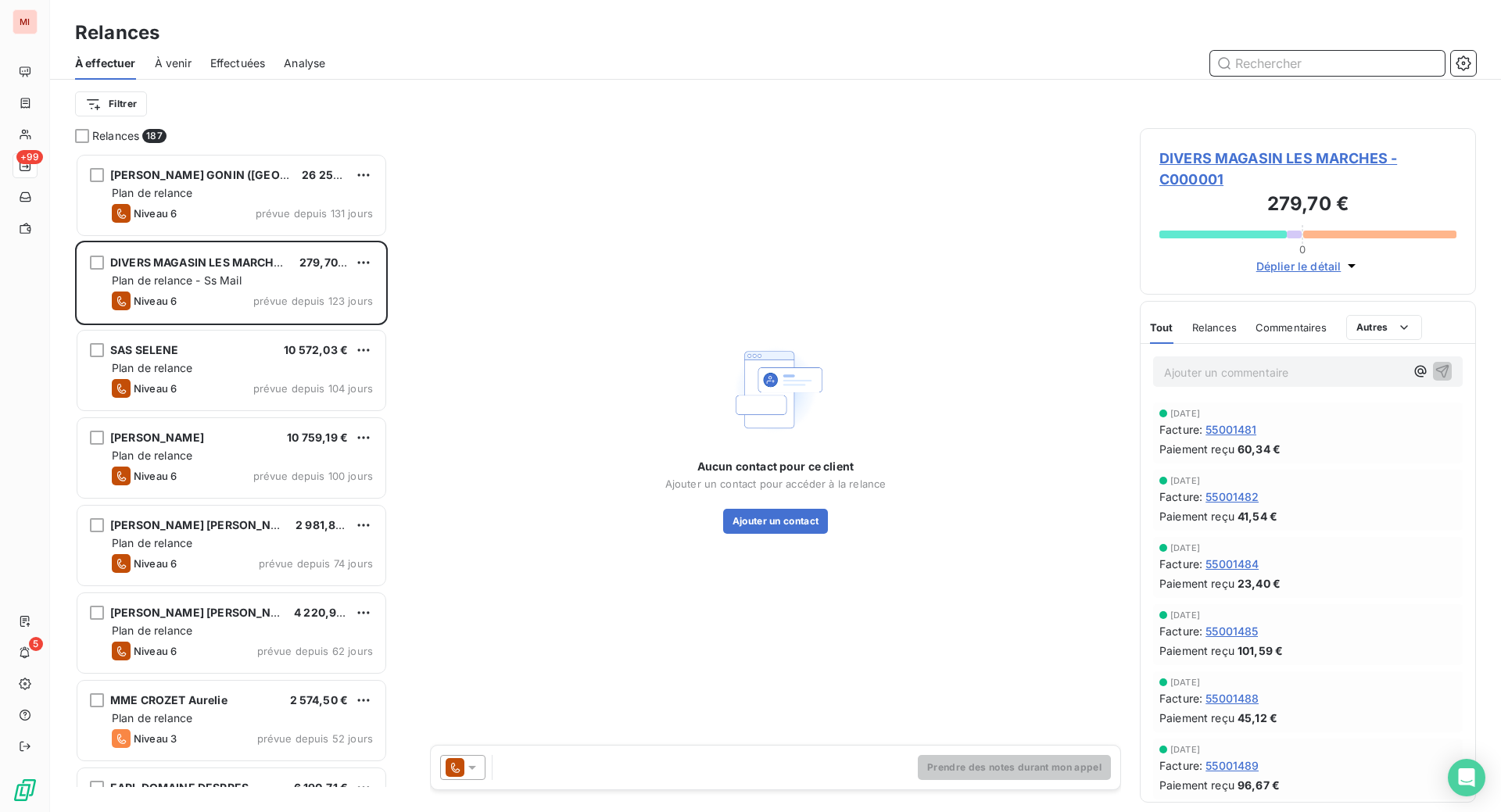
click at [1269, 74] on input "text" at bounding box center [1328, 63] width 235 height 25
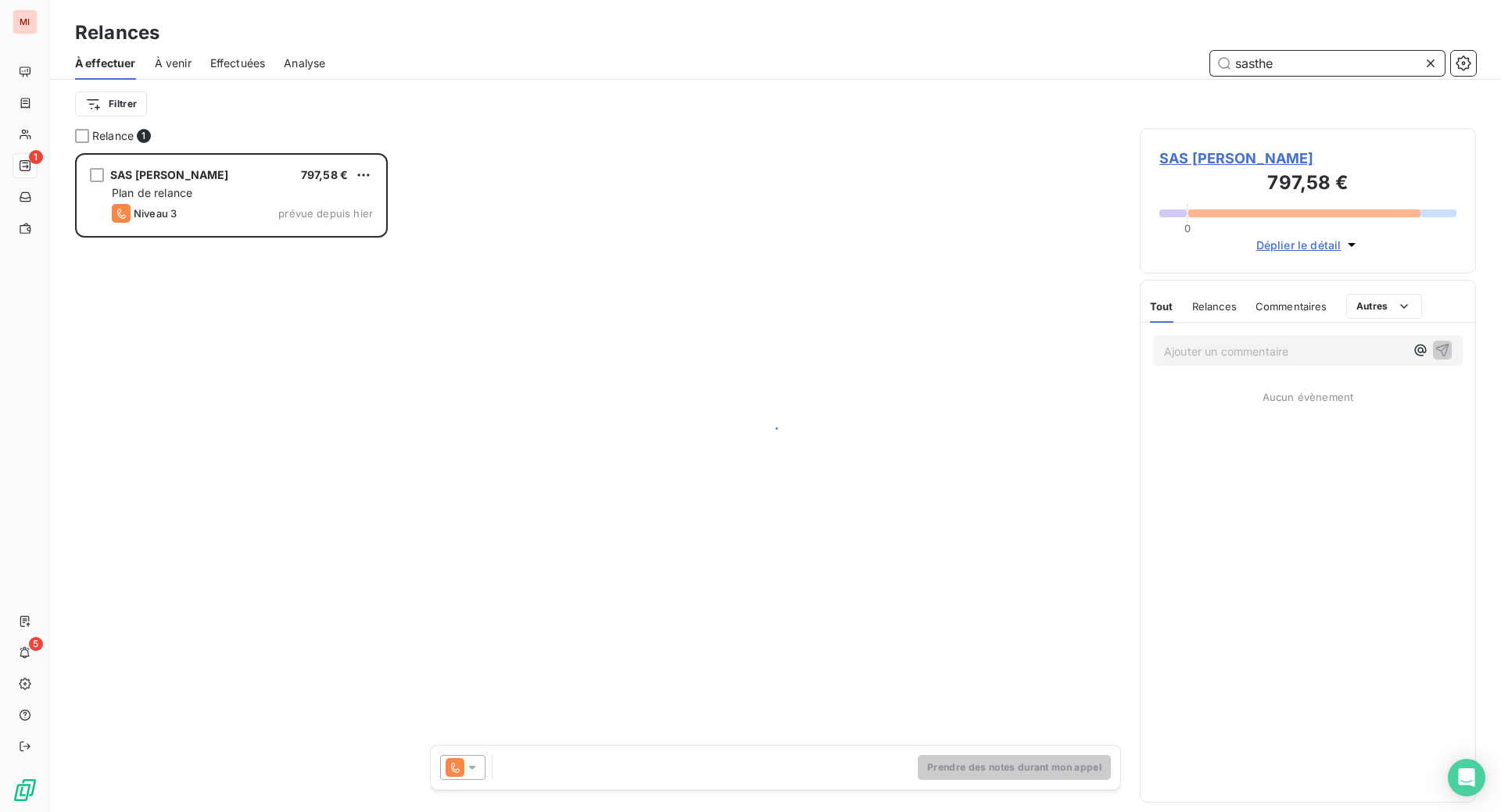
scroll to position [619, 299]
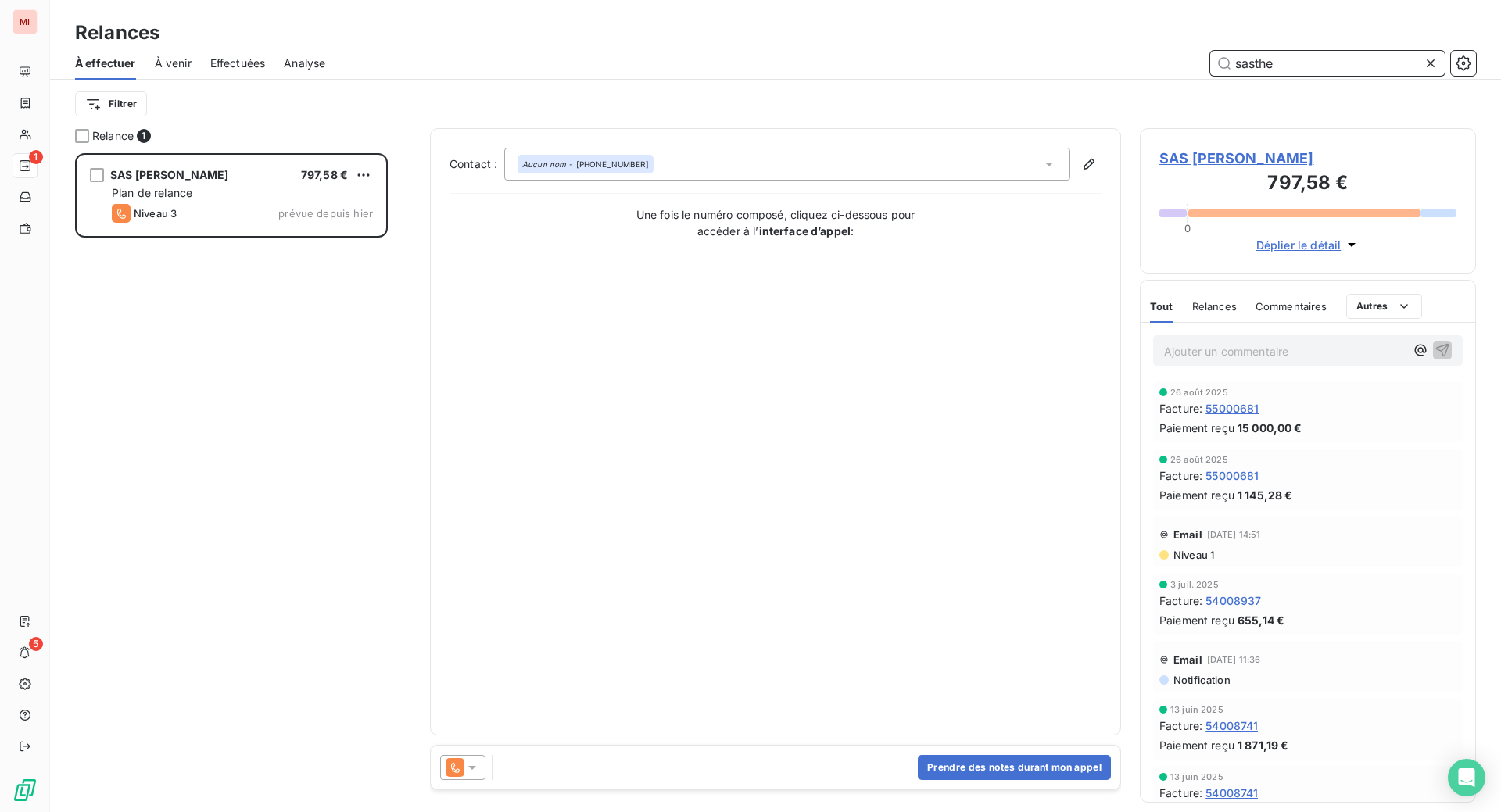
type input "sasthe"
click at [480, 775] on icon at bounding box center [472, 767] width 16 height 16
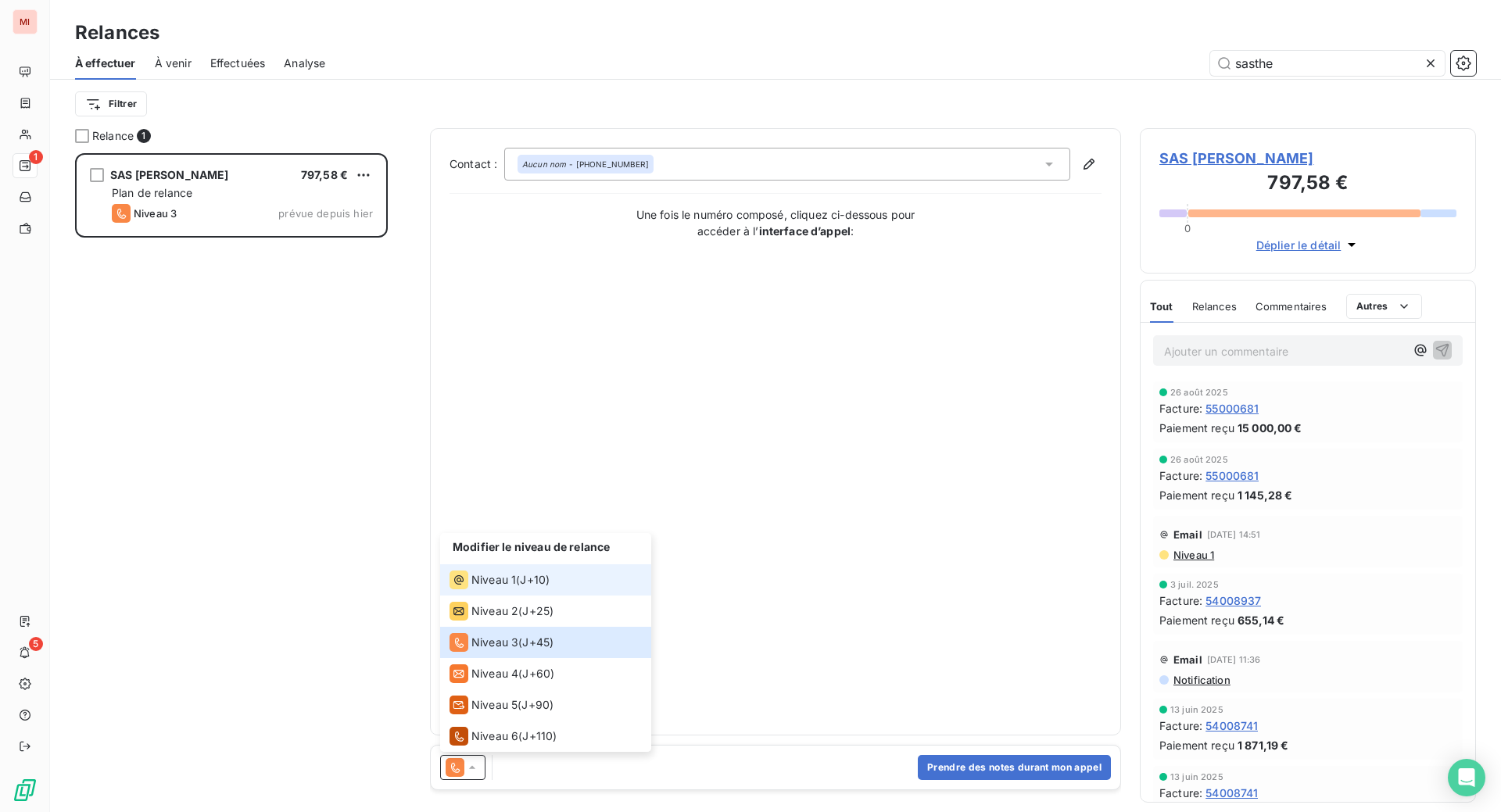
click at [516, 588] on span "Niveau 1" at bounding box center [493, 579] width 44 height 16
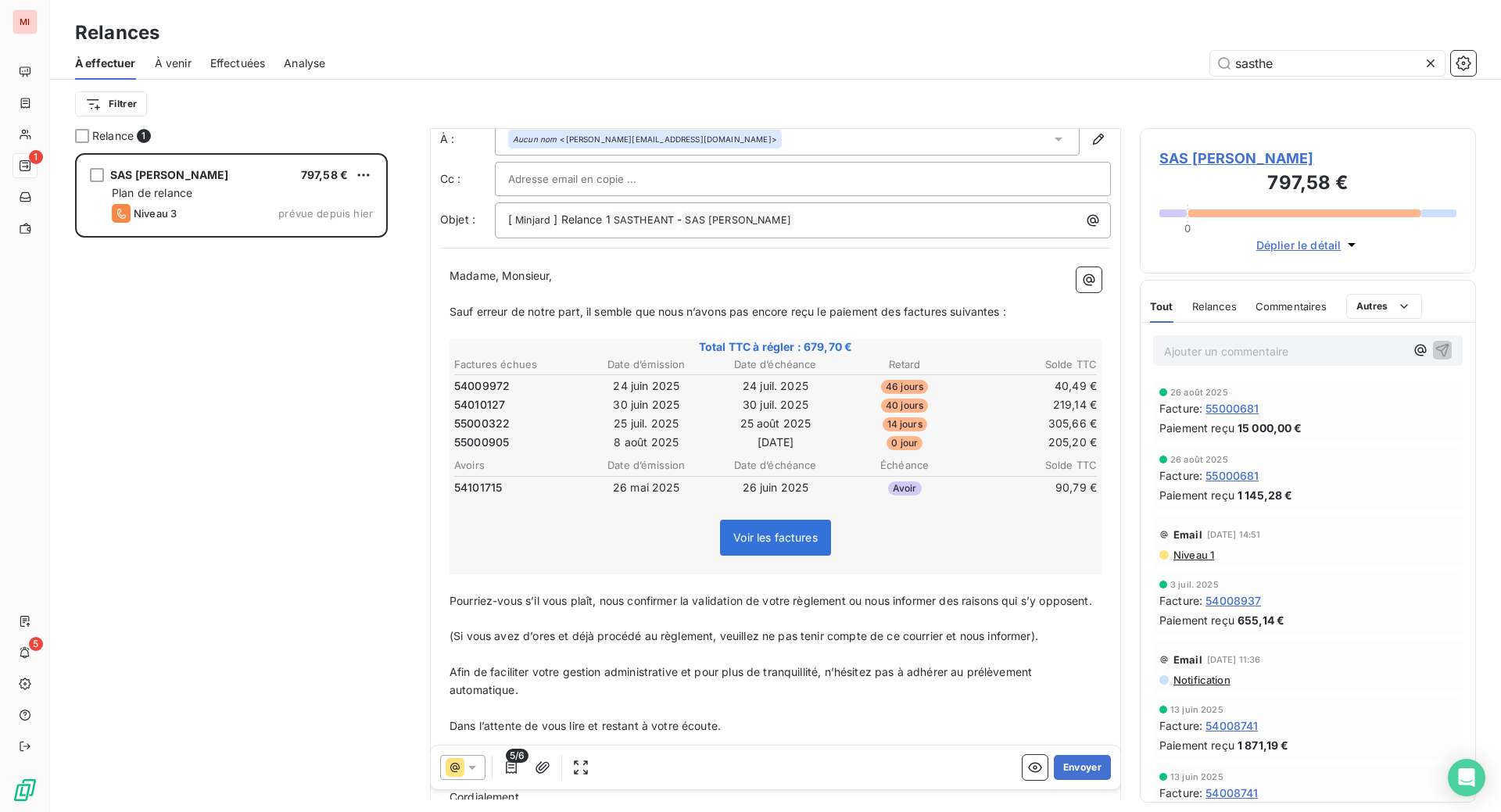
scroll to position [98, 0]
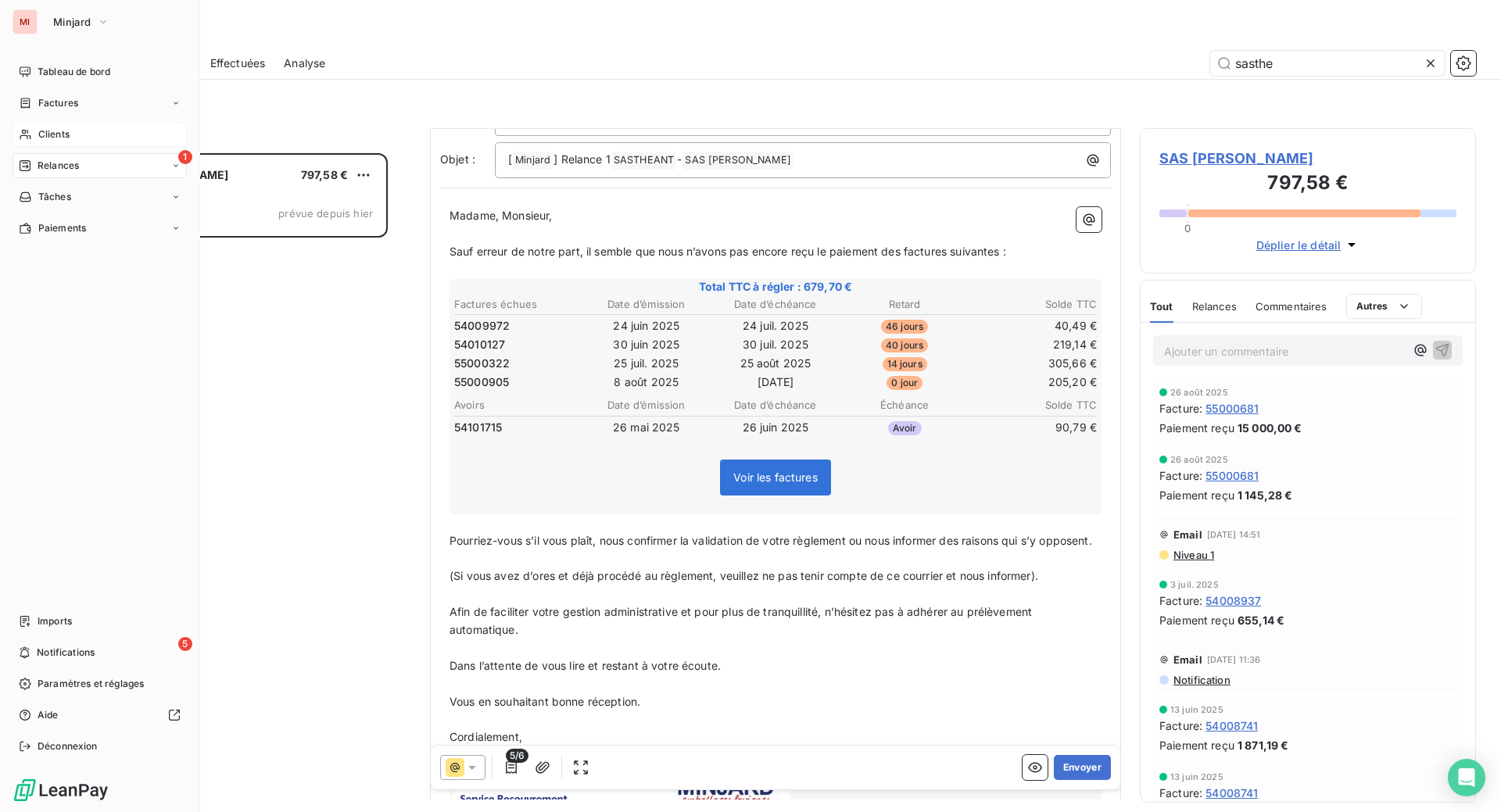
drag, startPoint x: 90, startPoint y: 210, endPoint x: 145, endPoint y: 214, distance: 55.1
click at [91, 147] on div "Clients" at bounding box center [99, 134] width 174 height 25
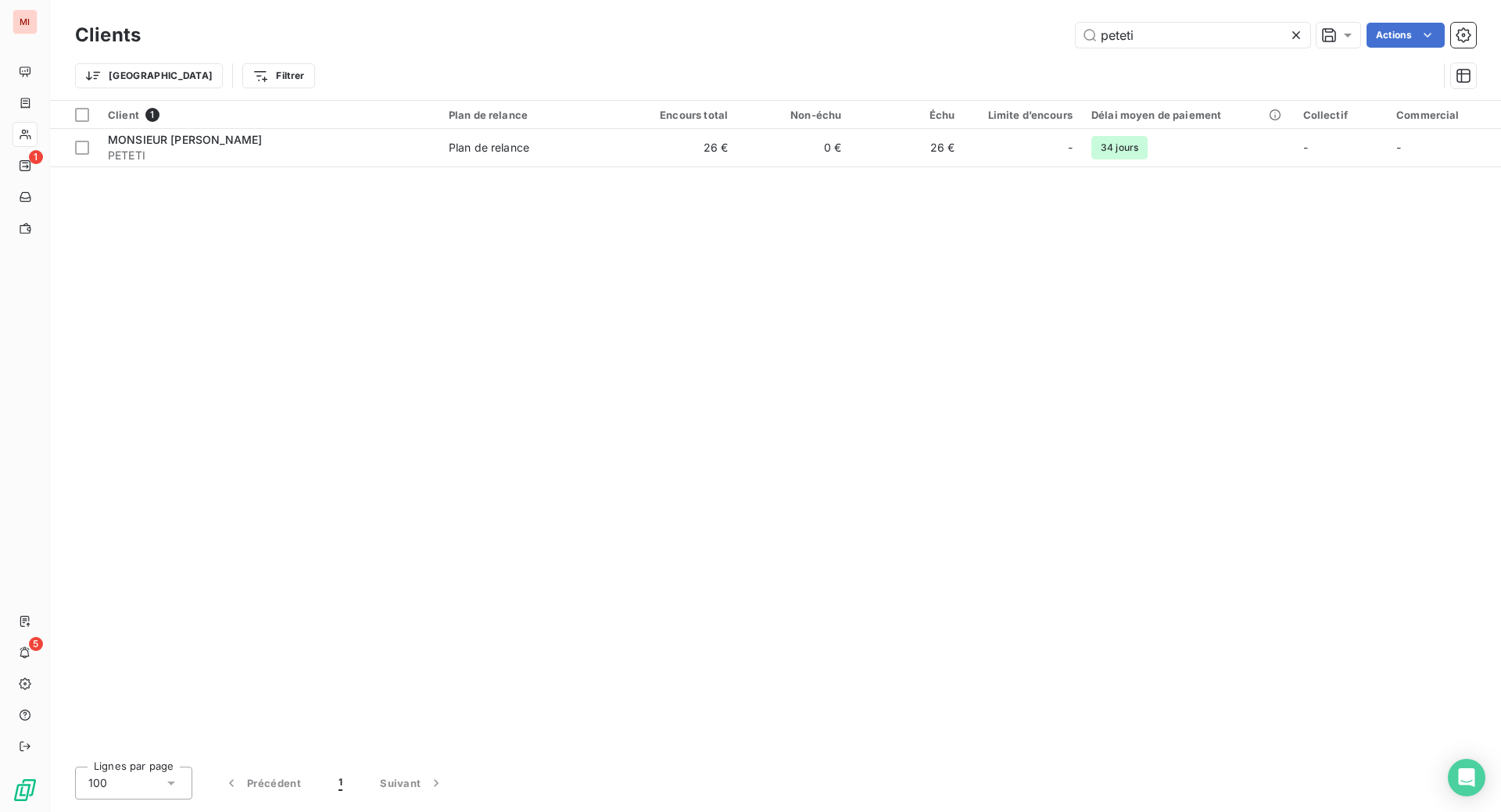
drag, startPoint x: 1107, startPoint y: 43, endPoint x: 982, endPoint y: 35, distance: 125.3
click at [982, 35] on div "peteti Actions" at bounding box center [818, 35] width 1317 height 25
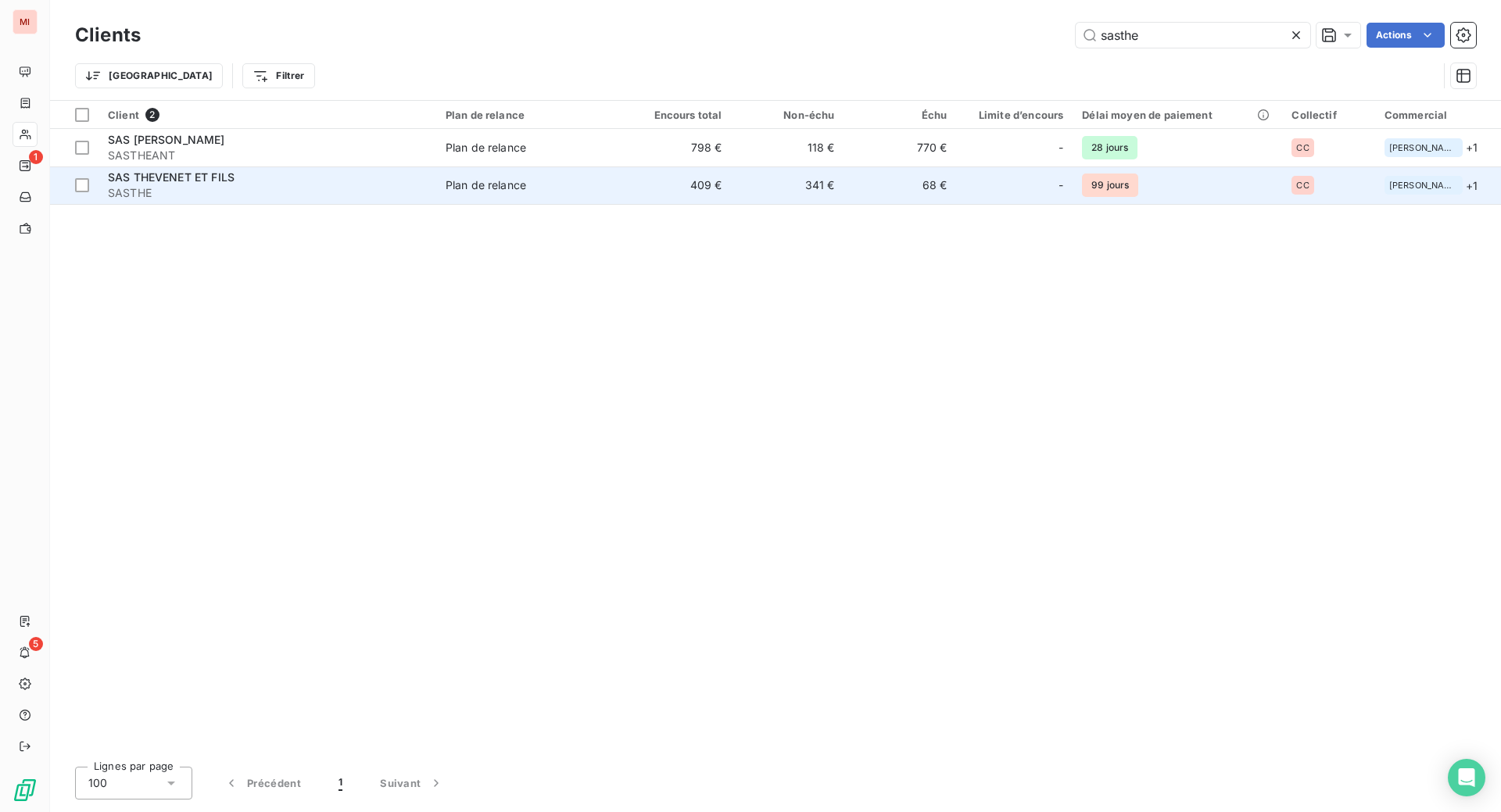
type input "sasthe"
click at [313, 200] on span "SASTHE" at bounding box center [267, 193] width 319 height 16
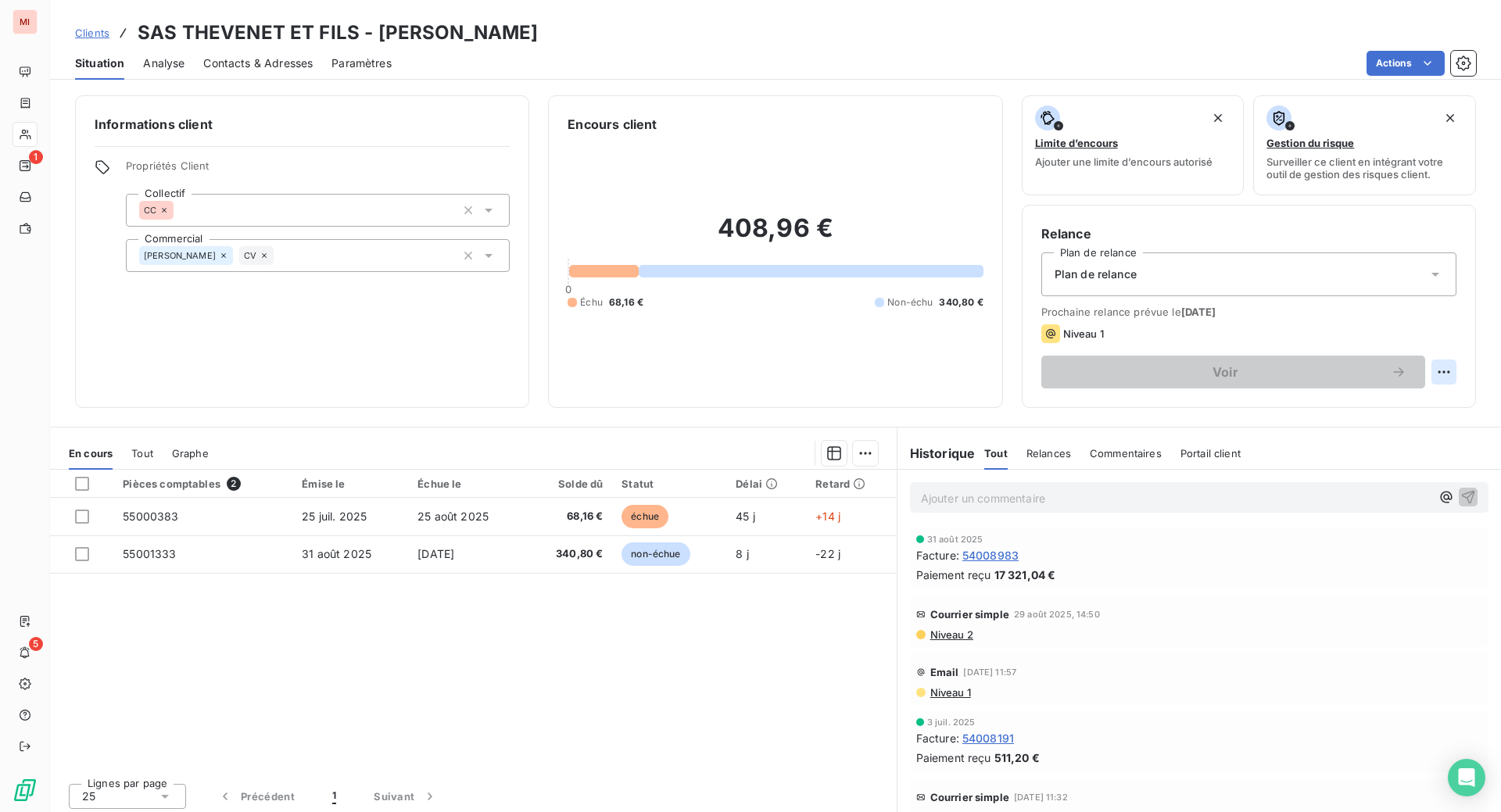
click at [1414, 526] on html "MI 1 5 Clients SAS THEVENET ET FILS - SASTHE Situation Analyse Contacts & Adres…" at bounding box center [750, 406] width 1501 height 812
click at [1379, 563] on div "Replanifier cette action" at bounding box center [1332, 556] width 140 height 25
select select "8"
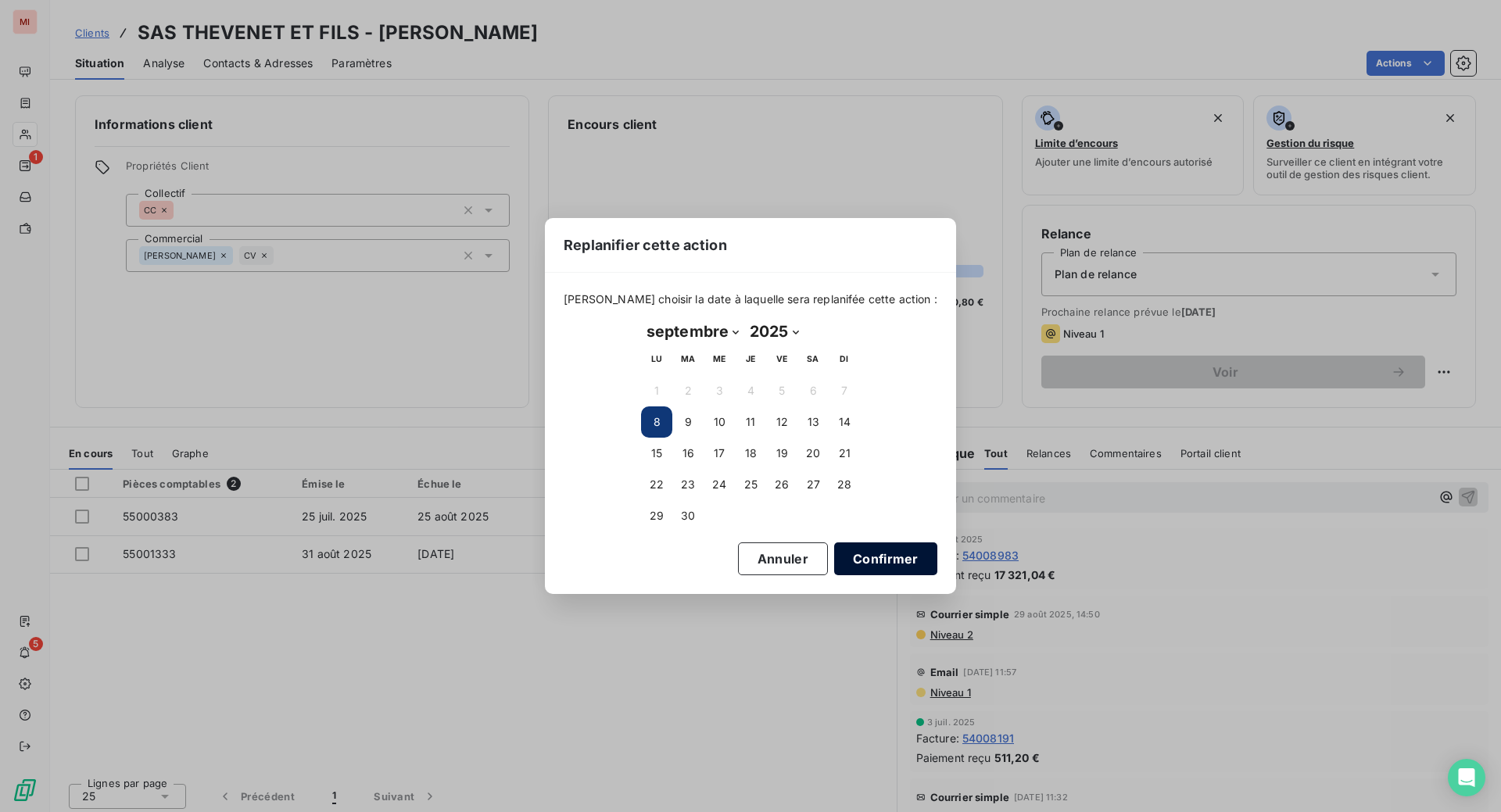
click at [937, 575] on button "Confirmer" at bounding box center [885, 559] width 103 height 33
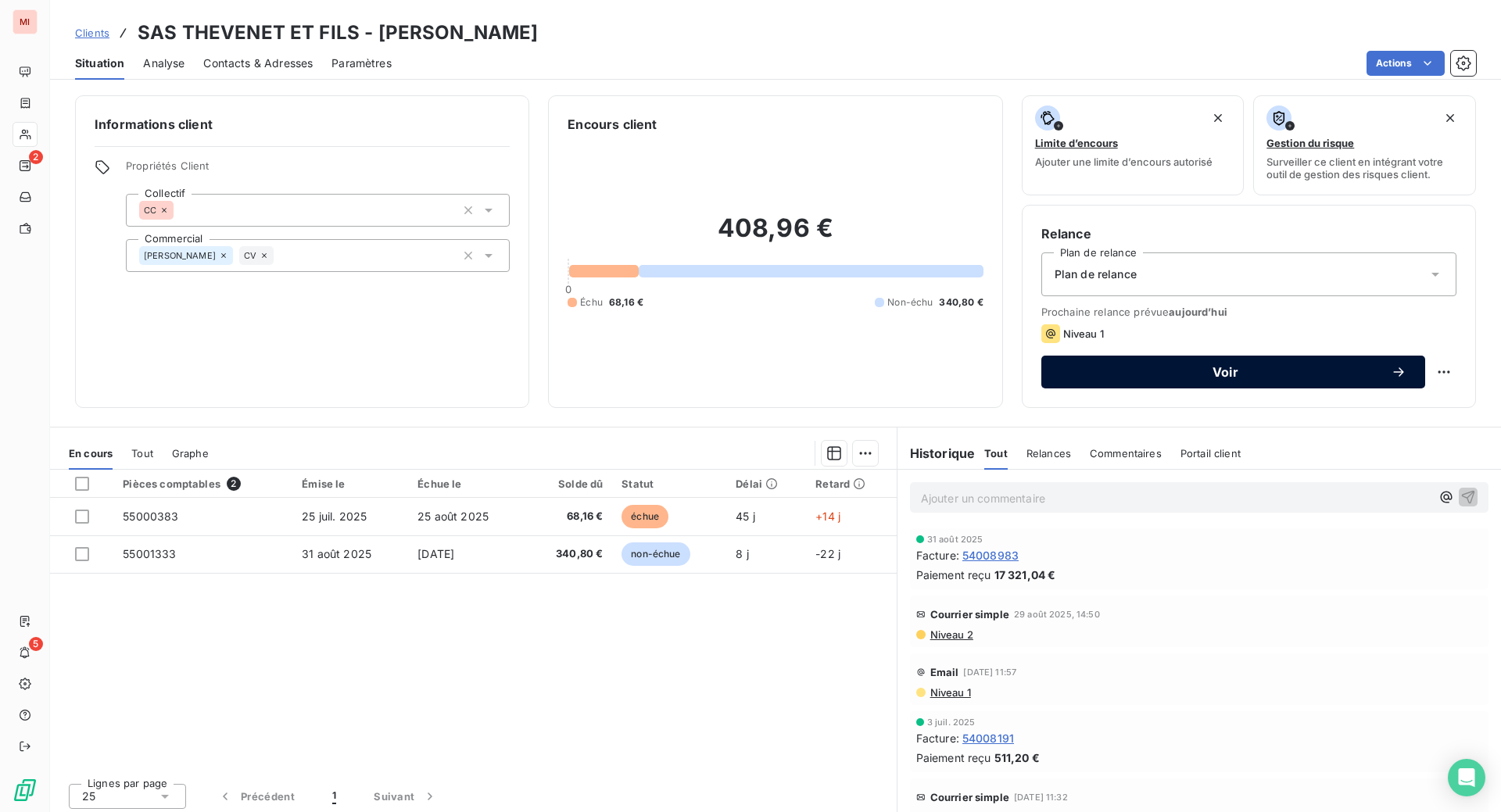
click at [1213, 378] on span "Voir" at bounding box center [1226, 371] width 331 height 12
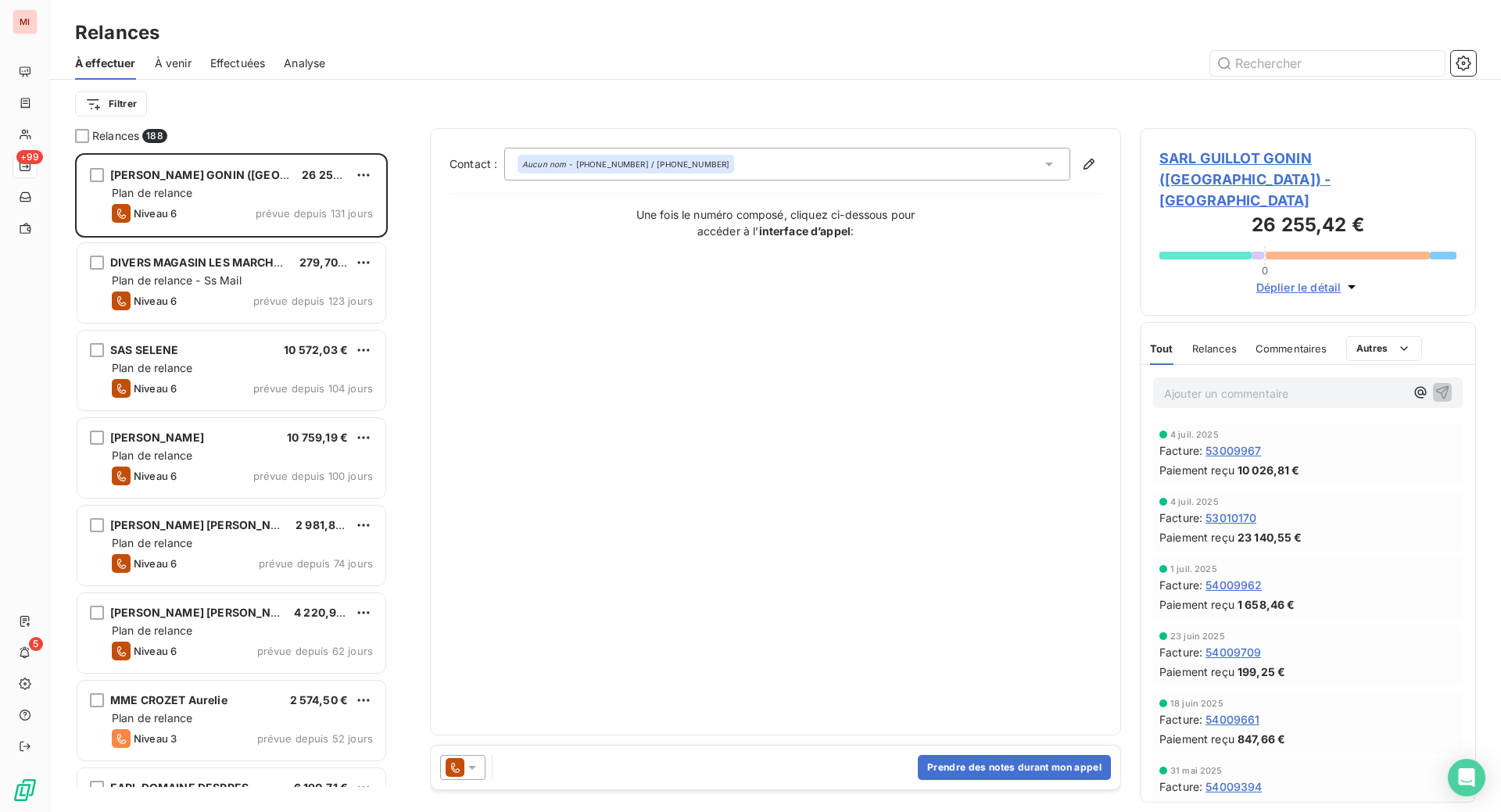
scroll to position [619, 299]
click at [1242, 76] on input "text" at bounding box center [1328, 63] width 235 height 25
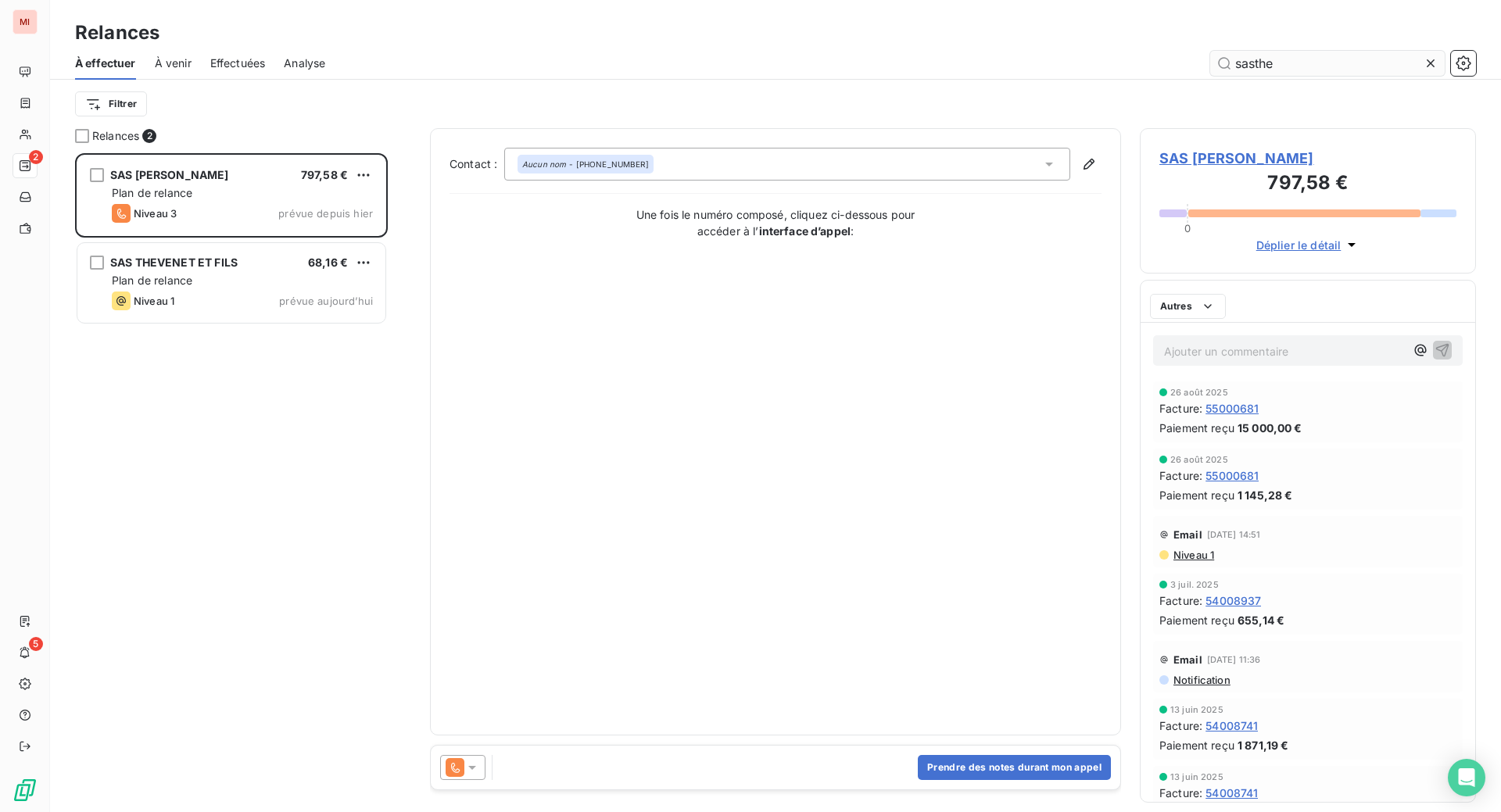
scroll to position [619, 299]
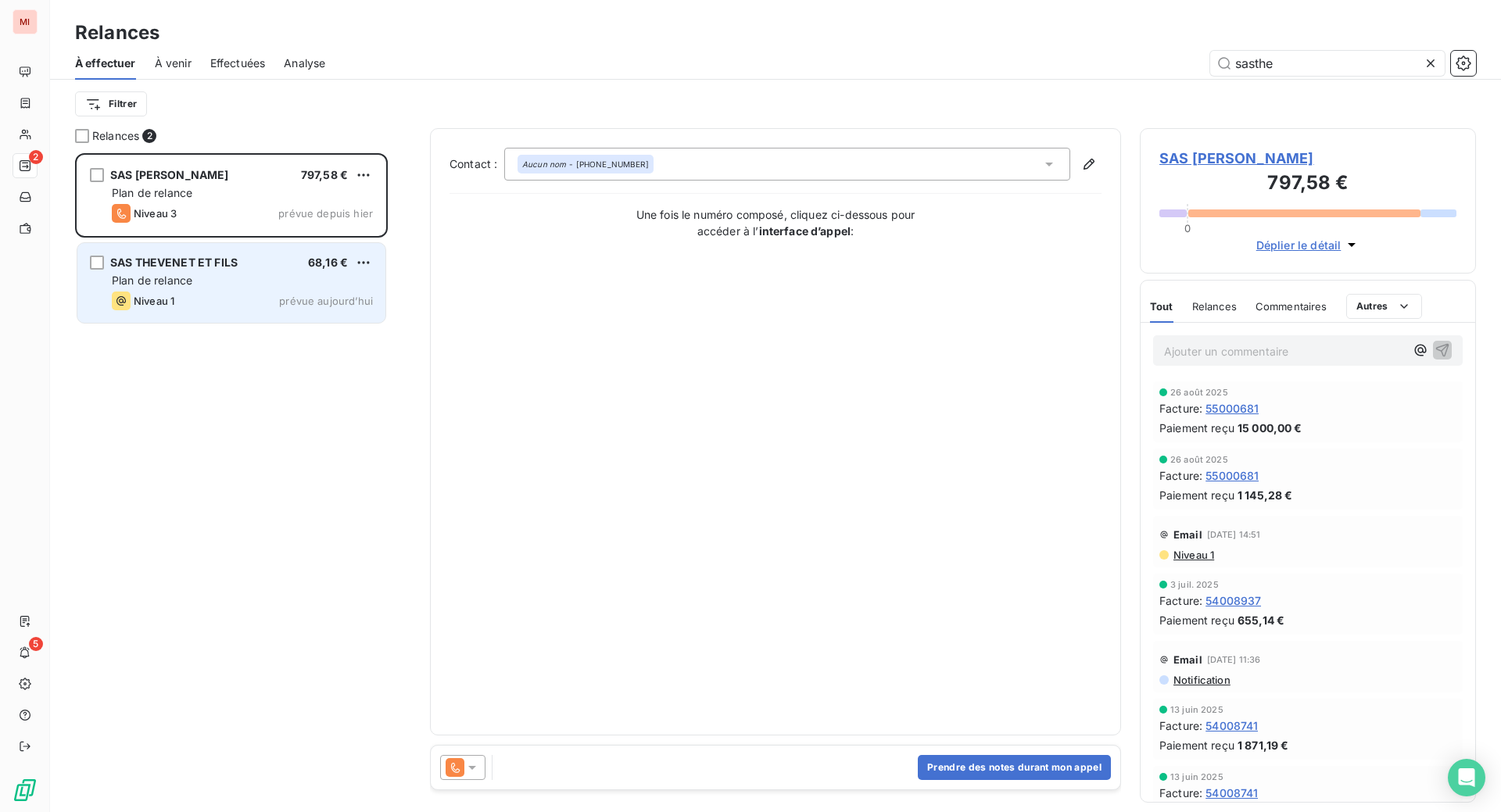
type input "sasthe"
click at [246, 288] on div "Plan de relance" at bounding box center [242, 280] width 261 height 16
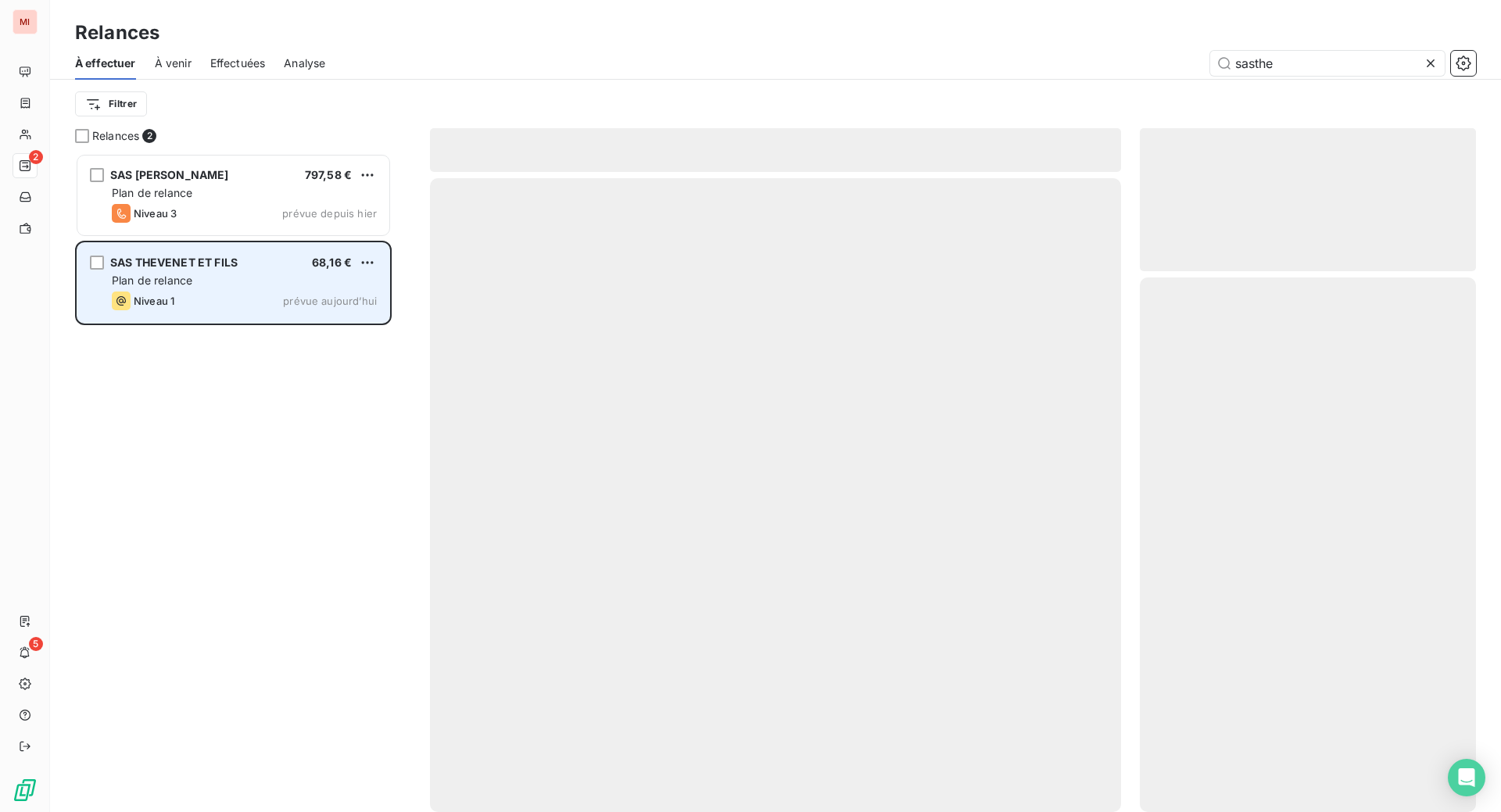
scroll to position [619, 299]
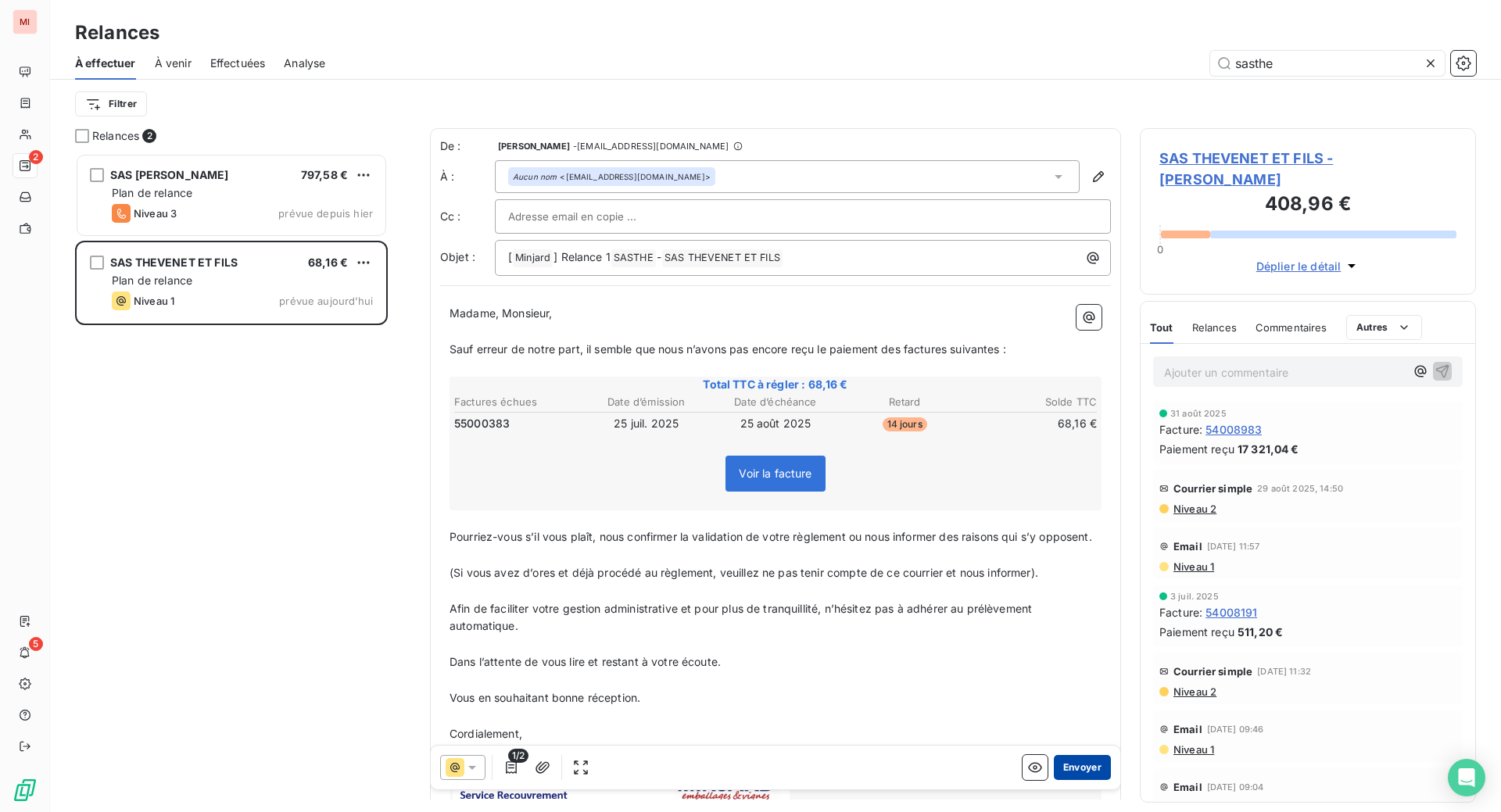
click at [1054, 780] on button "Envoyer" at bounding box center [1082, 767] width 57 height 25
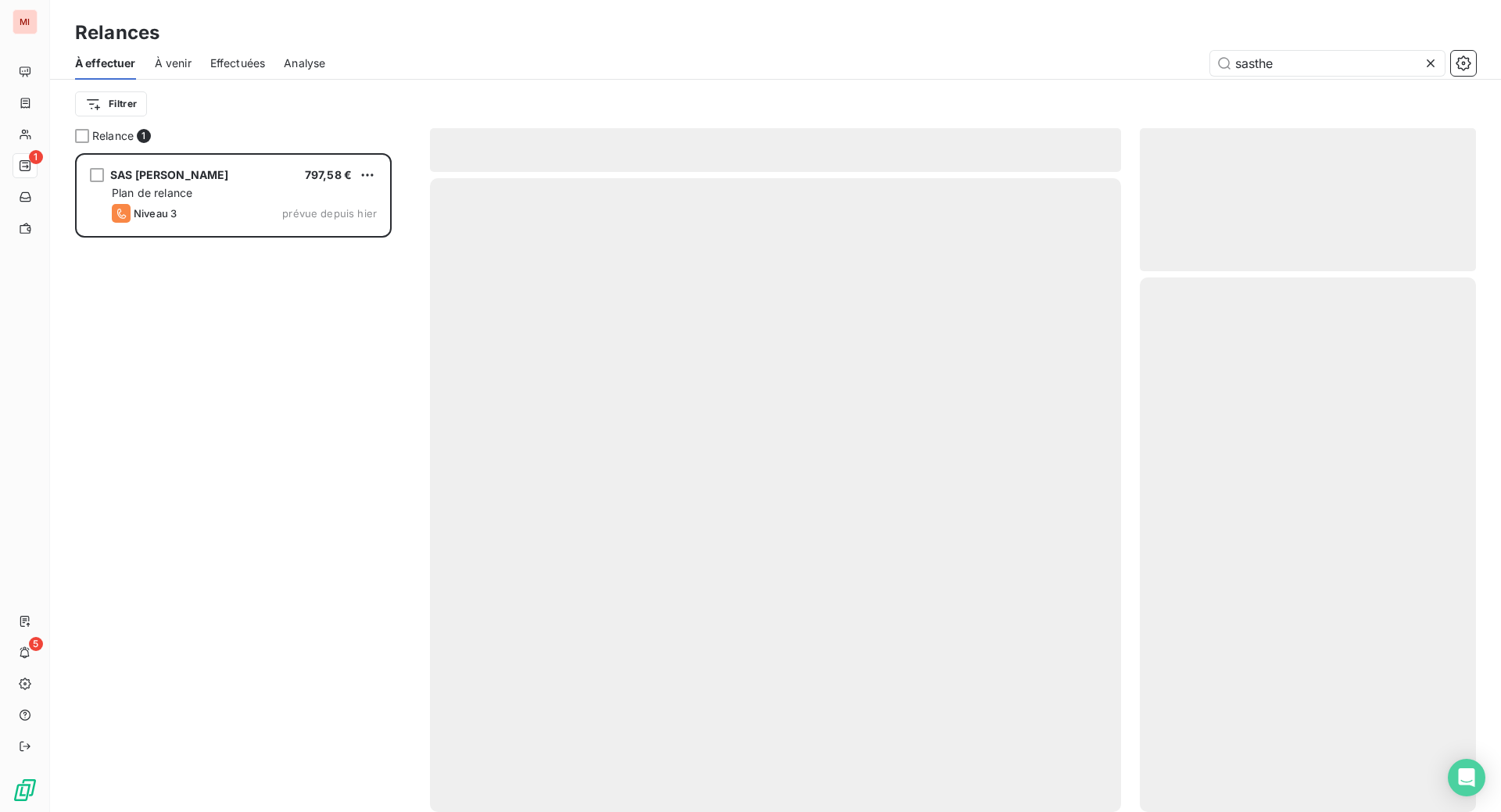
scroll to position [619, 299]
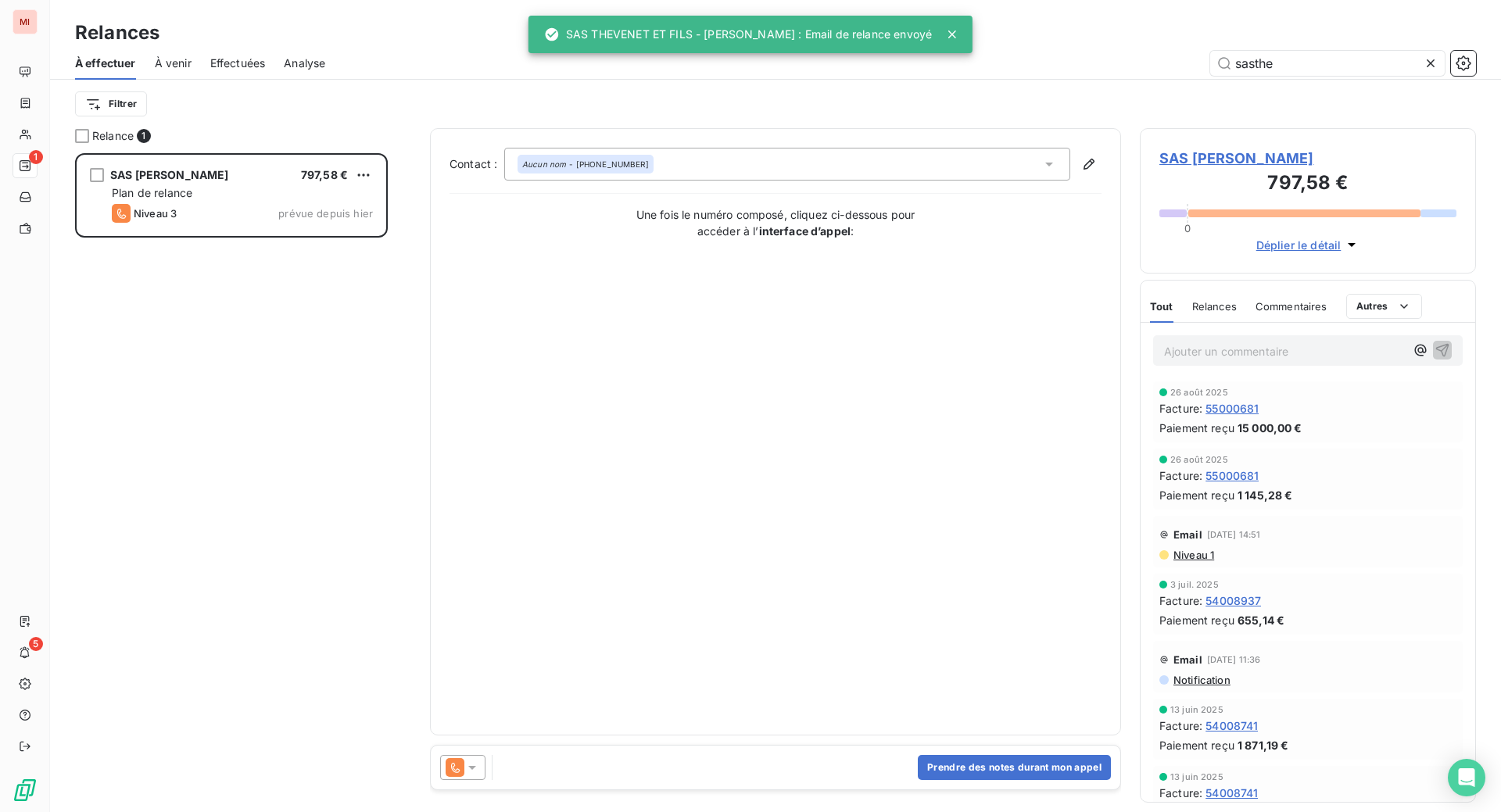
click at [1422, 71] on icon at bounding box center [1430, 63] width 16 height 16
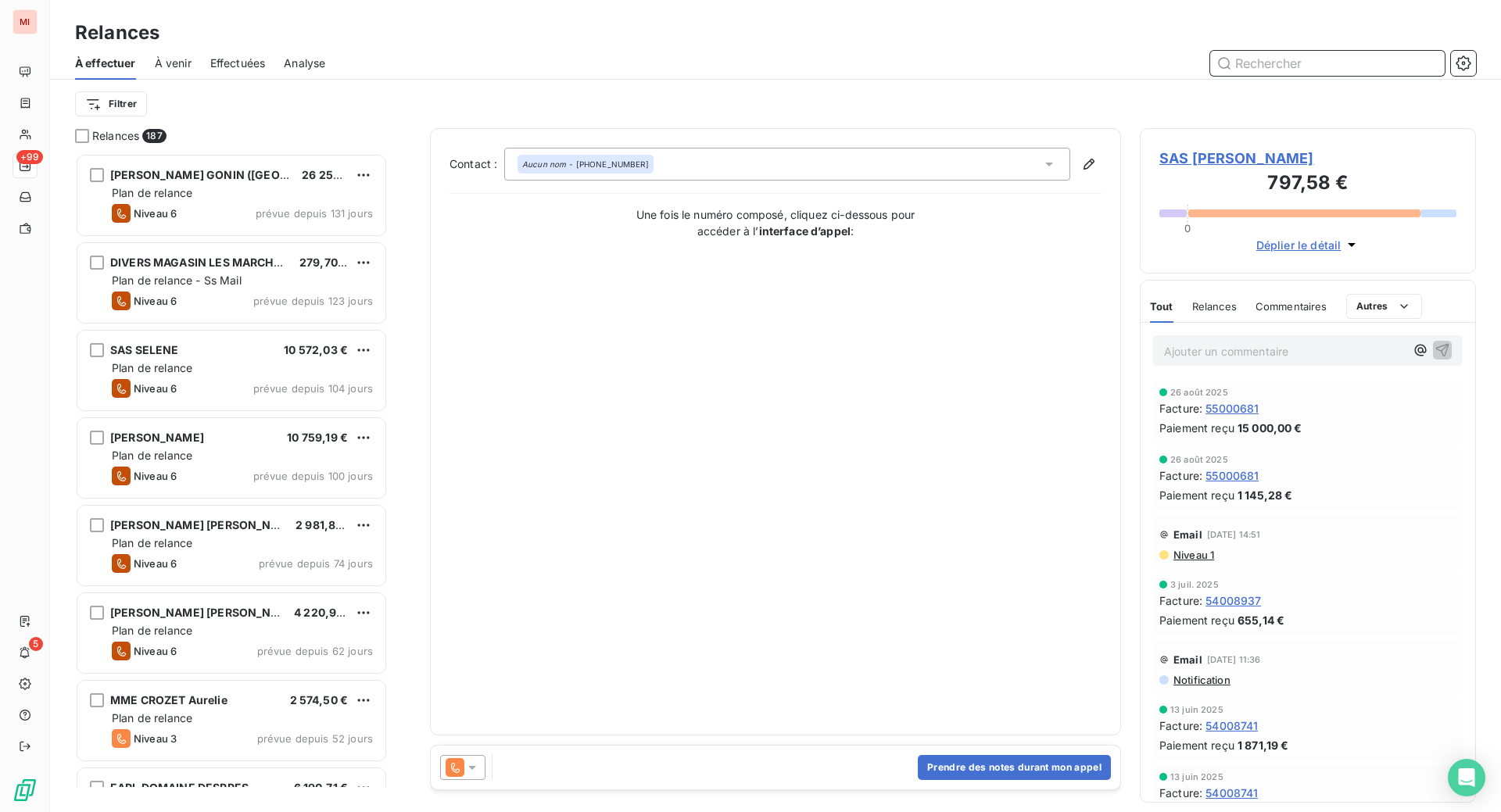
click at [1292, 76] on input "text" at bounding box center [1328, 63] width 235 height 25
type input "c000900"
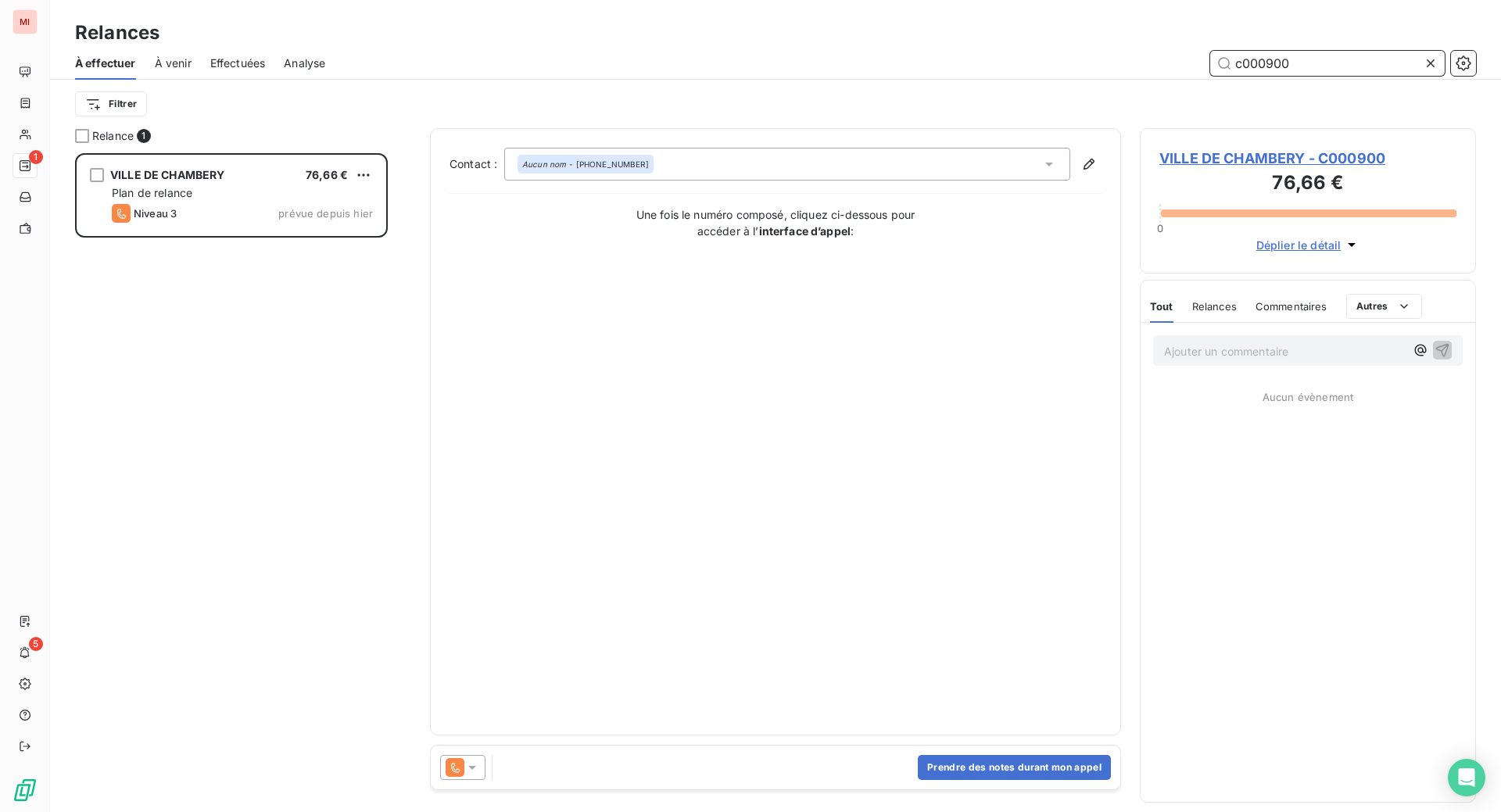
scroll to position [619, 299]
click at [480, 775] on icon at bounding box center [472, 767] width 16 height 16
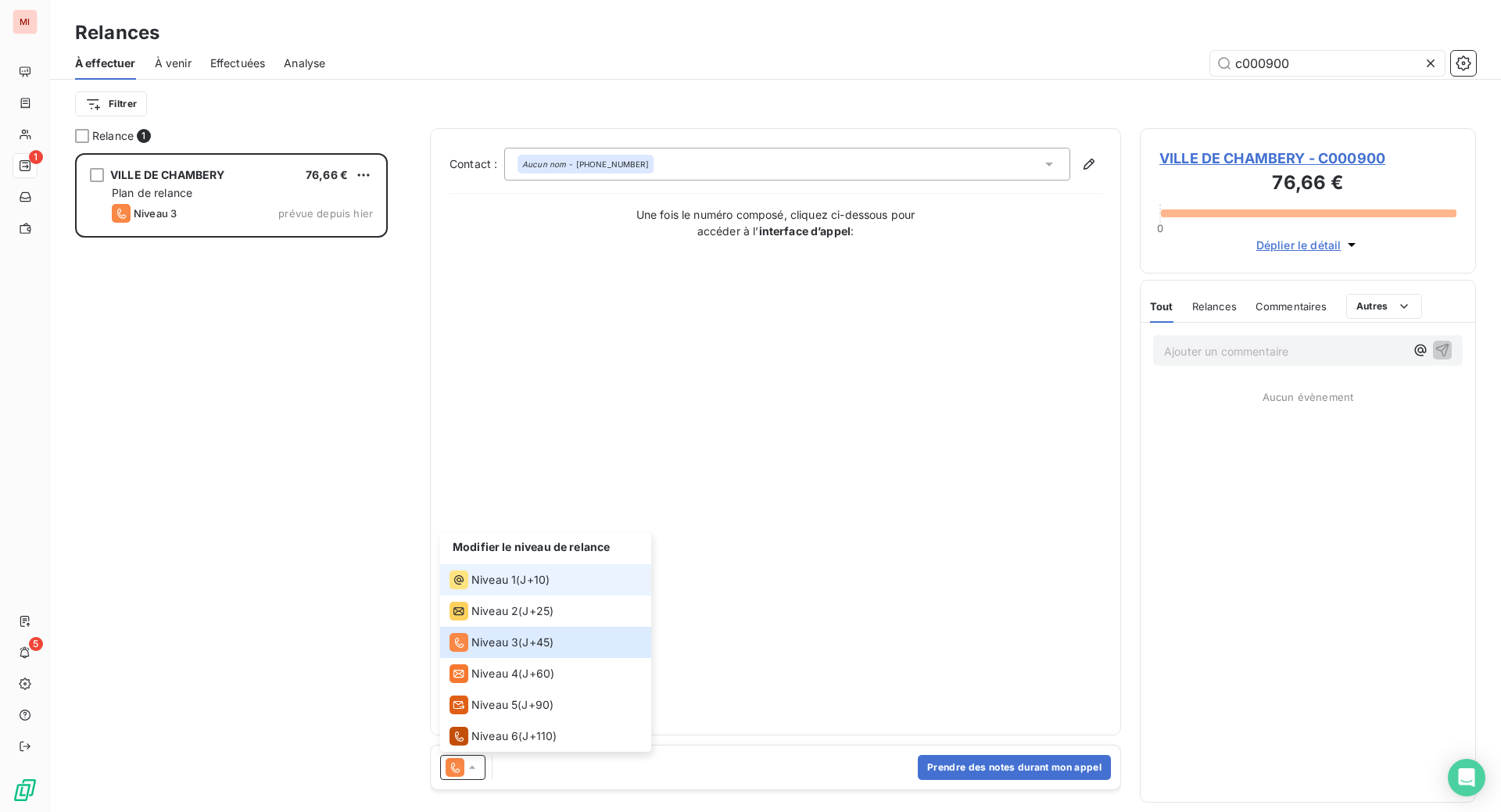
click at [516, 588] on span "Niveau 1" at bounding box center [493, 579] width 44 height 16
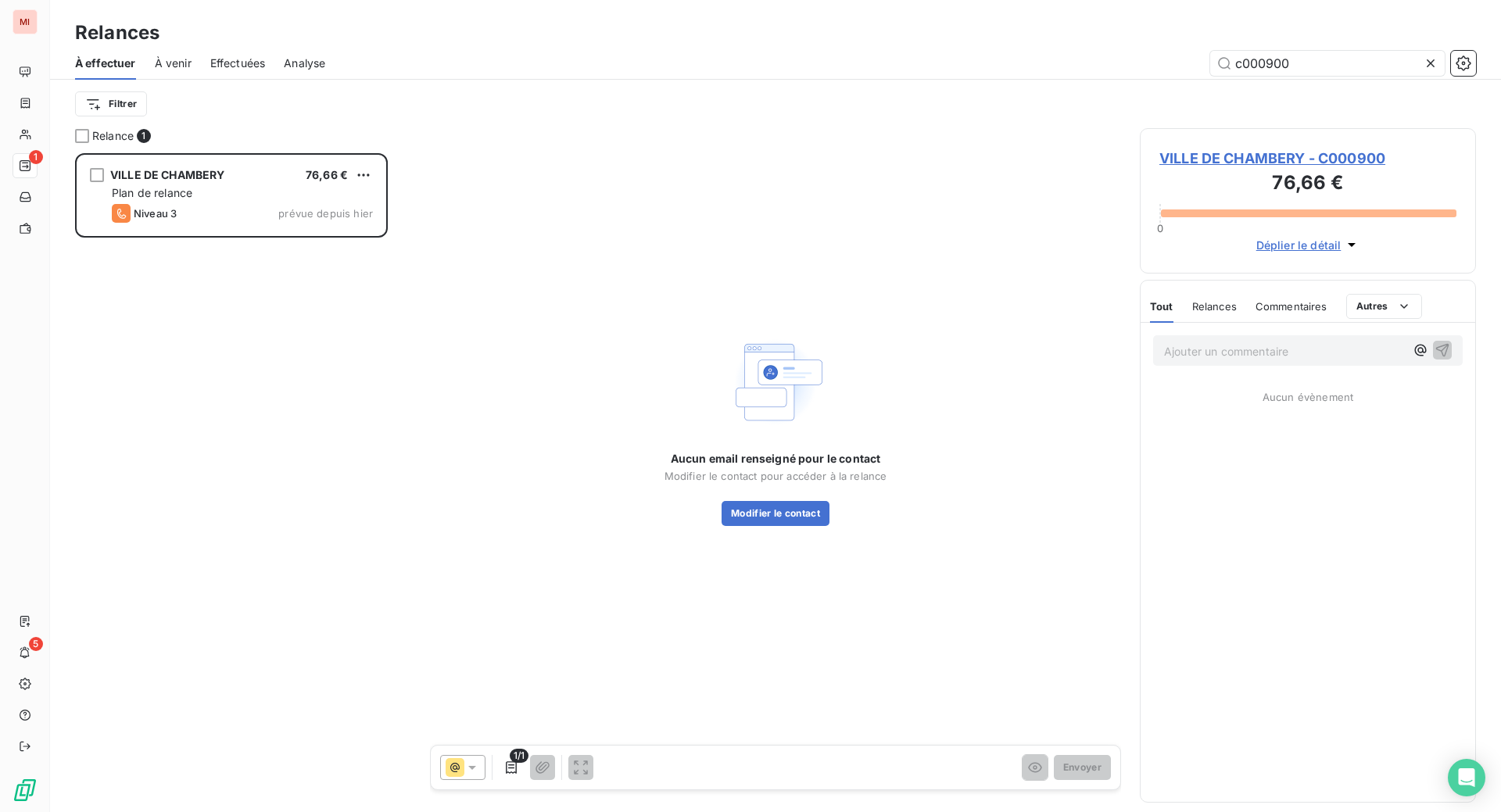
scroll to position [20, 0]
